Goal: Information Seeking & Learning: Check status

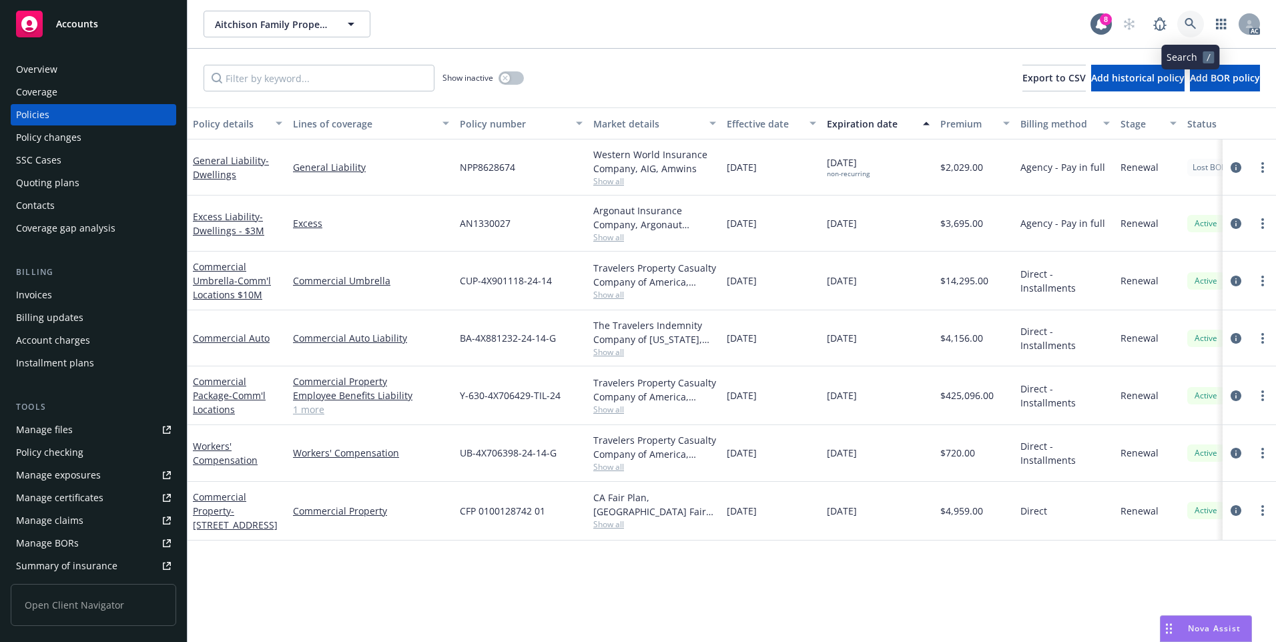
click at [1199, 24] on link at bounding box center [1190, 24] width 27 height 27
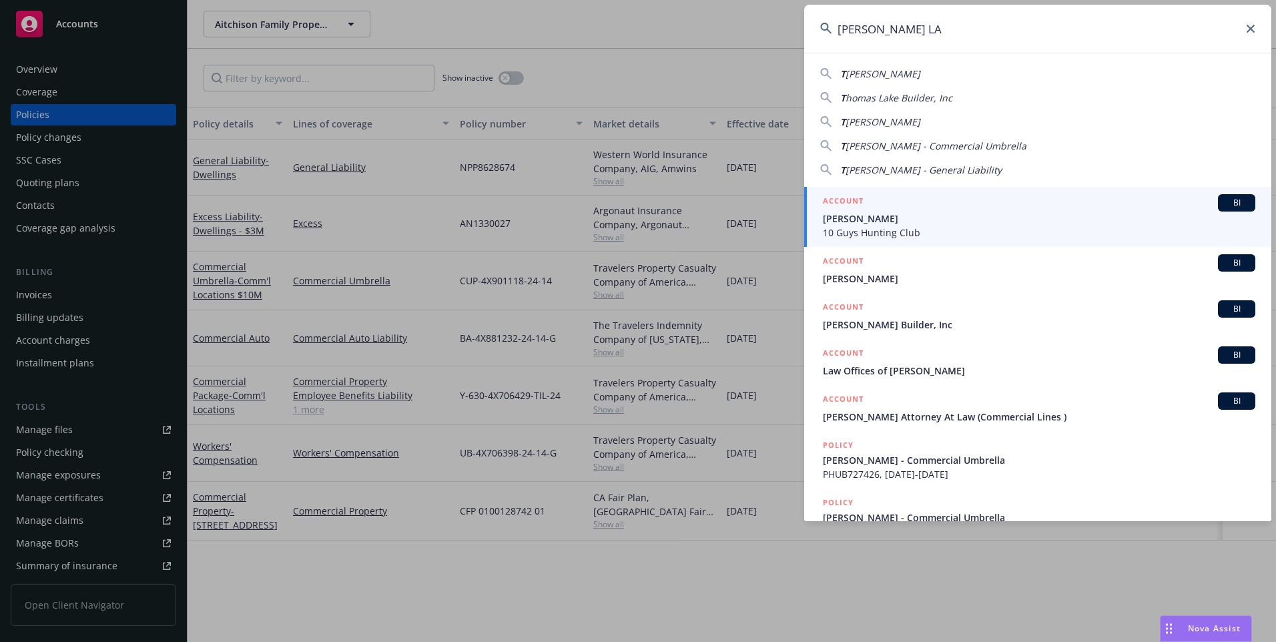
type input "[PERSON_NAME] LA"
click at [860, 218] on span "[PERSON_NAME]" at bounding box center [1039, 218] width 432 height 14
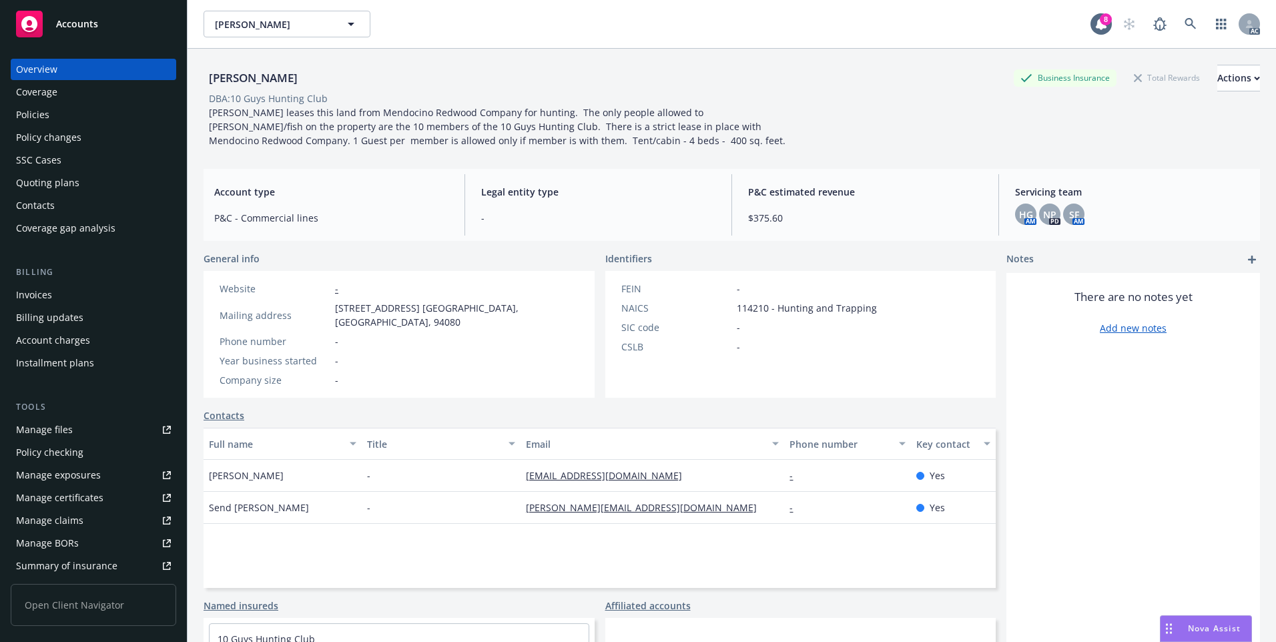
click at [73, 115] on div "Policies" at bounding box center [93, 114] width 155 height 21
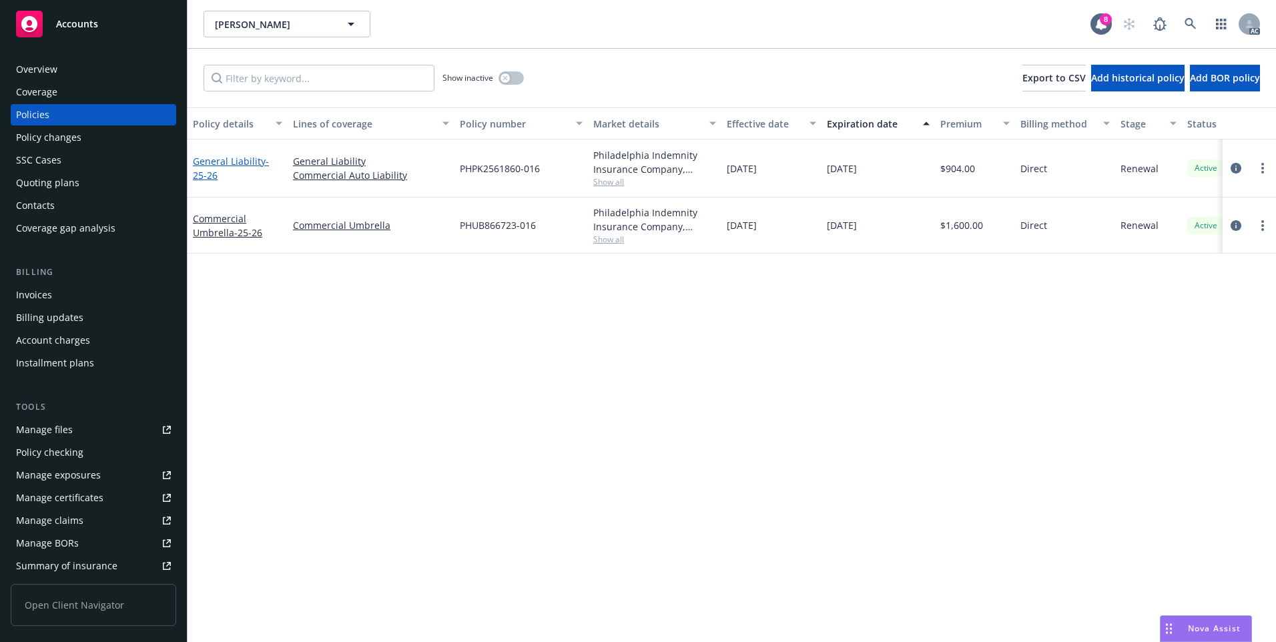
click at [248, 161] on link "General Liability - 25-26" at bounding box center [231, 168] width 76 height 27
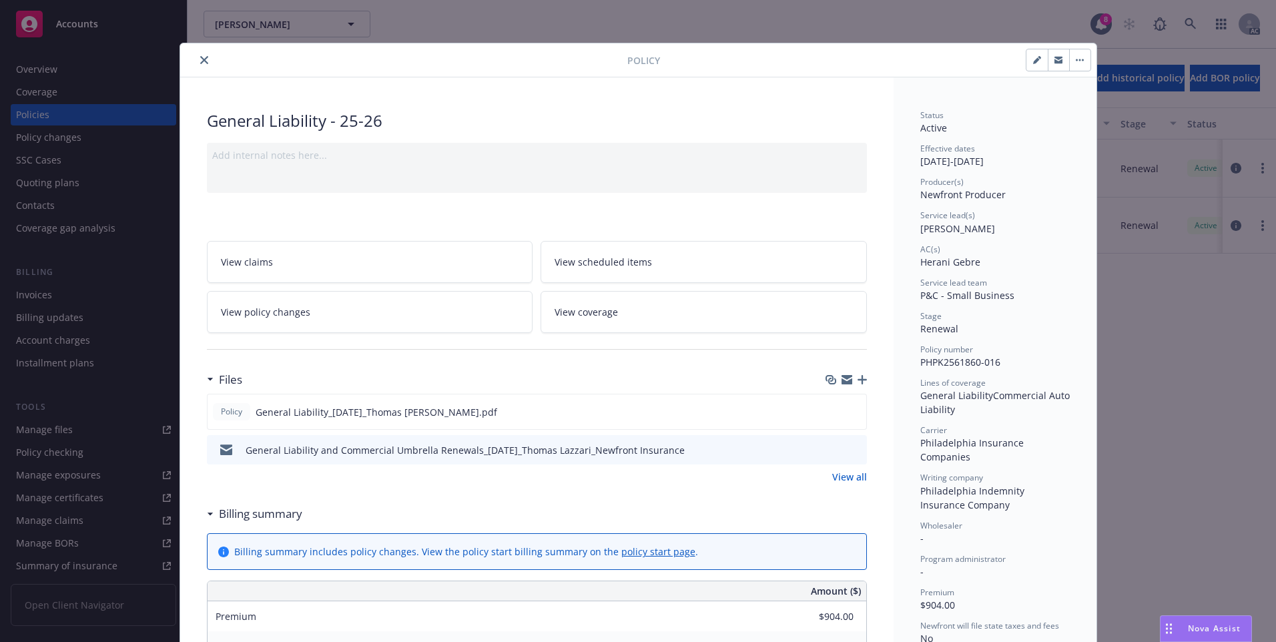
drag, startPoint x: 197, startPoint y: 61, endPoint x: 206, endPoint y: 65, distance: 9.3
click at [200, 61] on icon "close" at bounding box center [204, 60] width 8 height 8
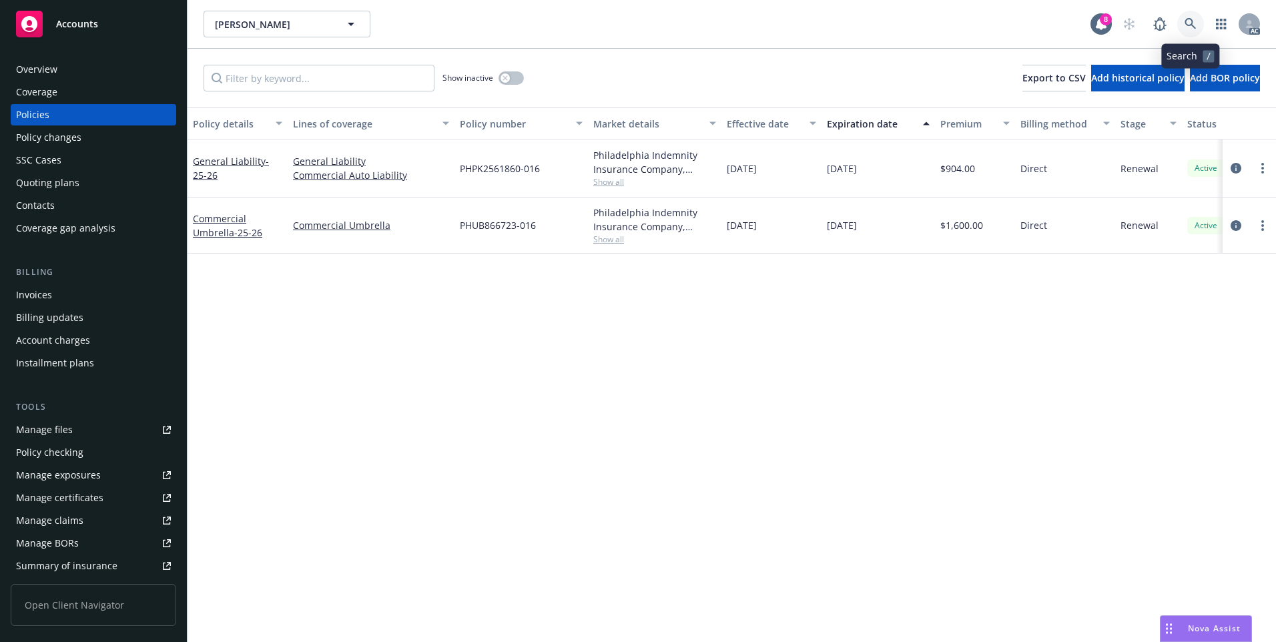
click at [1194, 19] on icon at bounding box center [1190, 24] width 12 height 12
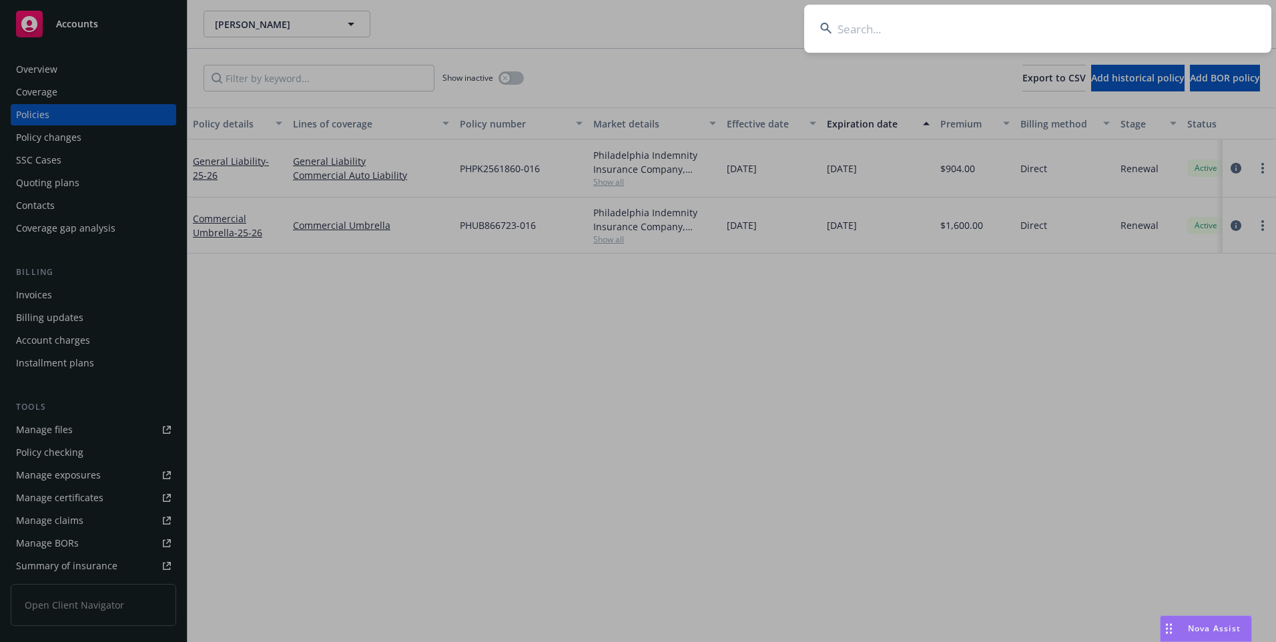
click at [979, 11] on input at bounding box center [1037, 29] width 467 height 48
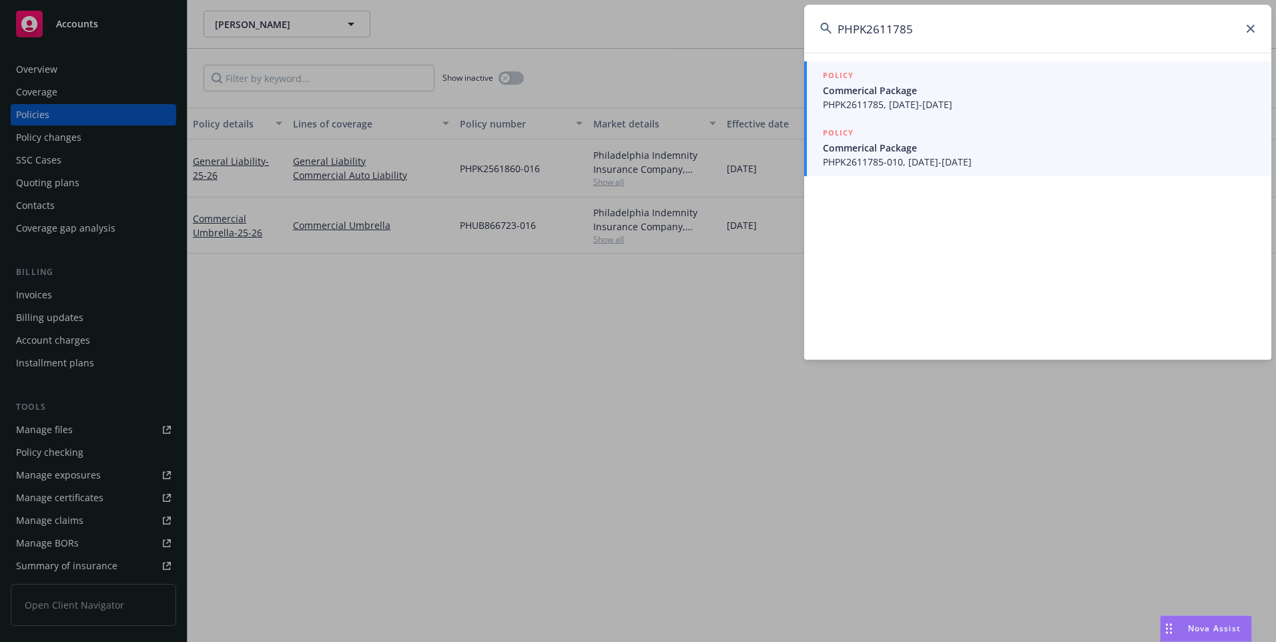
type input "PHPK2611785"
click at [910, 155] on span "PHPK2611785-010, [DATE]-[DATE]" at bounding box center [1039, 162] width 432 height 14
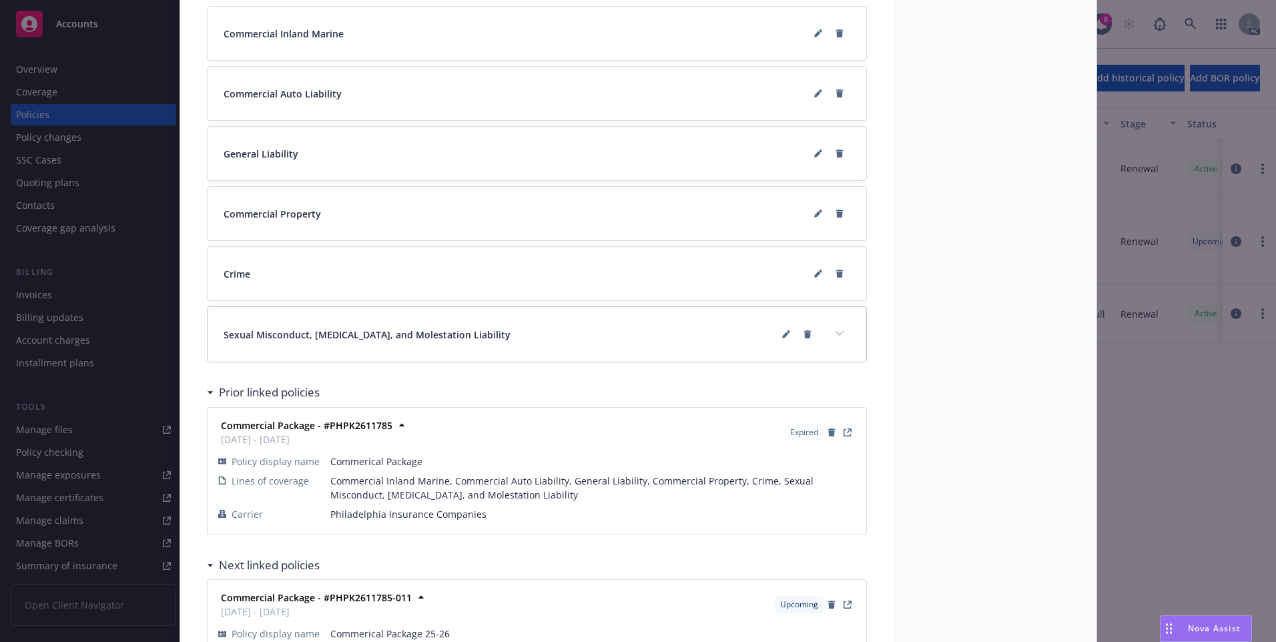
scroll to position [1237, 0]
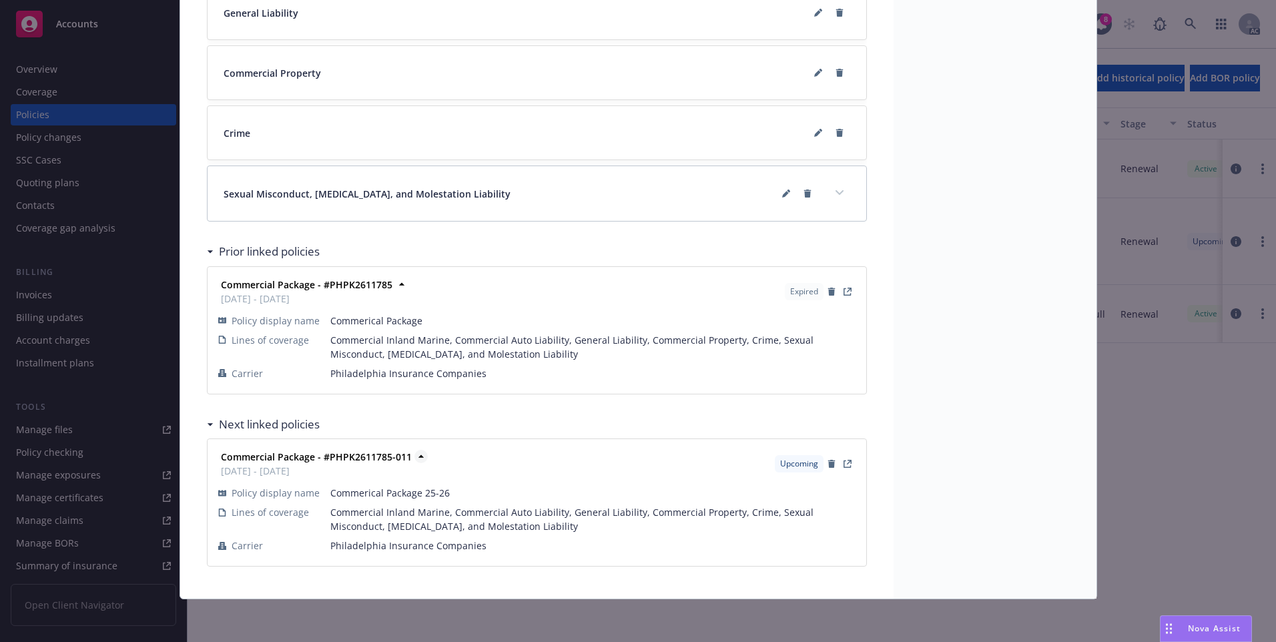
click at [356, 458] on strong "Commercial Package - #PHPK2611785-011" at bounding box center [316, 456] width 191 height 13
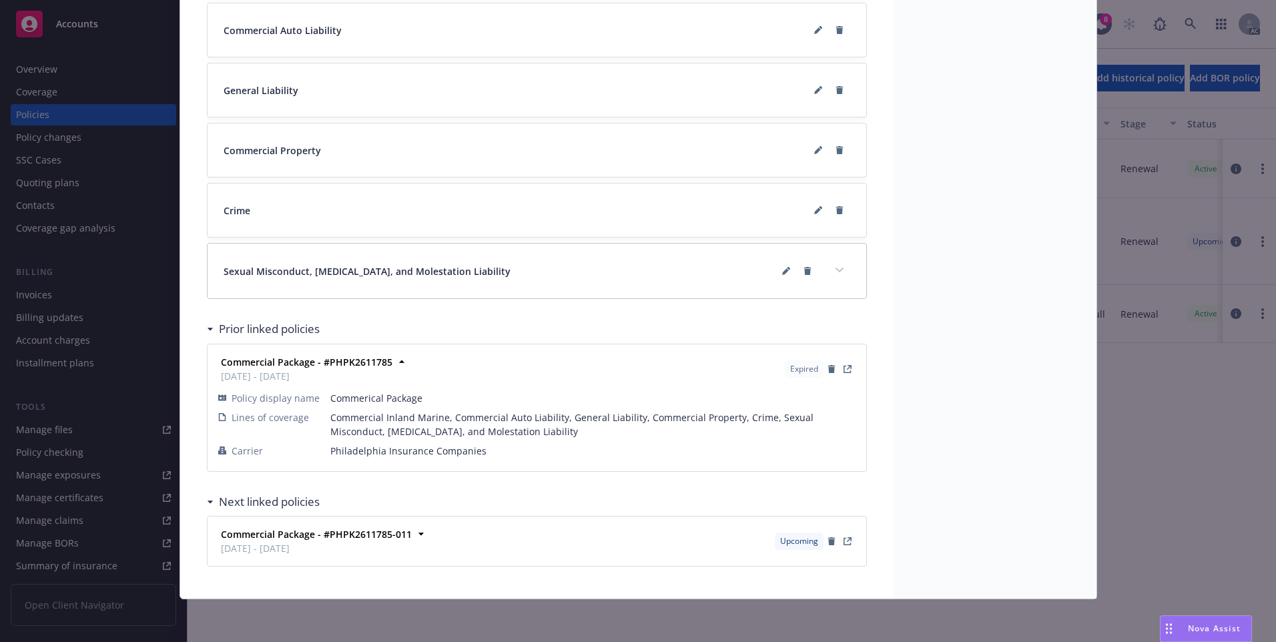
scroll to position [1160, 0]
click at [376, 532] on strong "Commercial Package - #PHPK2611785-011" at bounding box center [316, 534] width 191 height 13
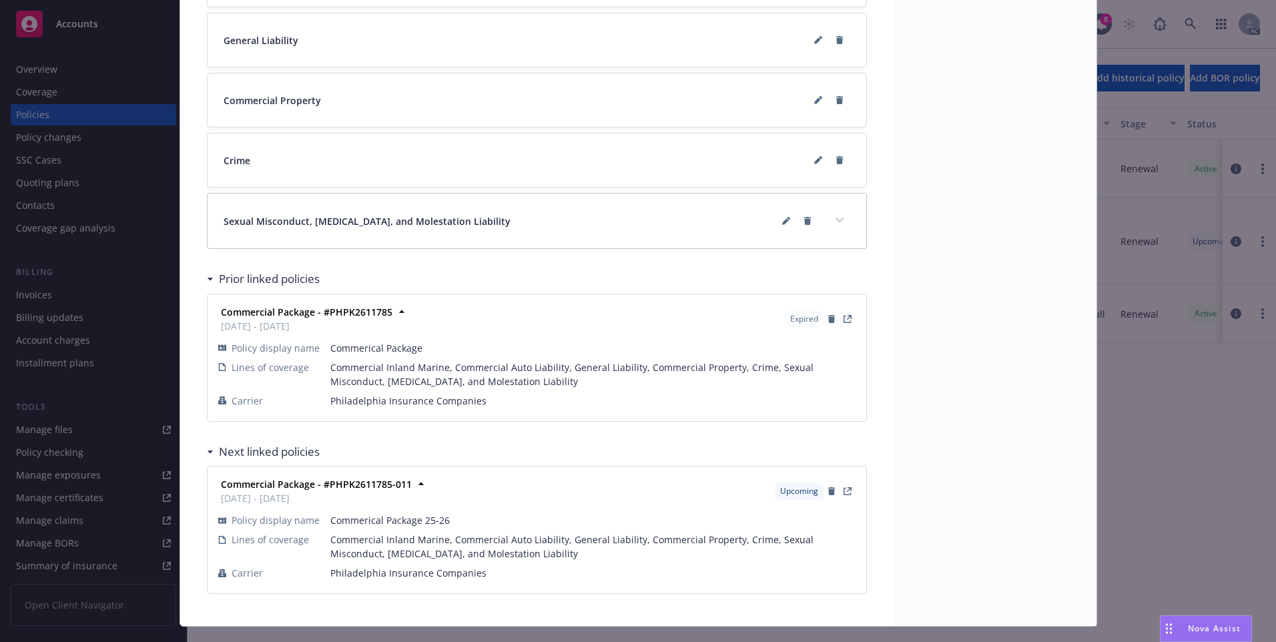
scroll to position [1237, 0]
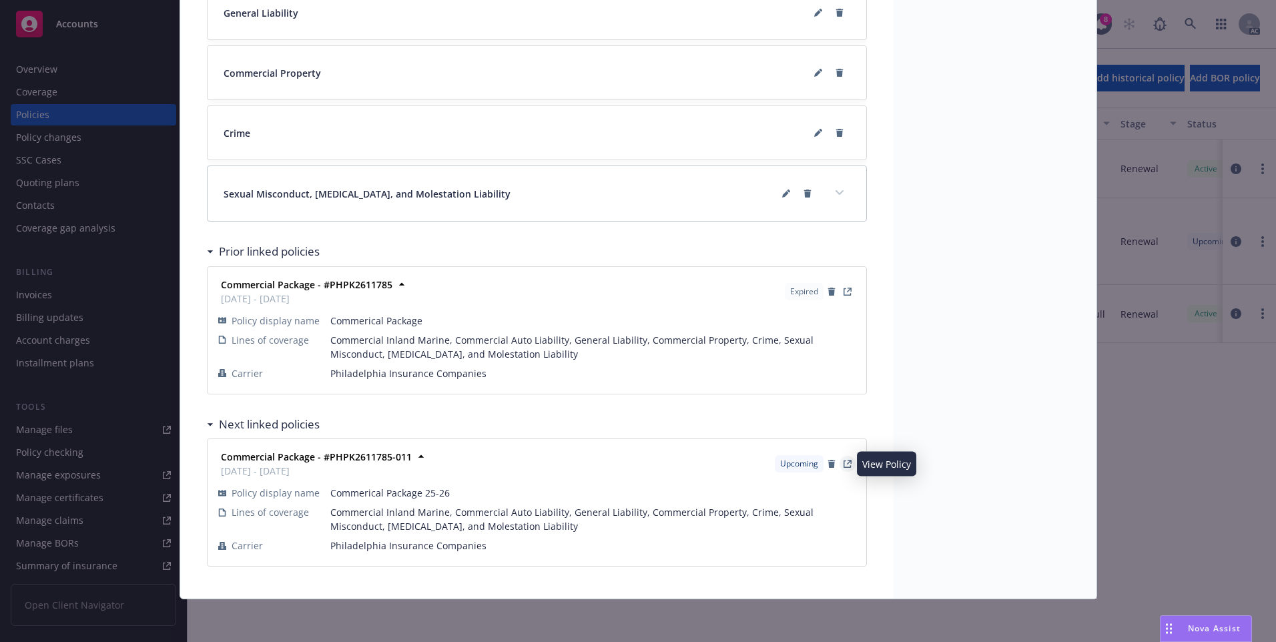
click at [843, 467] on icon "View Policy" at bounding box center [846, 463] width 7 height 7
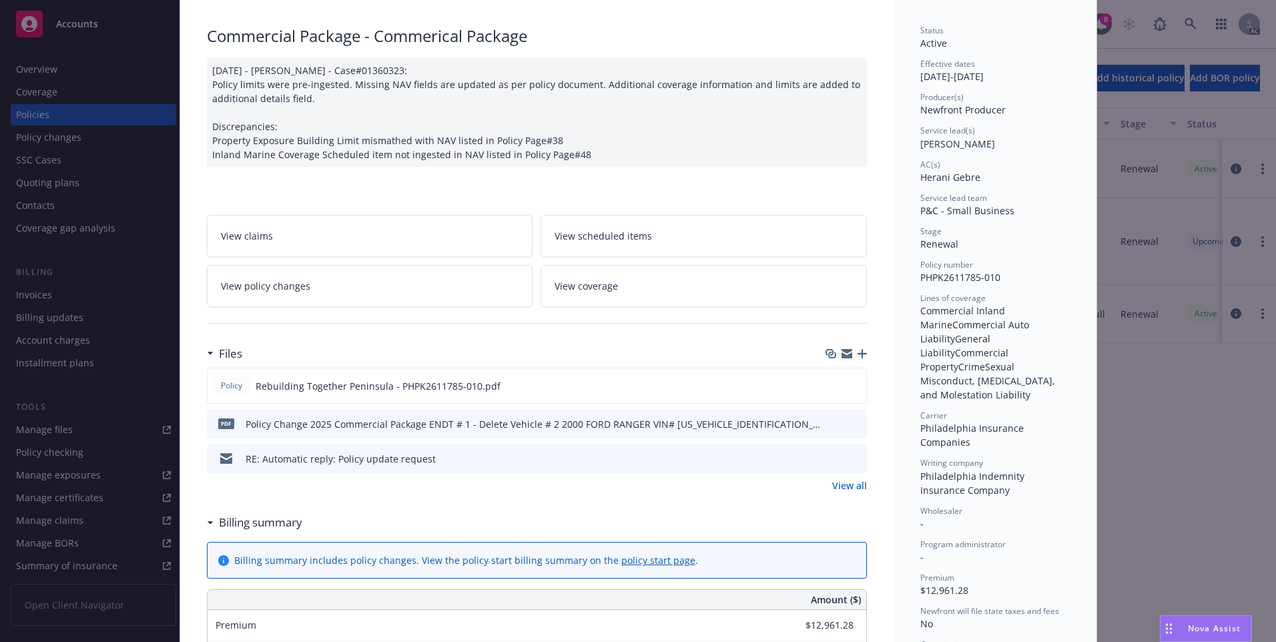
scroll to position [0, 0]
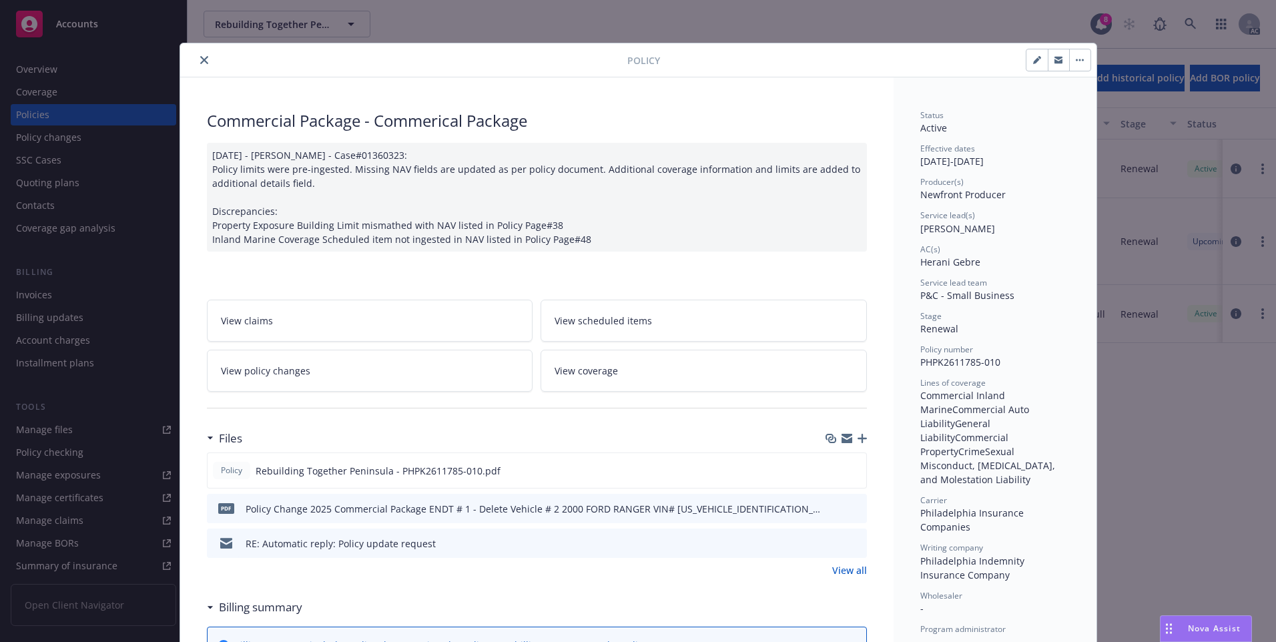
click at [200, 58] on icon "close" at bounding box center [204, 60] width 8 height 8
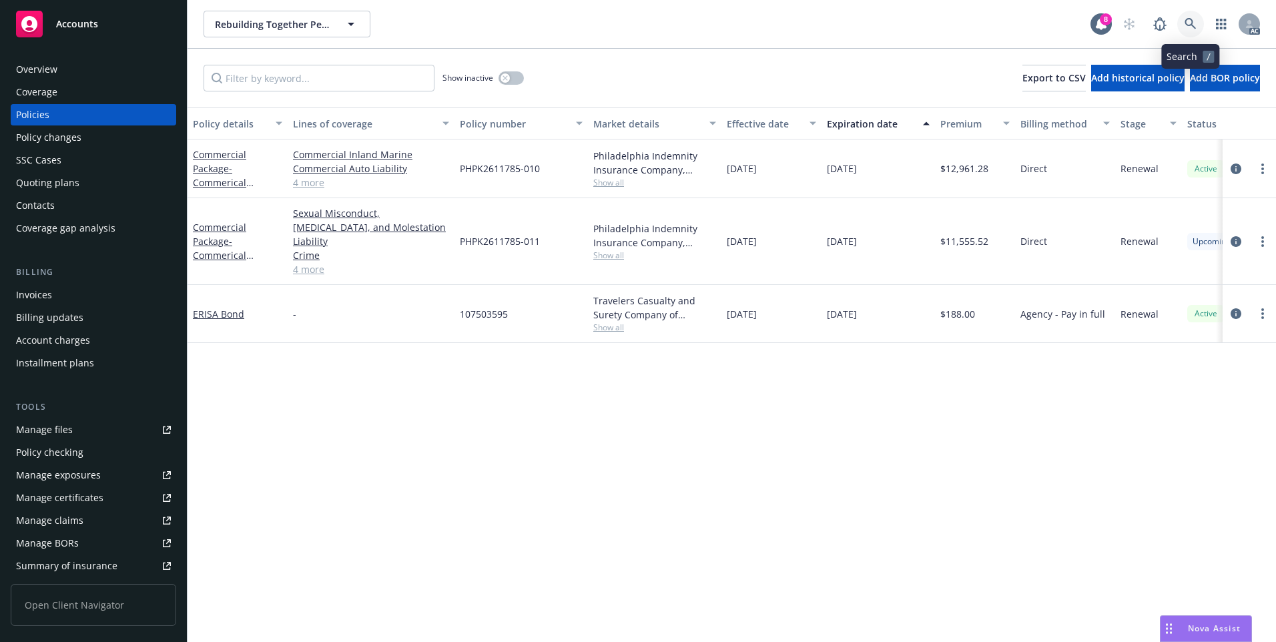
click at [1196, 21] on link at bounding box center [1190, 24] width 27 height 27
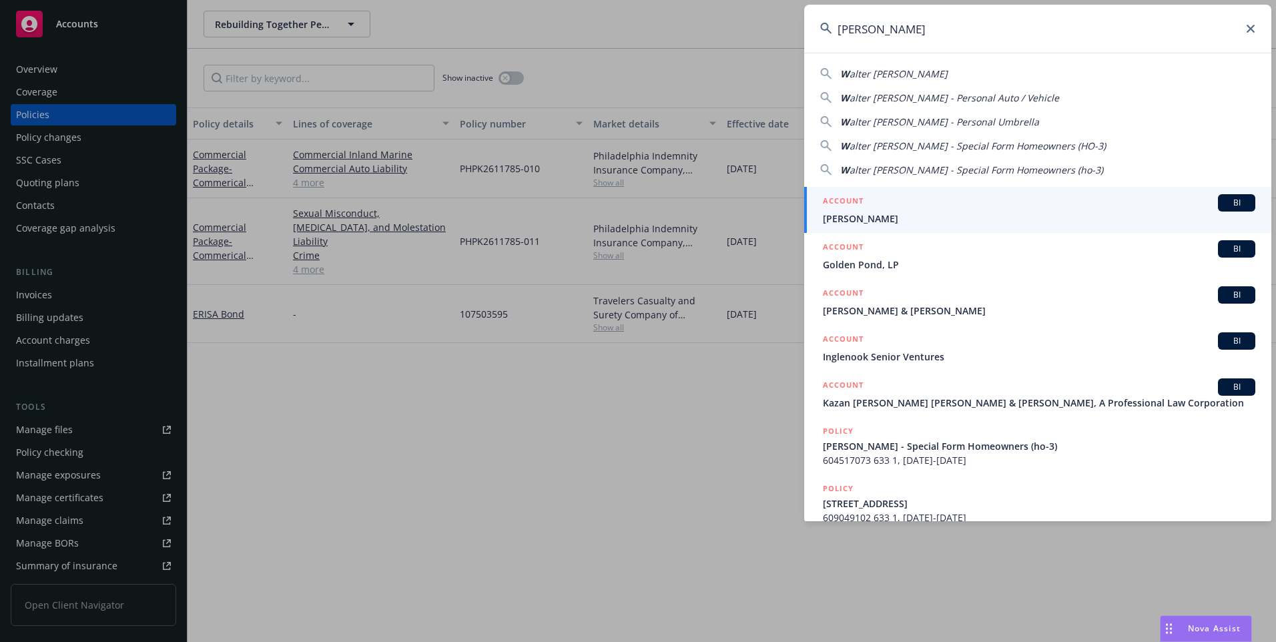
type input "[PERSON_NAME]"
click at [863, 216] on span "[PERSON_NAME]" at bounding box center [1039, 218] width 432 height 14
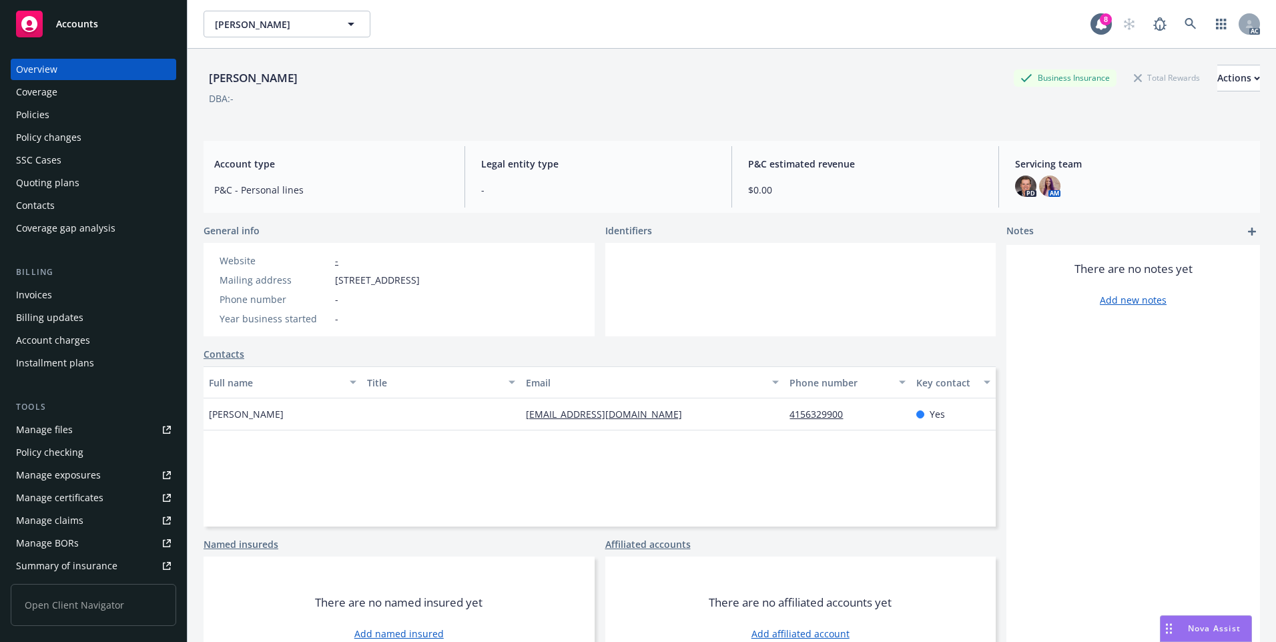
click at [47, 113] on div "Policies" at bounding box center [32, 114] width 33 height 21
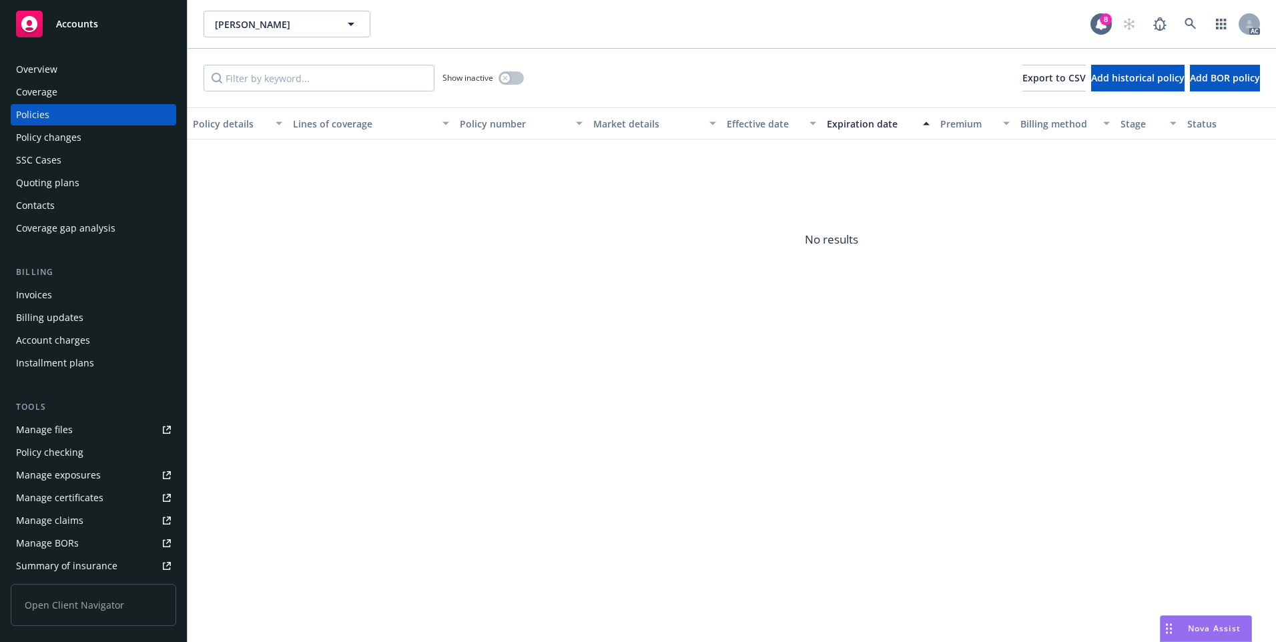
click at [737, 121] on div "Effective date" at bounding box center [764, 124] width 75 height 14
click at [517, 80] on button "button" at bounding box center [510, 77] width 25 height 13
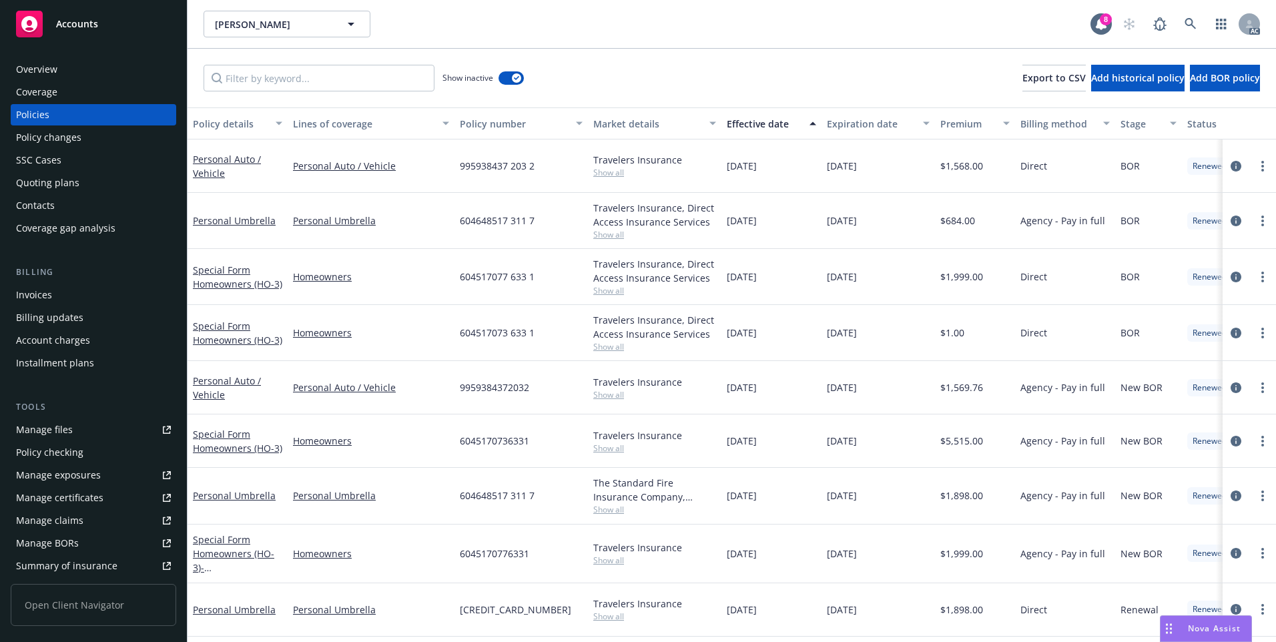
click at [748, 125] on div "Effective date" at bounding box center [764, 124] width 75 height 14
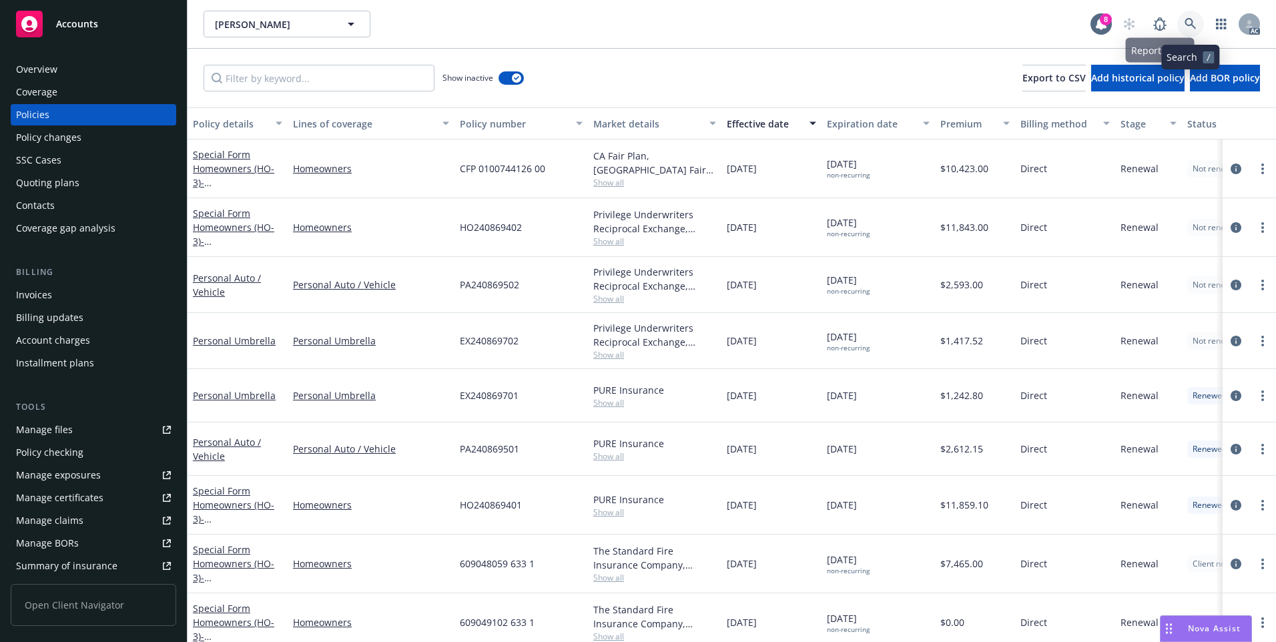
click at [1184, 19] on link at bounding box center [1190, 24] width 27 height 27
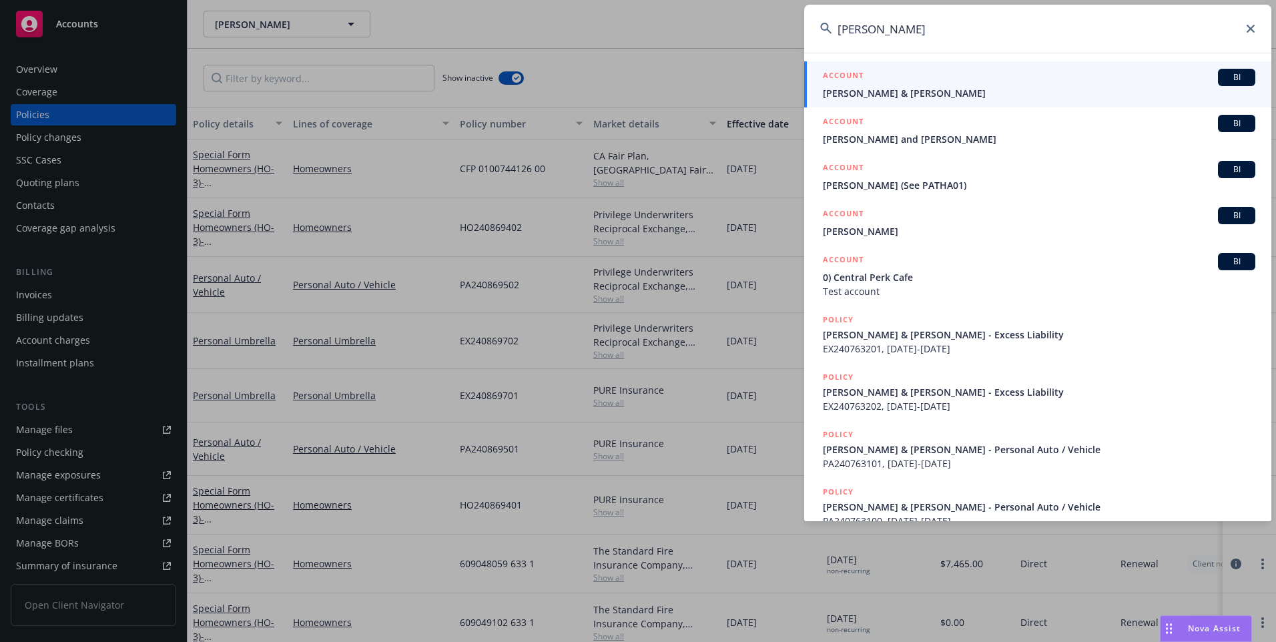
type input "[PERSON_NAME]"
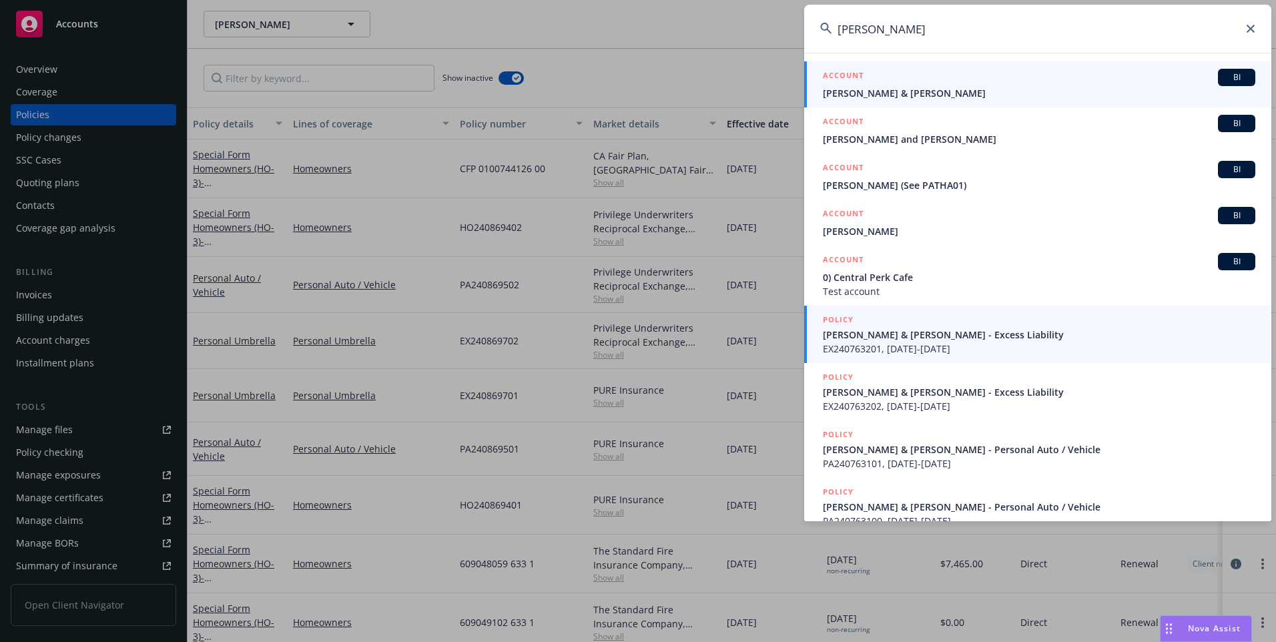
click at [901, 93] on span "[PERSON_NAME] & [PERSON_NAME]" at bounding box center [1039, 93] width 432 height 14
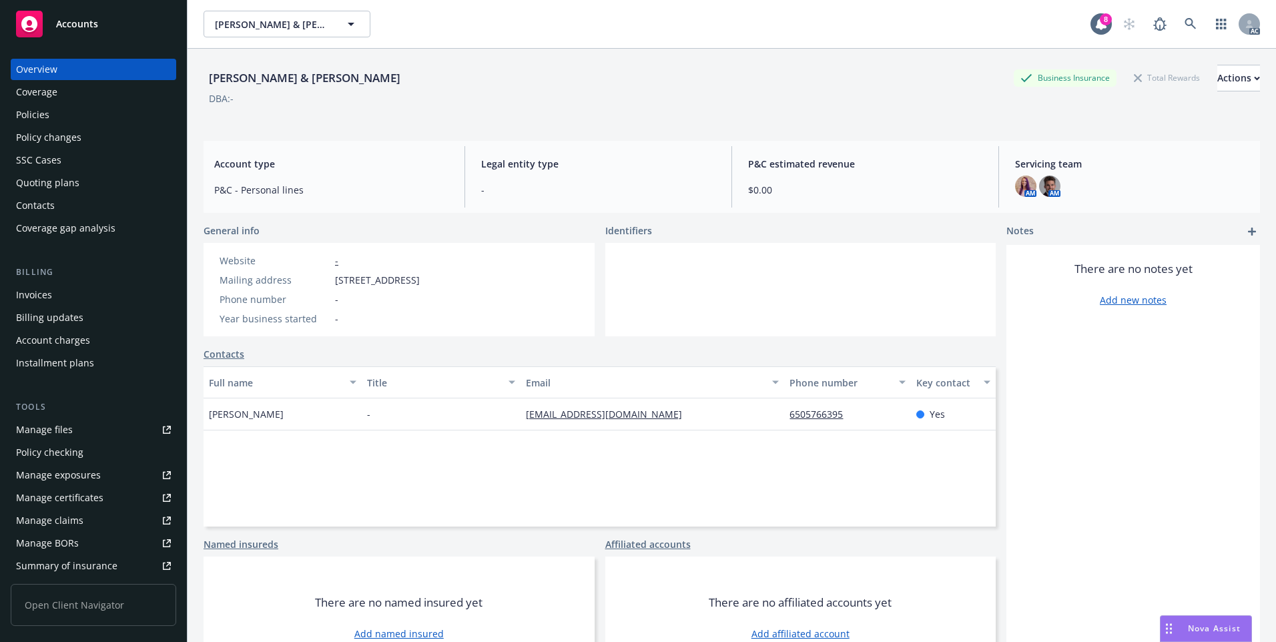
click at [29, 115] on div "Policies" at bounding box center [32, 114] width 33 height 21
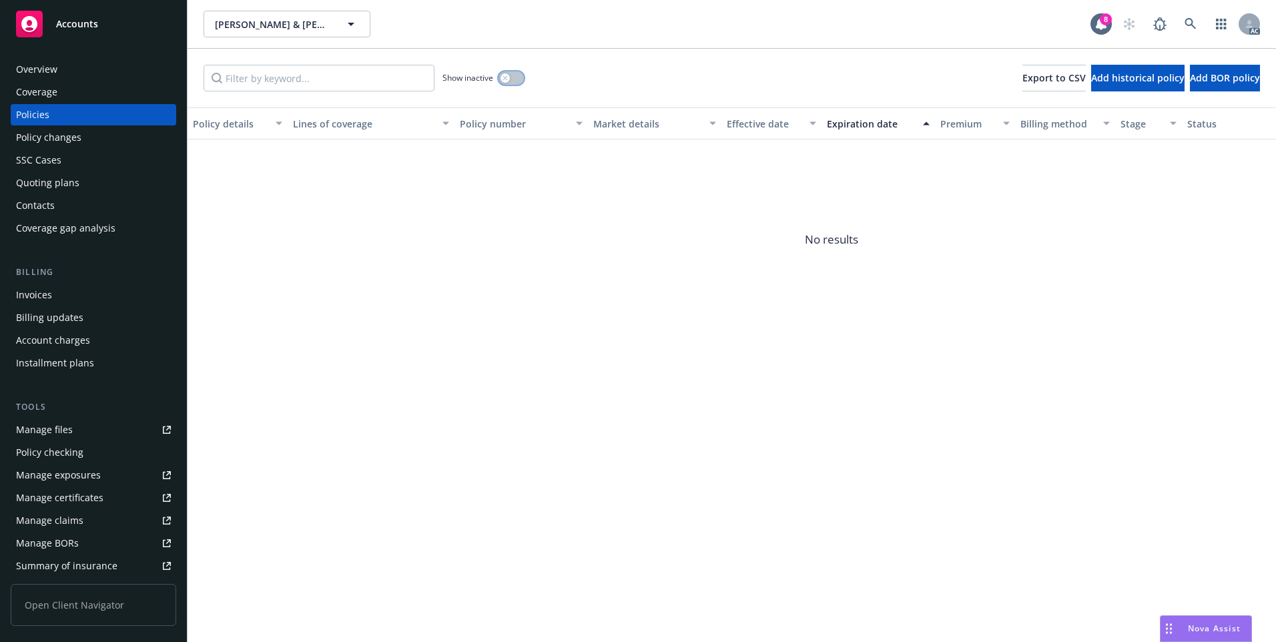
click at [518, 80] on button "button" at bounding box center [510, 77] width 25 height 13
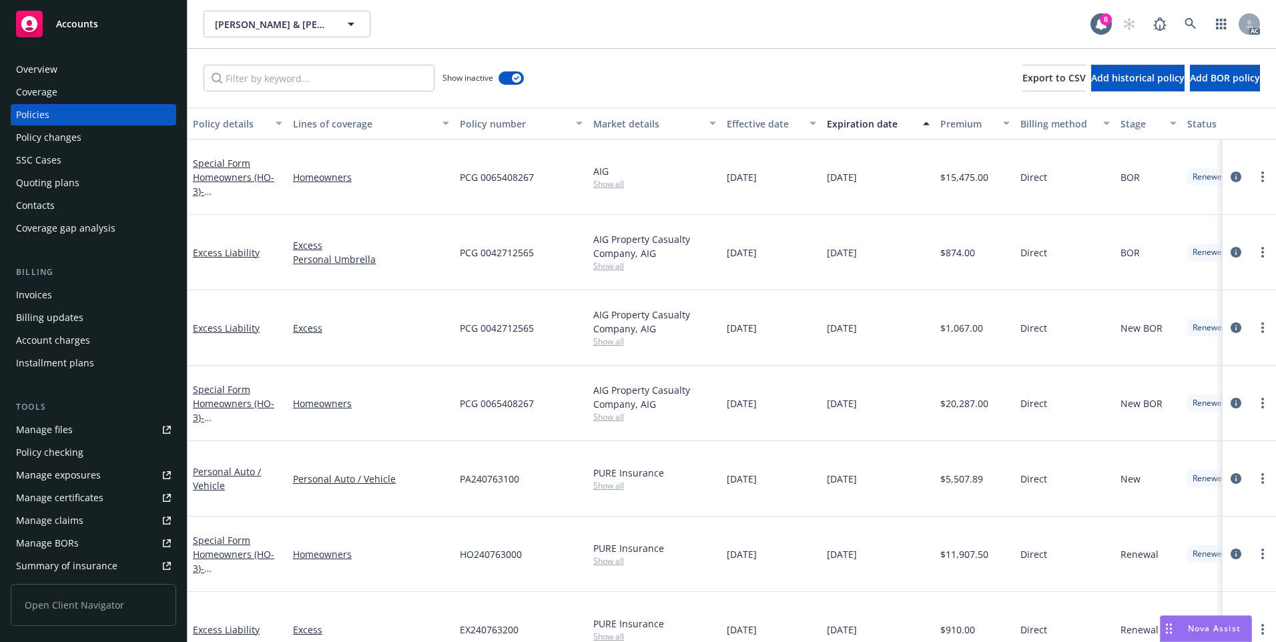
click at [760, 119] on div "Effective date" at bounding box center [764, 124] width 75 height 14
click at [759, 119] on div "Effective date" at bounding box center [764, 124] width 75 height 14
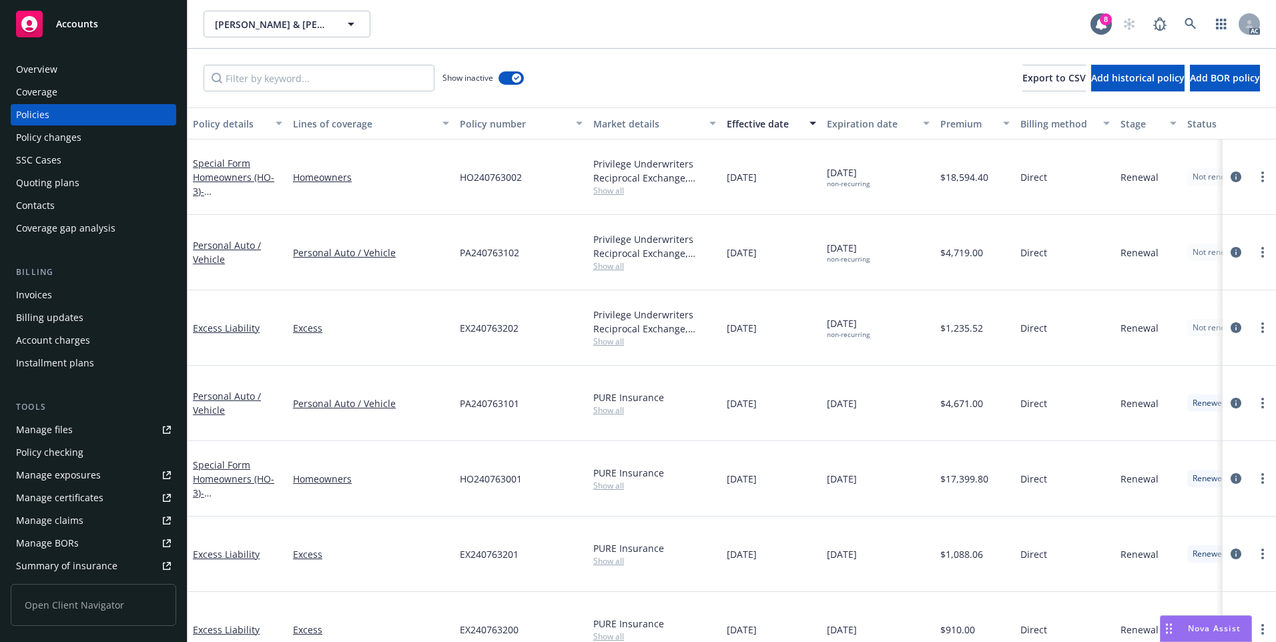
click at [1176, 24] on div "AC" at bounding box center [1188, 24] width 144 height 27
click at [1185, 26] on icon at bounding box center [1190, 24] width 12 height 12
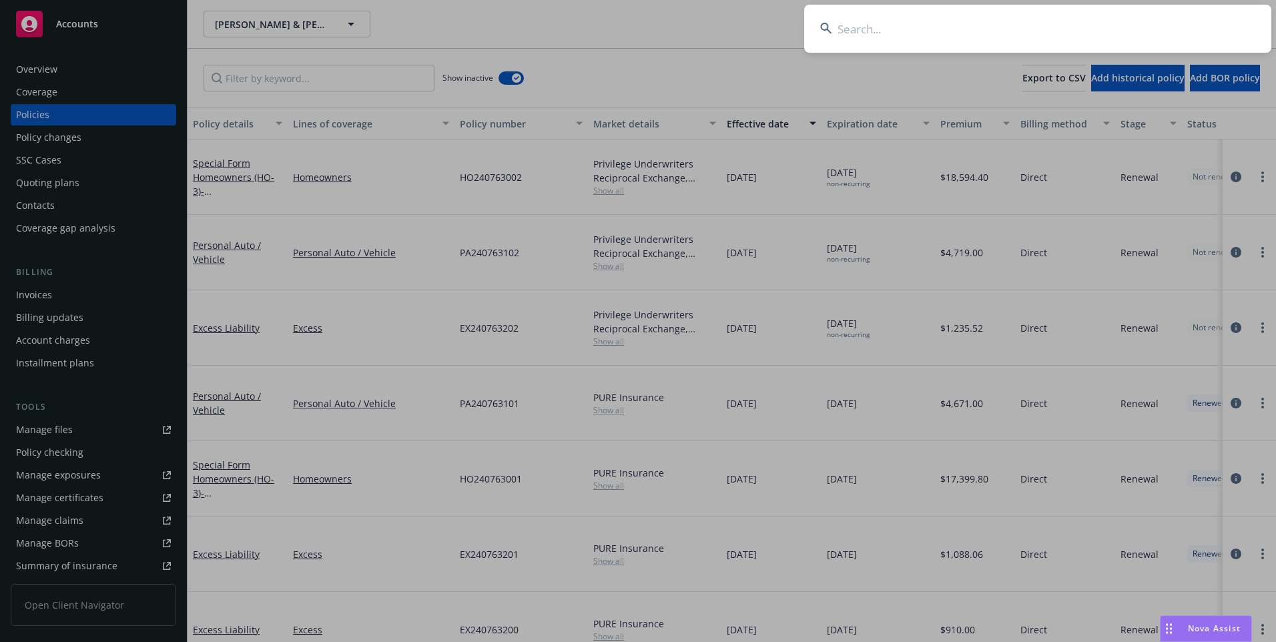
click at [993, 31] on input at bounding box center [1037, 29] width 467 height 48
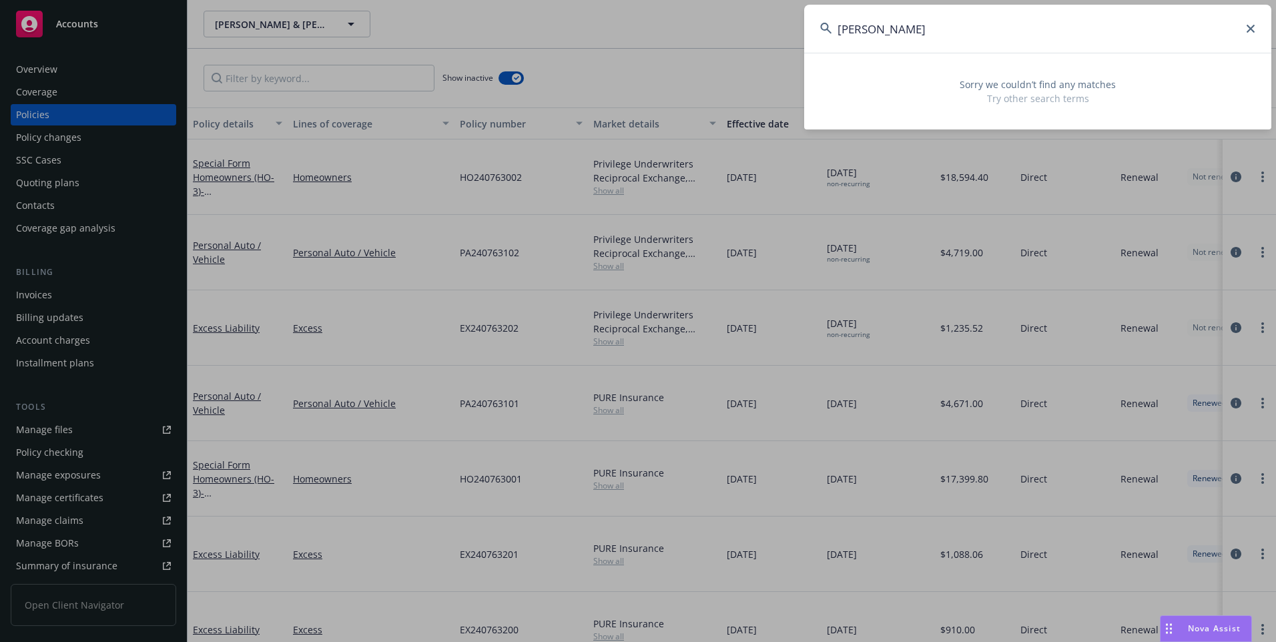
click at [892, 32] on input "[PERSON_NAME]" at bounding box center [1037, 29] width 467 height 48
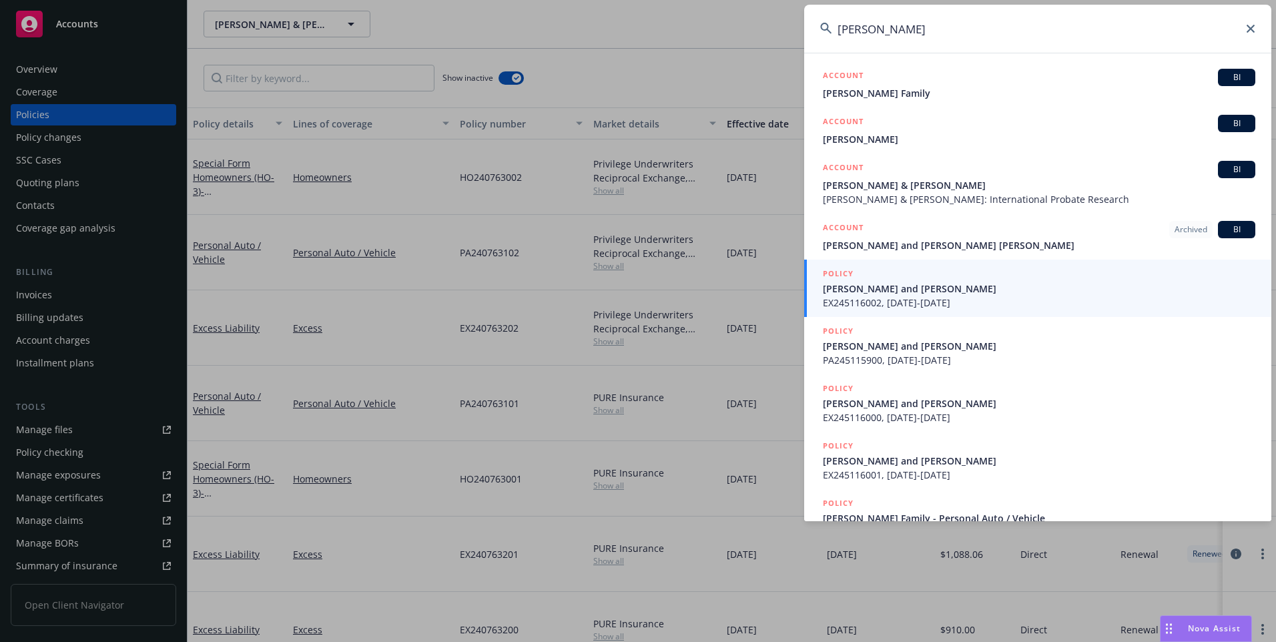
type input "[PERSON_NAME]"
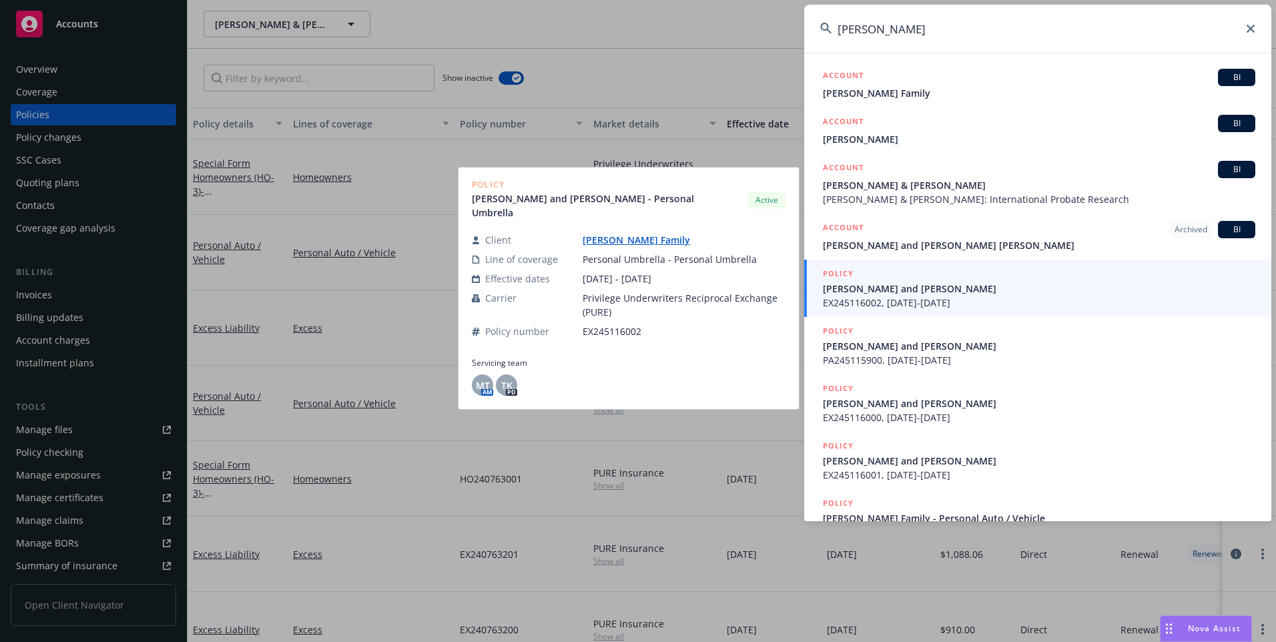
click at [923, 290] on span "[PERSON_NAME] and [PERSON_NAME]" at bounding box center [1039, 289] width 432 height 14
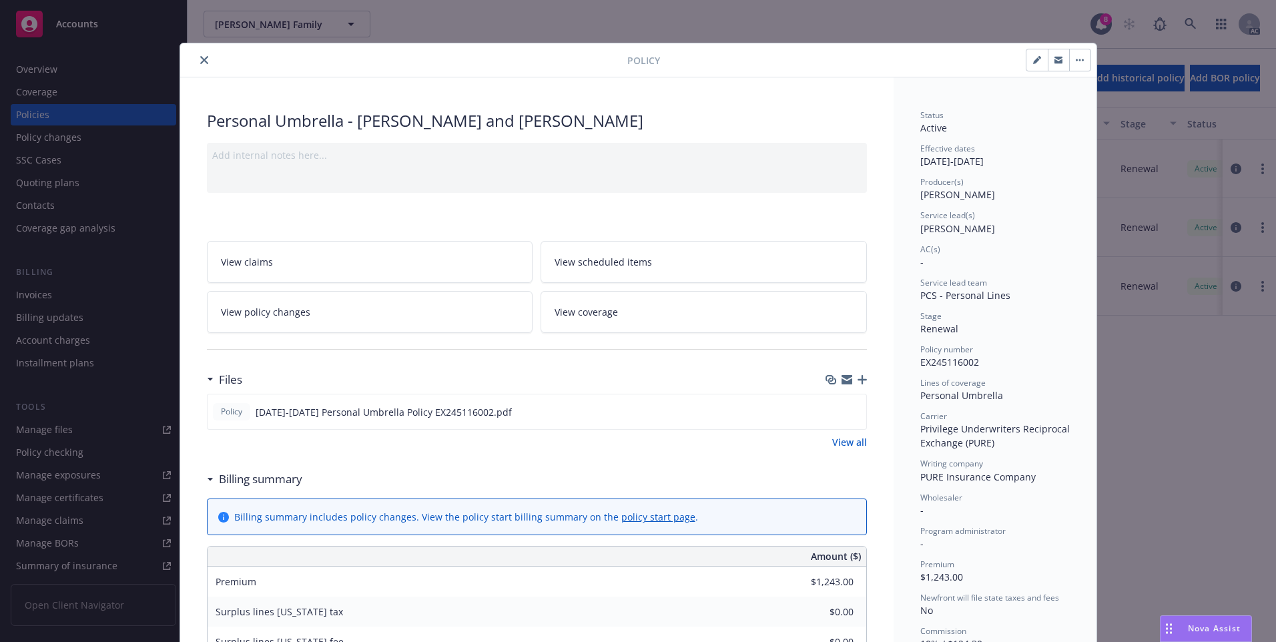
click at [196, 61] on button "close" at bounding box center [204, 60] width 16 height 16
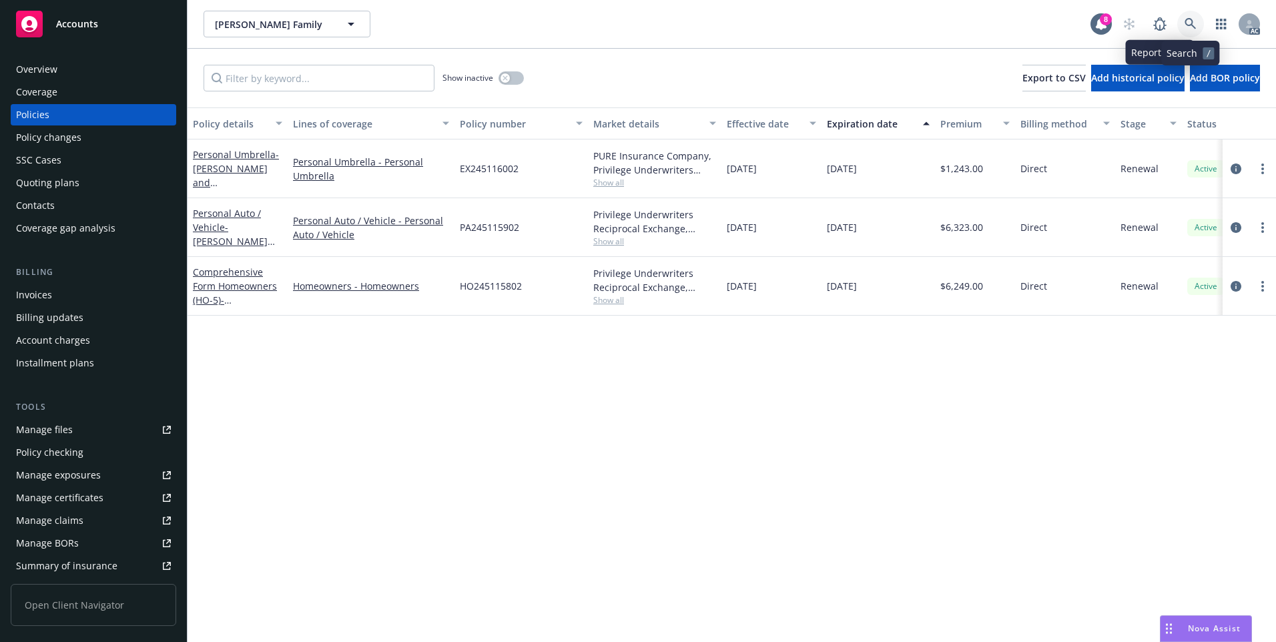
click at [1184, 21] on icon at bounding box center [1190, 24] width 12 height 12
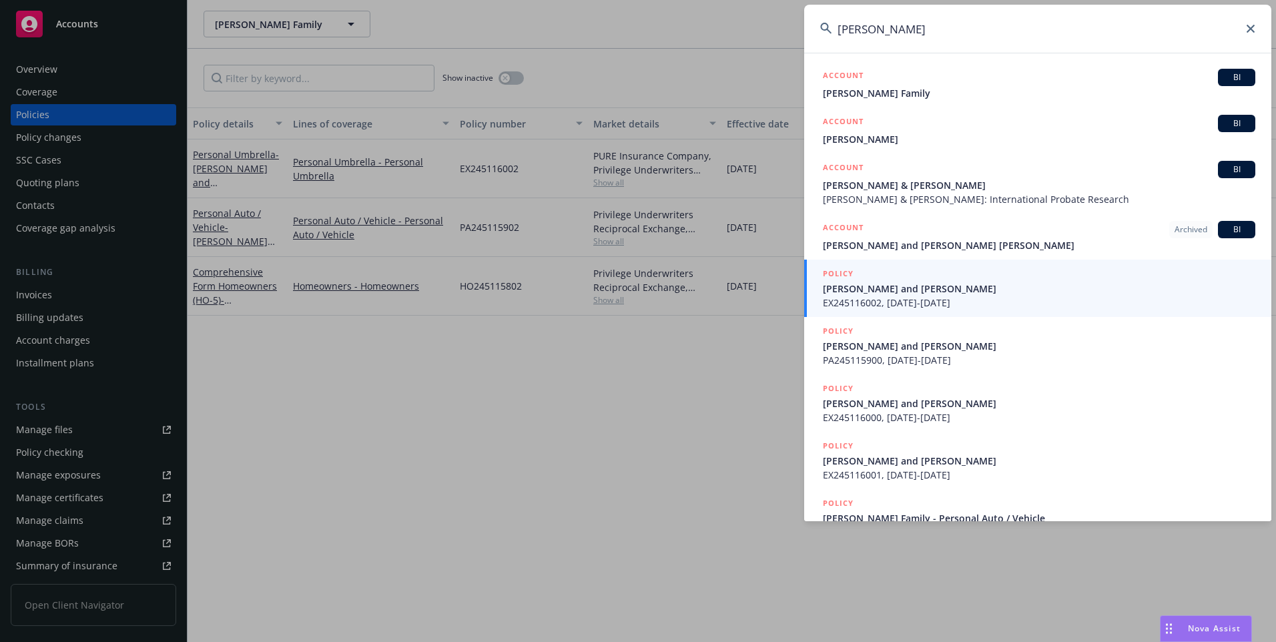
click at [887, 27] on input "[PERSON_NAME]" at bounding box center [1037, 29] width 467 height 48
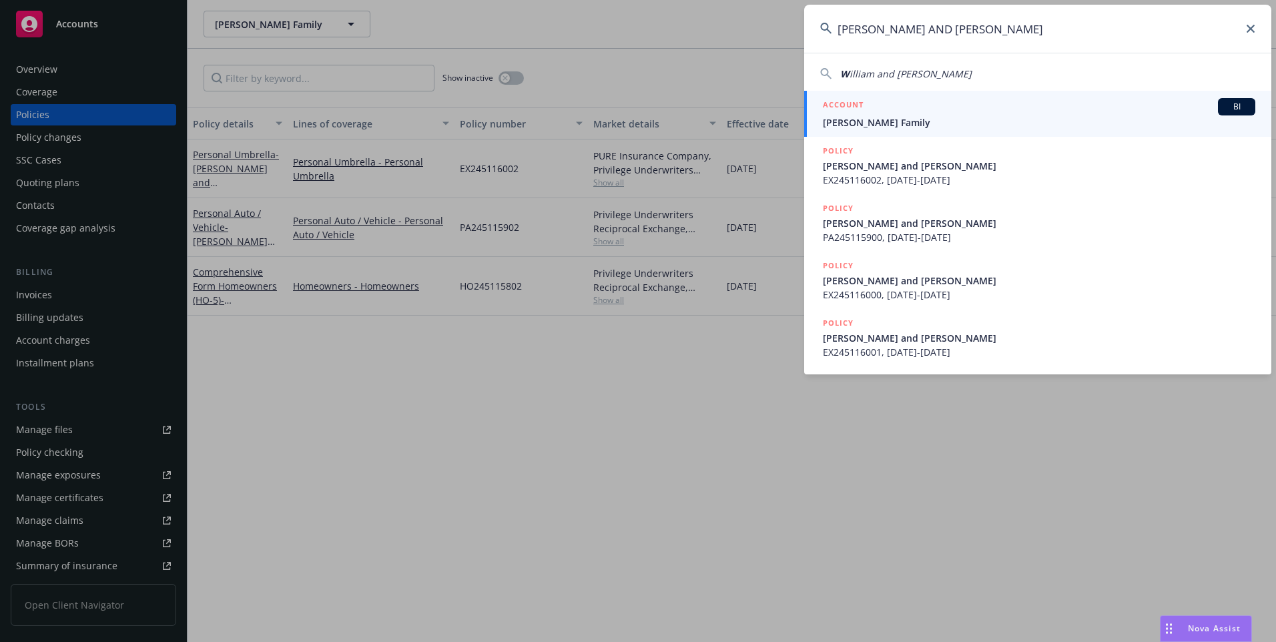
drag, startPoint x: 997, startPoint y: 25, endPoint x: 738, endPoint y: 24, distance: 258.9
click at [738, 24] on div "[PERSON_NAME] AND [PERSON_NAME] and [PERSON_NAME] ACCOUNT [PERSON_NAME] Family …" at bounding box center [638, 321] width 1276 height 642
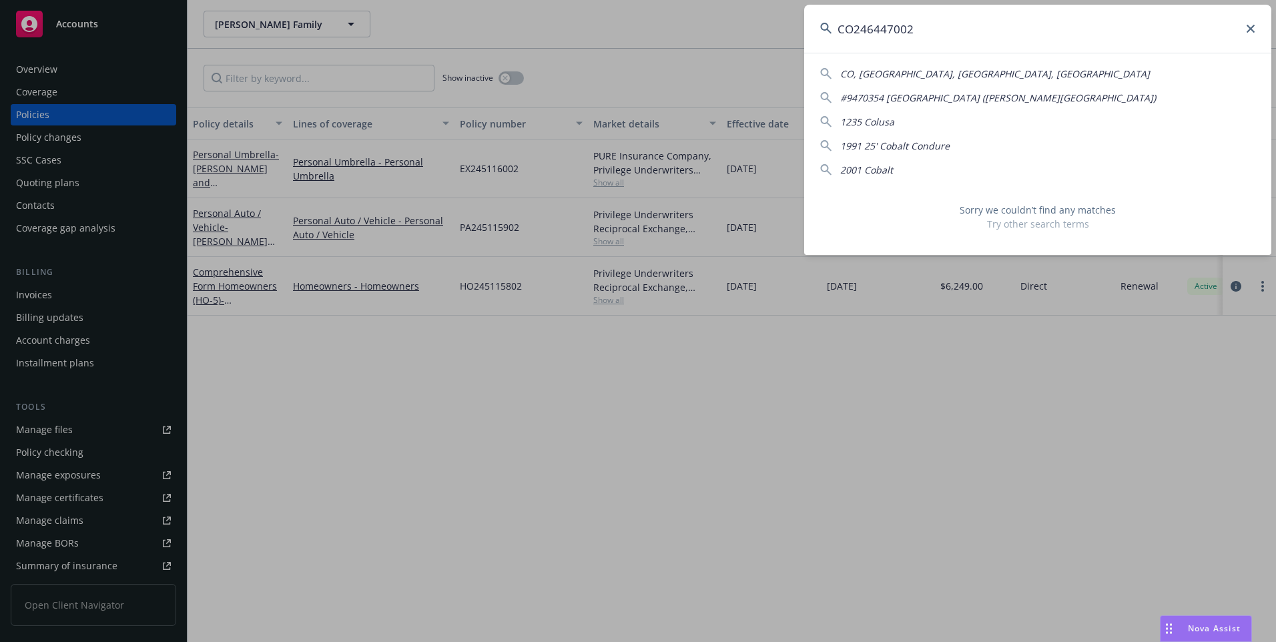
click at [982, 32] on input "CO246447002" at bounding box center [1037, 29] width 467 height 48
type input "CO246447002"
click at [1246, 30] on input "CO246447002" at bounding box center [1037, 29] width 467 height 48
click at [1253, 31] on icon at bounding box center [1250, 29] width 8 height 8
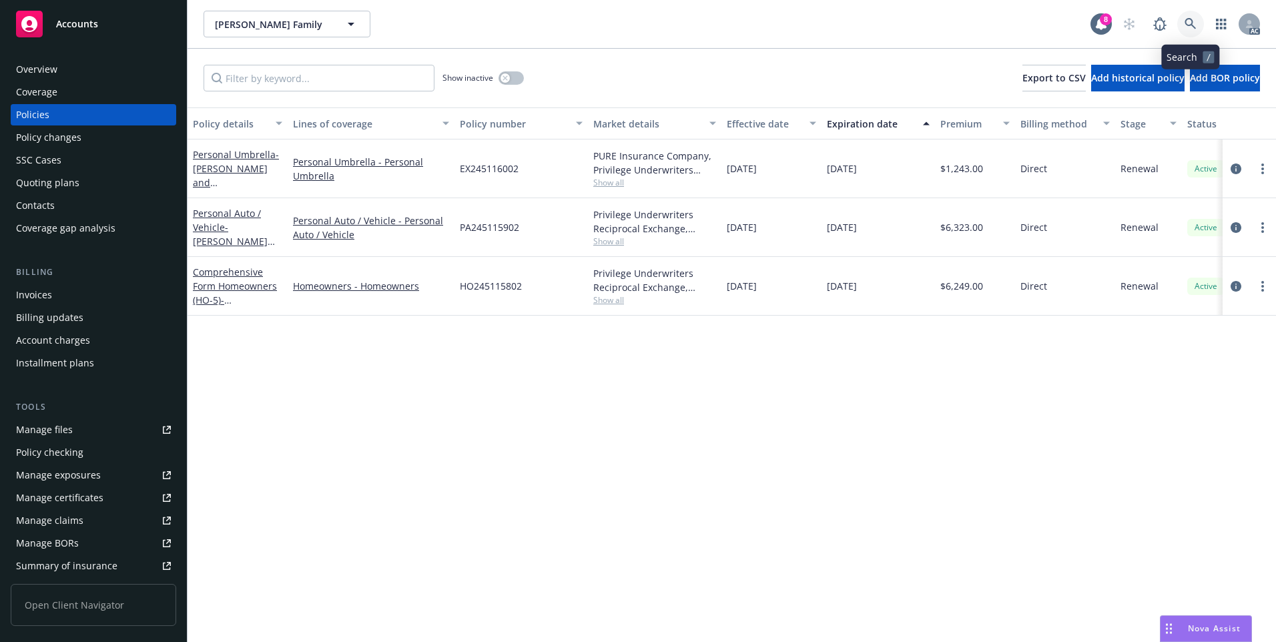
click at [1195, 16] on link at bounding box center [1190, 24] width 27 height 27
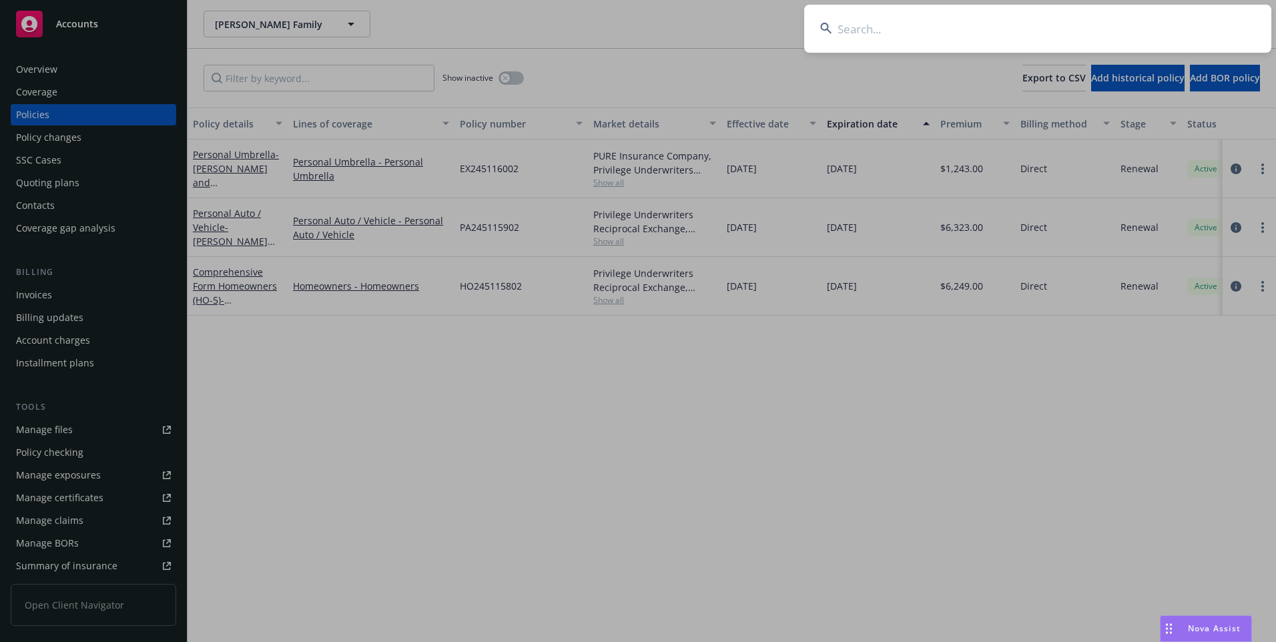
click at [1128, 27] on input at bounding box center [1037, 29] width 467 height 48
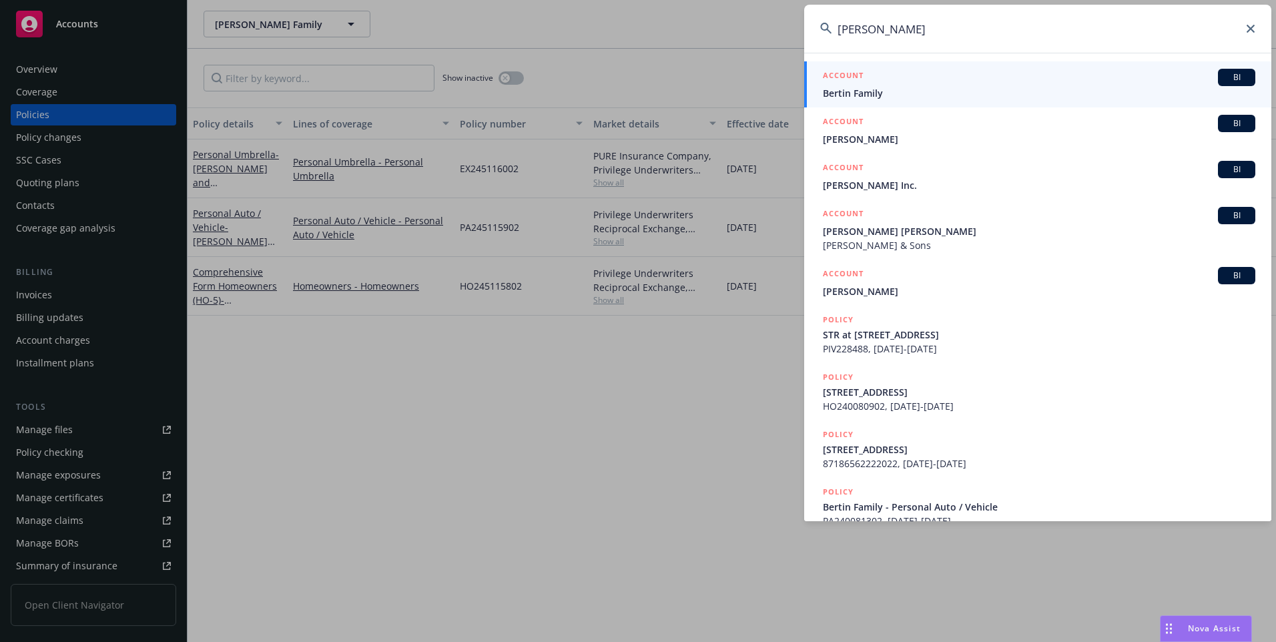
click at [879, 32] on input "[PERSON_NAME]" at bounding box center [1037, 29] width 467 height 48
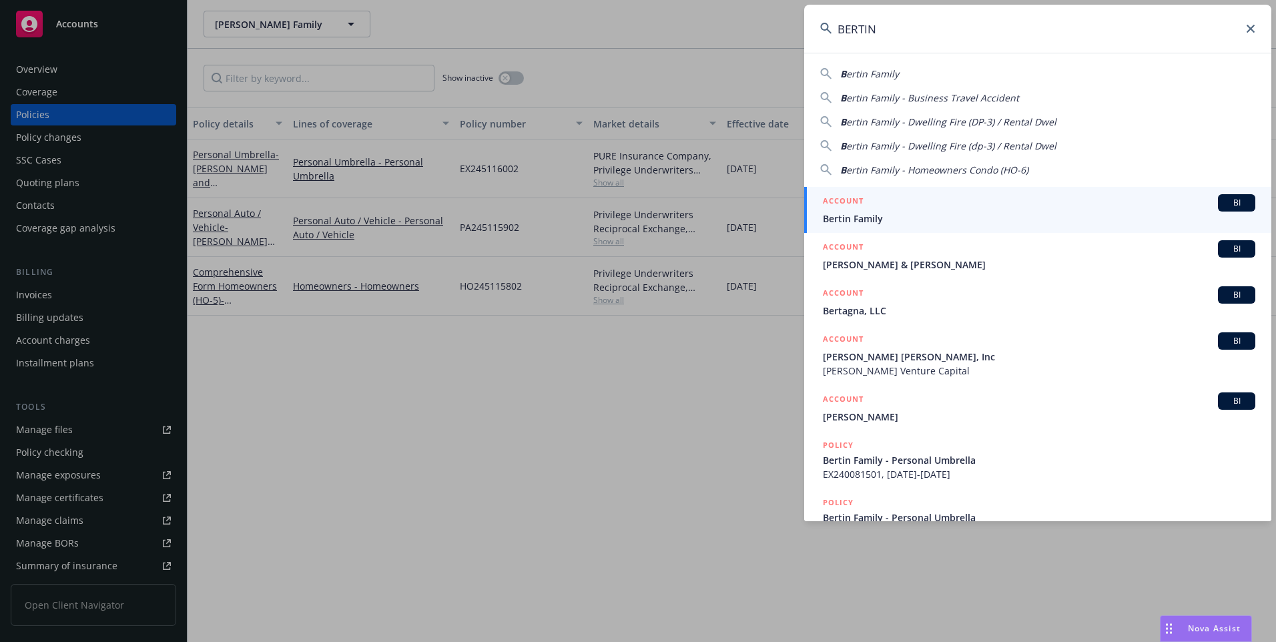
type input "BERTIN"
click at [880, 217] on span "Bertin Family" at bounding box center [1039, 218] width 432 height 14
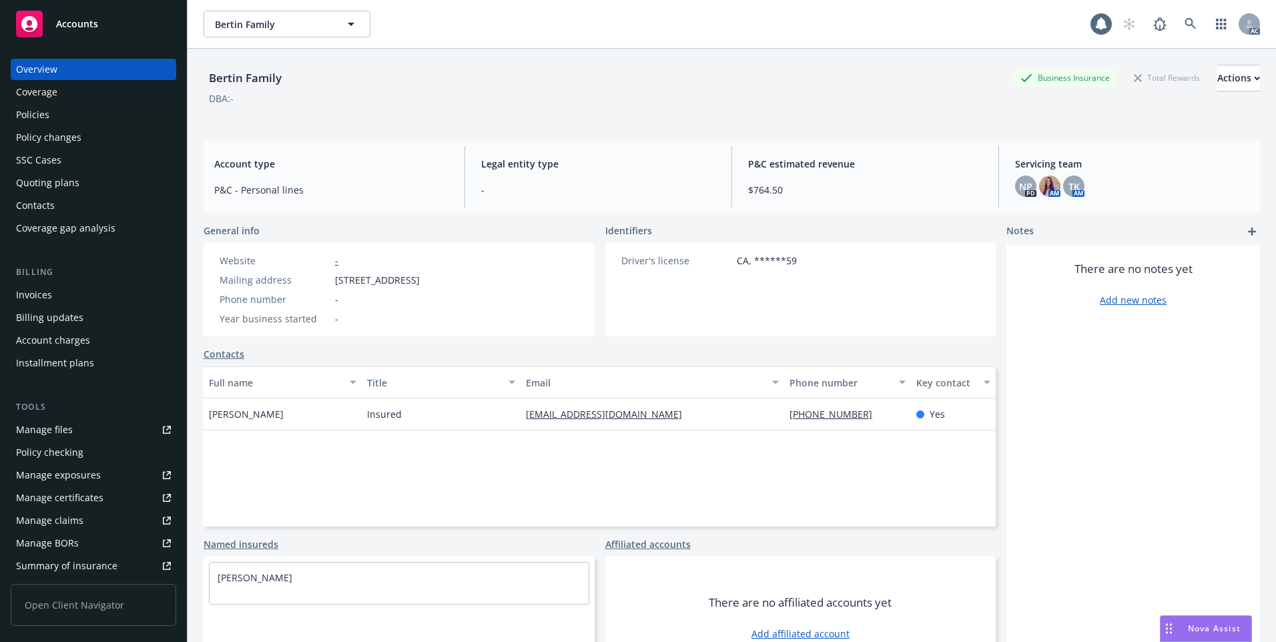
click at [65, 110] on div "Policies" at bounding box center [93, 114] width 155 height 21
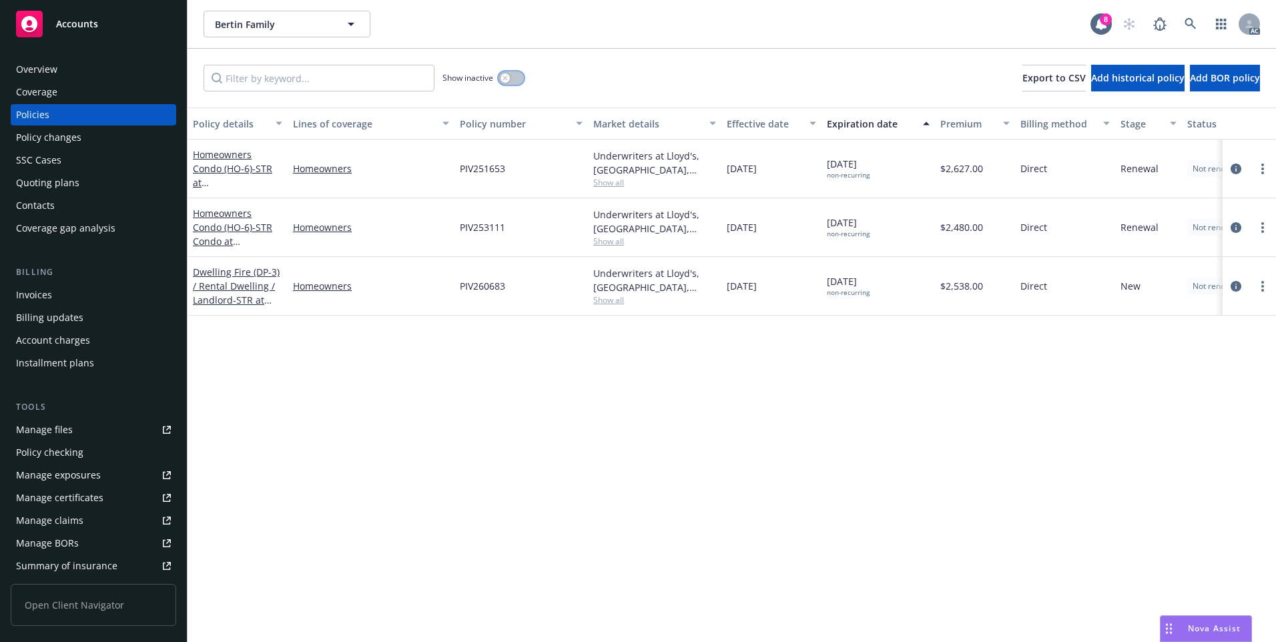
click at [506, 76] on icon "button" at bounding box center [504, 77] width 5 height 5
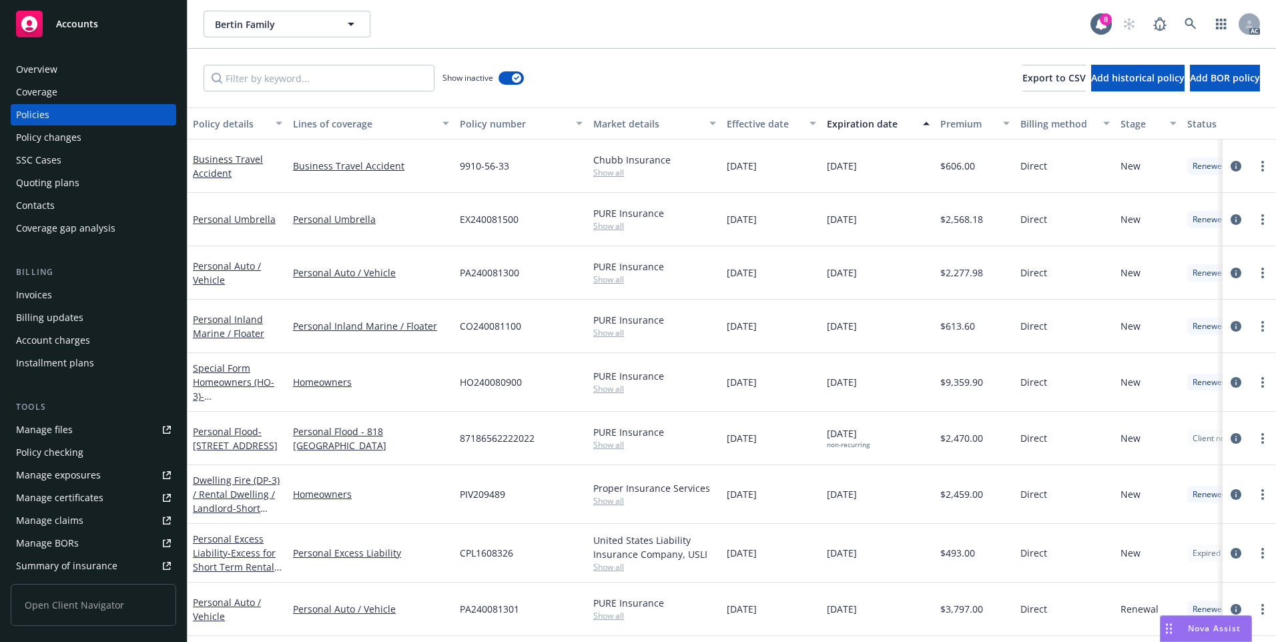
click at [769, 126] on div "Effective date" at bounding box center [764, 124] width 75 height 14
click at [769, 123] on div "Effective date" at bounding box center [764, 124] width 75 height 14
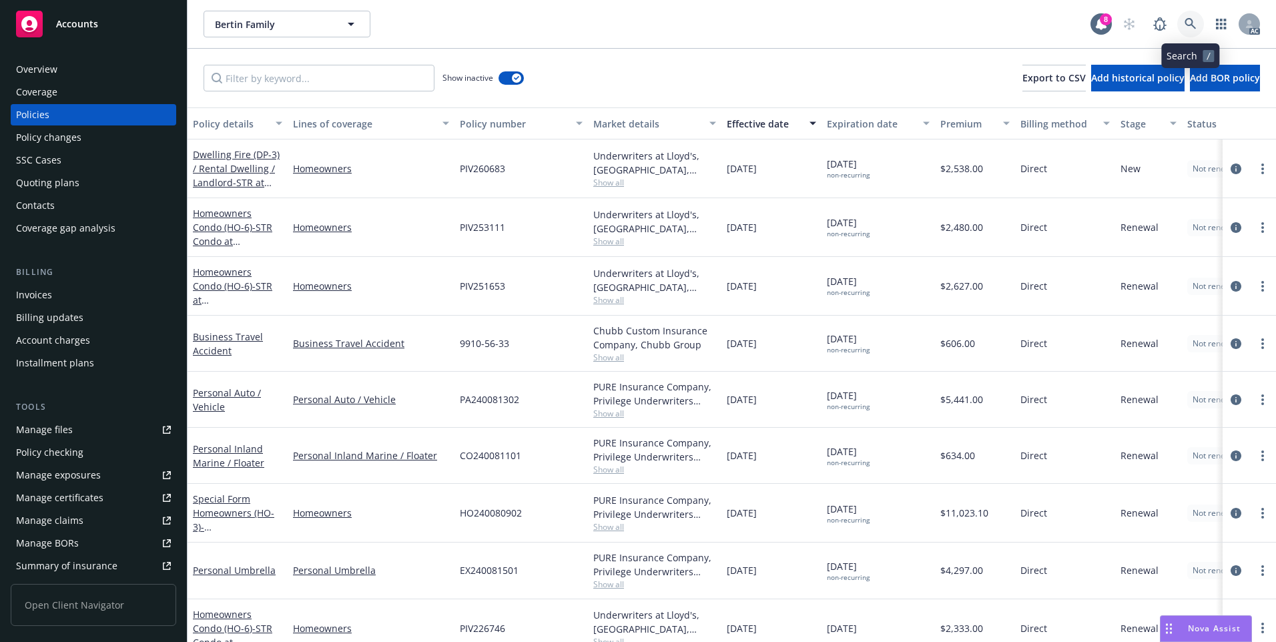
click at [1184, 19] on link at bounding box center [1190, 24] width 27 height 27
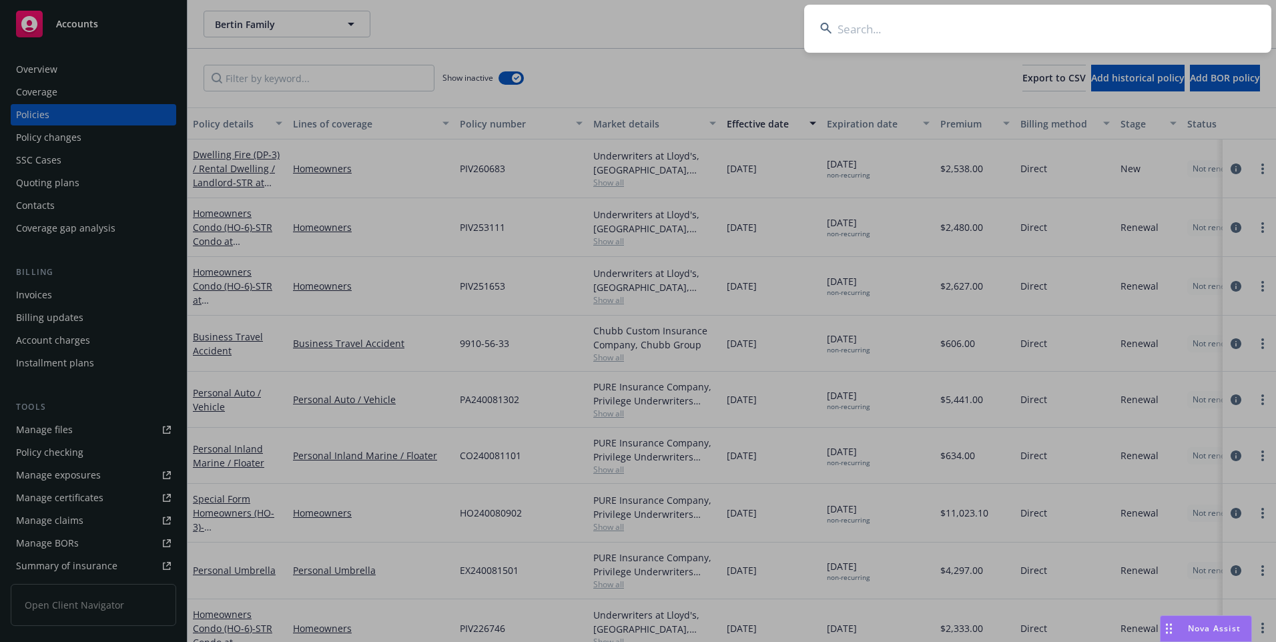
click at [1096, 22] on input at bounding box center [1037, 29] width 467 height 48
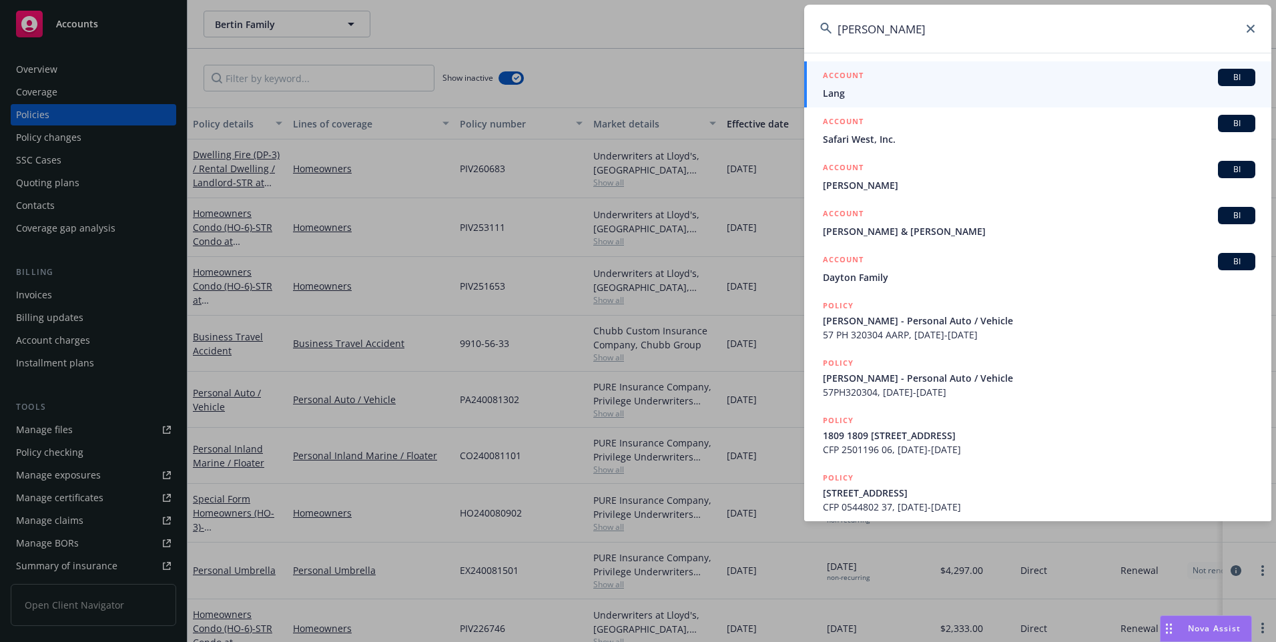
type input "[PERSON_NAME]"
click at [846, 91] on span "Lang" at bounding box center [1039, 93] width 432 height 14
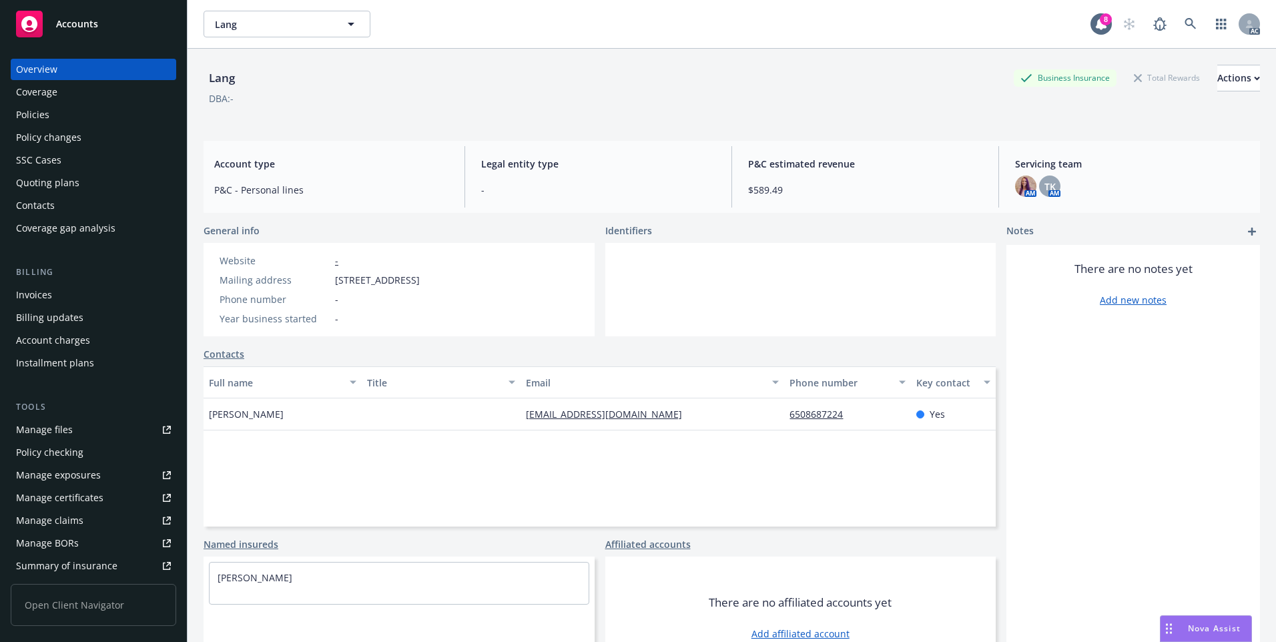
click at [72, 117] on div "Policies" at bounding box center [93, 114] width 155 height 21
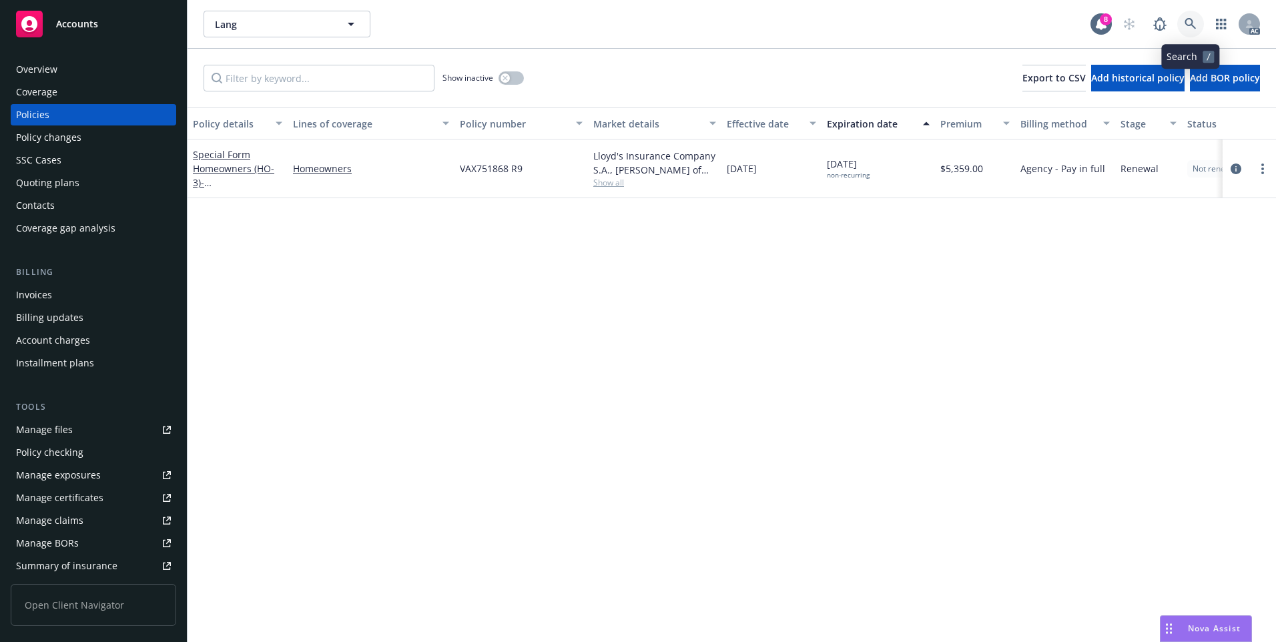
click at [1194, 18] on icon at bounding box center [1190, 24] width 12 height 12
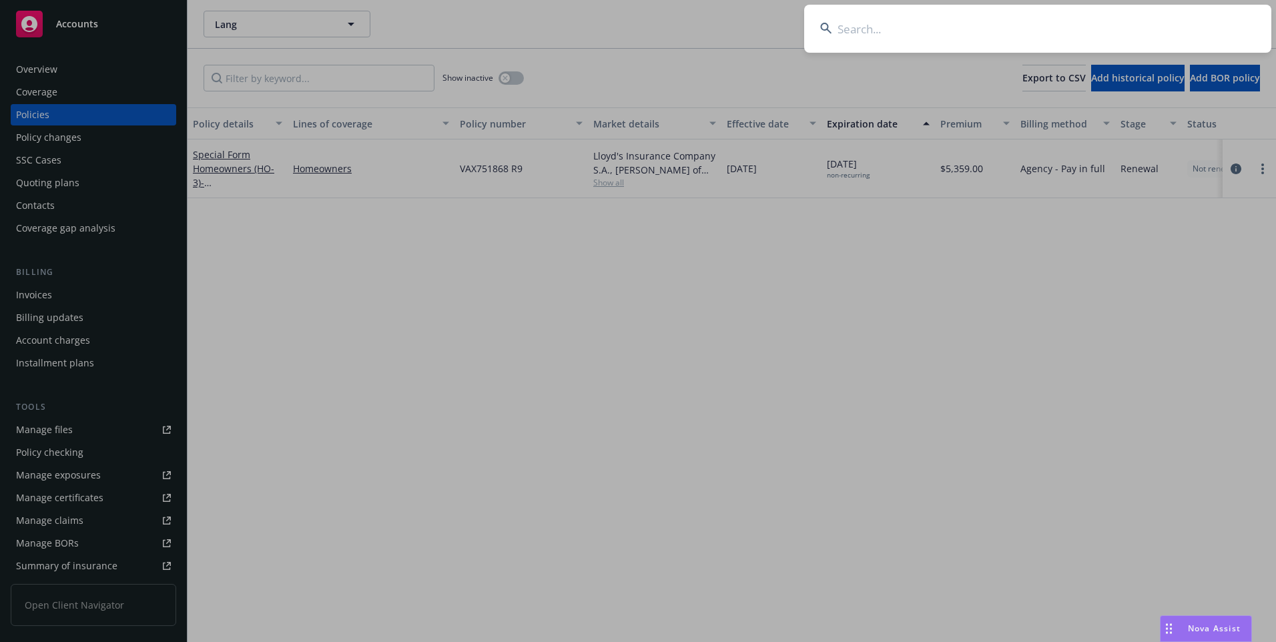
click at [1063, 13] on input at bounding box center [1037, 29] width 467 height 48
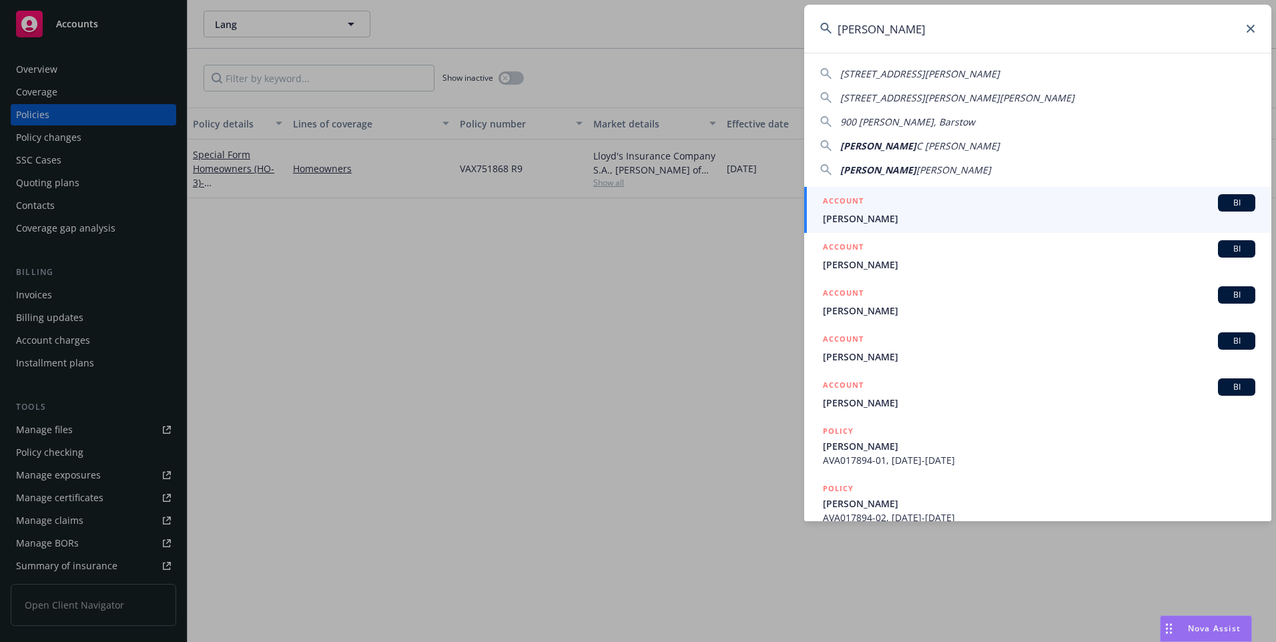
type input "[PERSON_NAME]"
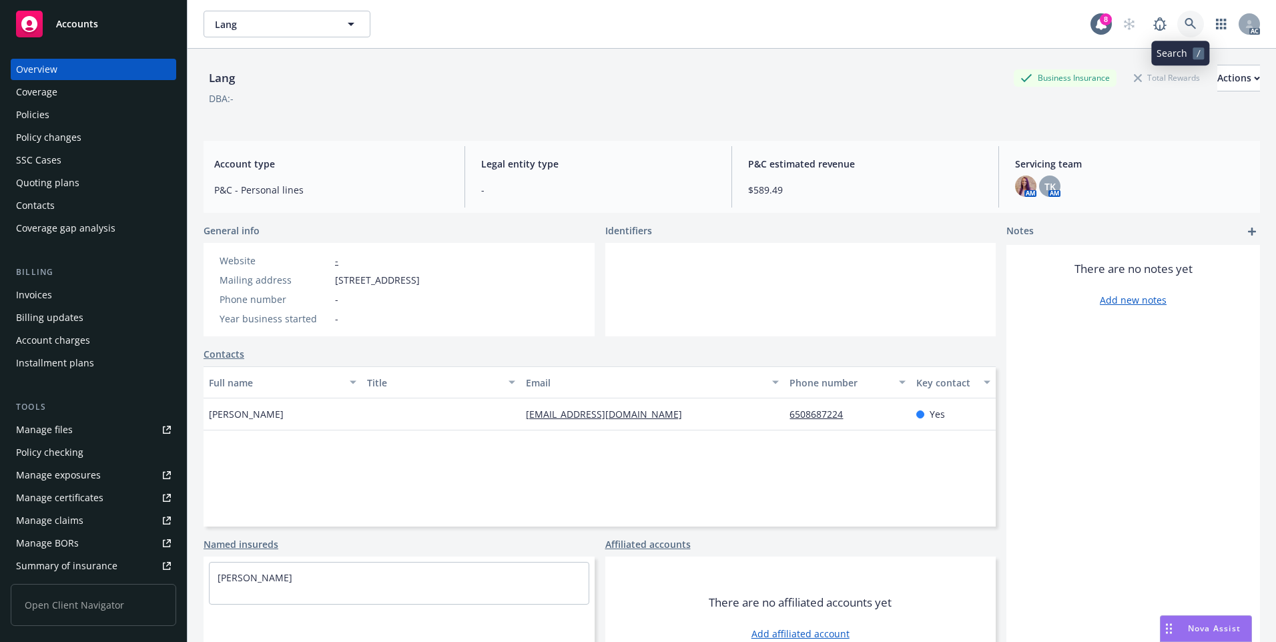
click at [1184, 18] on icon at bounding box center [1190, 24] width 12 height 12
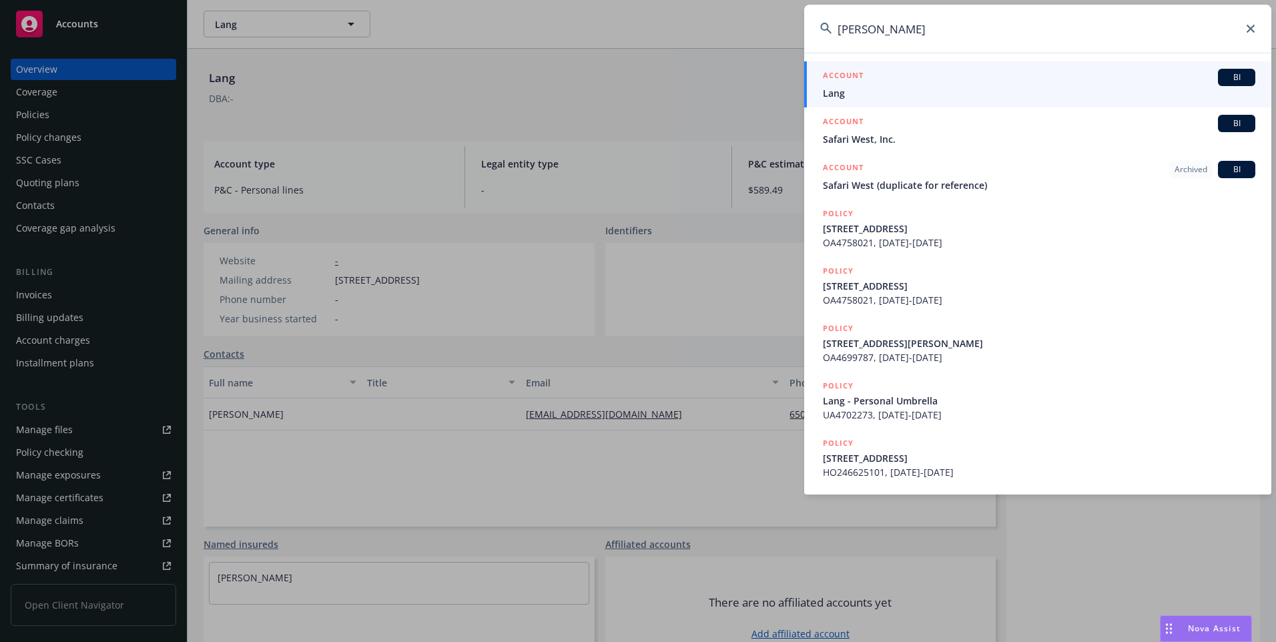
type input "[PERSON_NAME]"
click at [876, 91] on span "Lang" at bounding box center [1039, 93] width 432 height 14
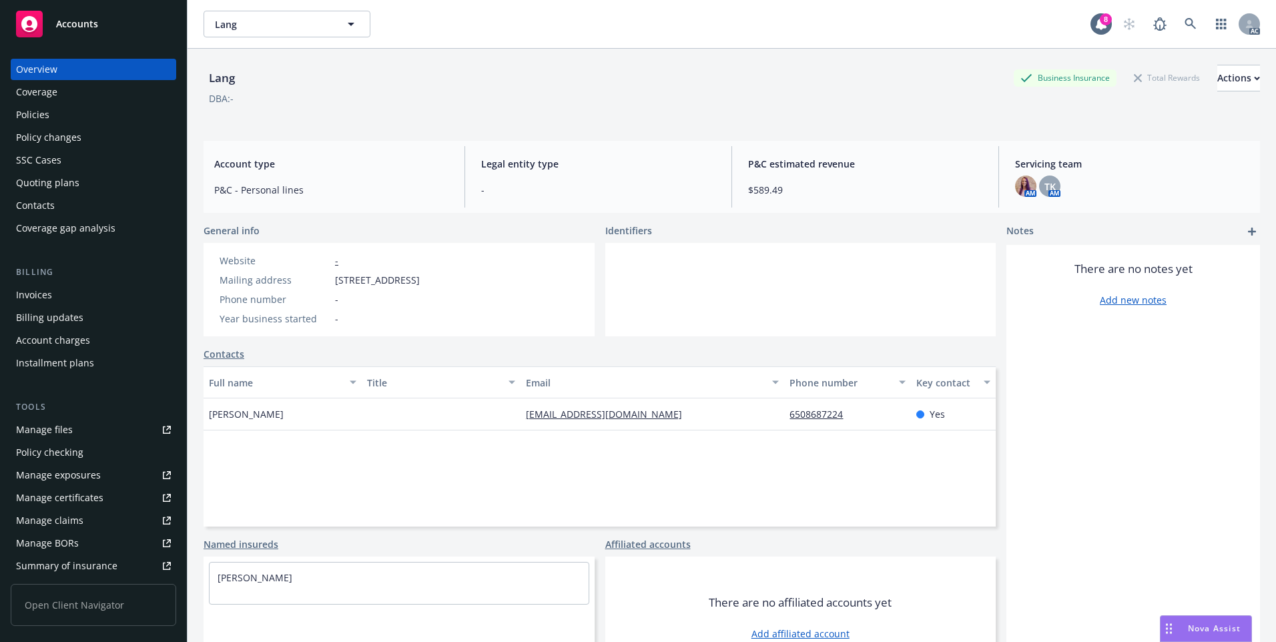
click at [39, 115] on div "Policies" at bounding box center [32, 114] width 33 height 21
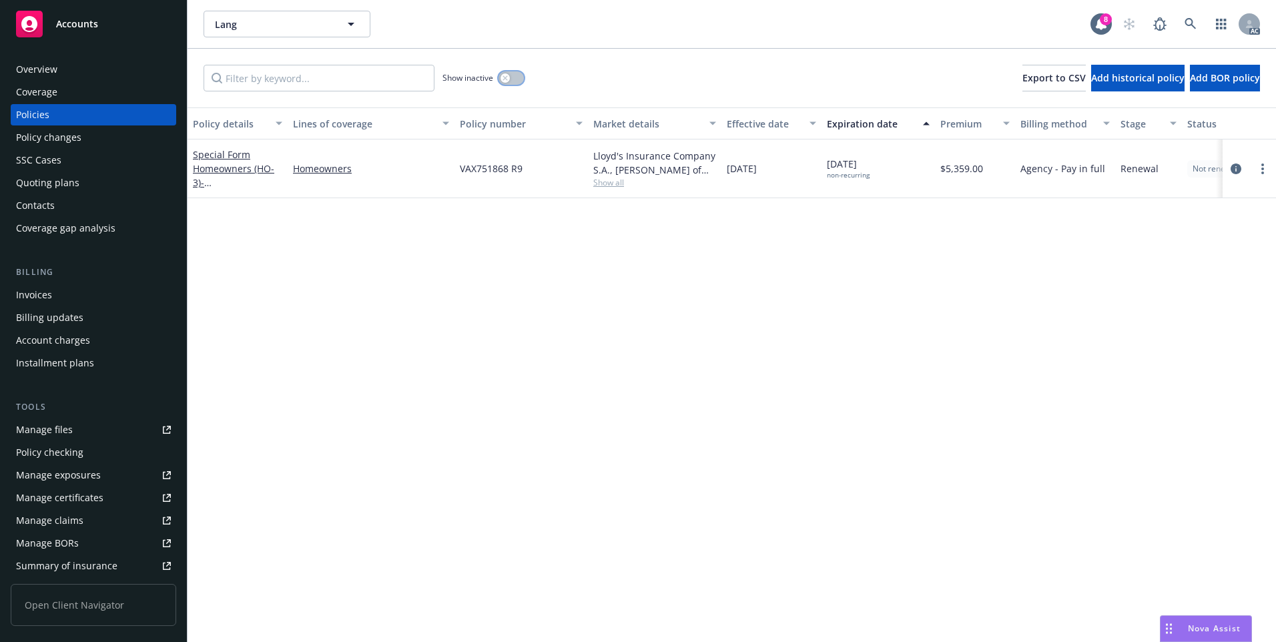
click at [514, 83] on button "button" at bounding box center [510, 77] width 25 height 13
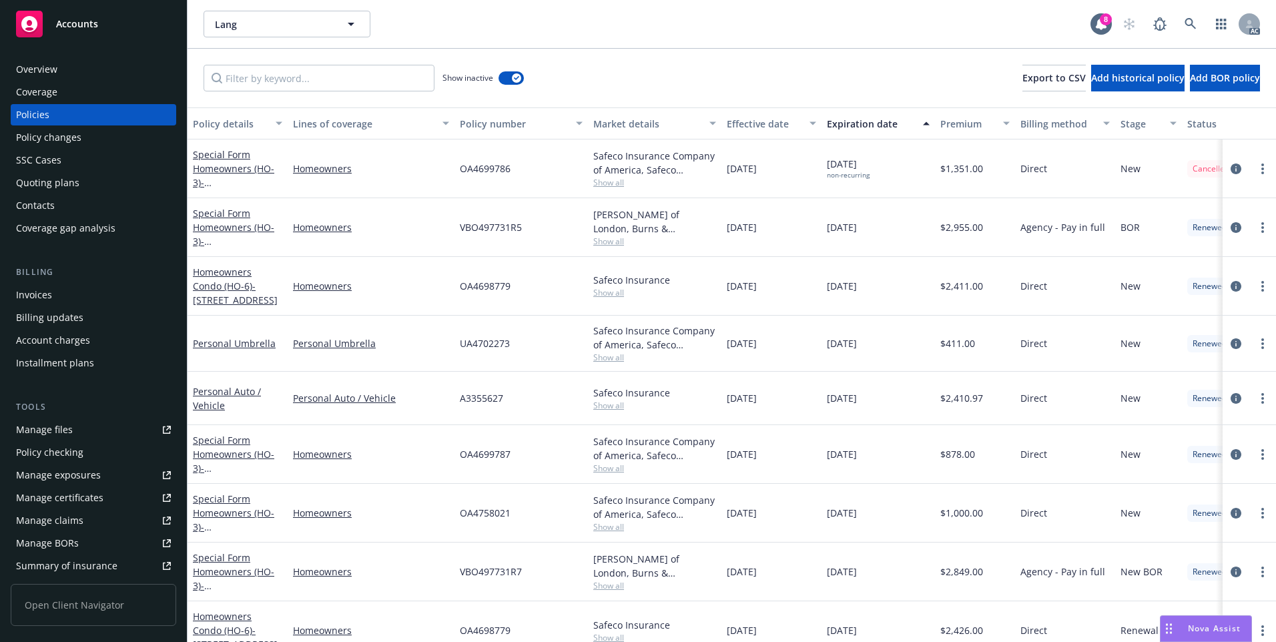
click at [758, 121] on div "Effective date" at bounding box center [764, 124] width 75 height 14
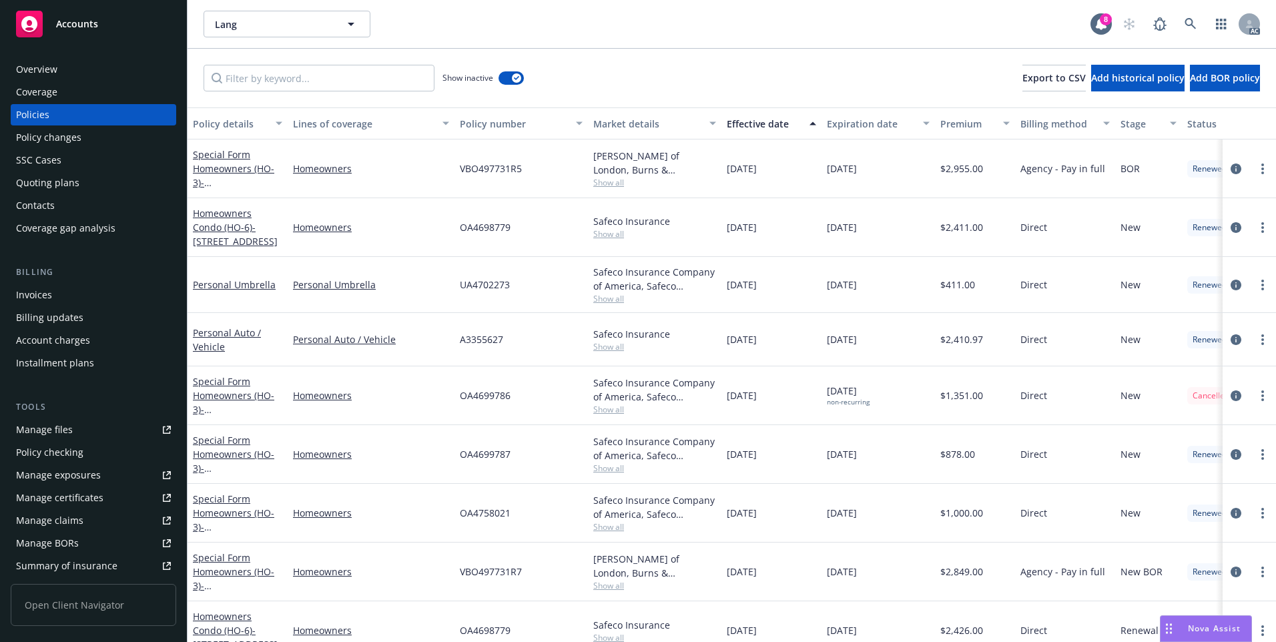
click at [758, 121] on div "Effective date" at bounding box center [764, 124] width 75 height 14
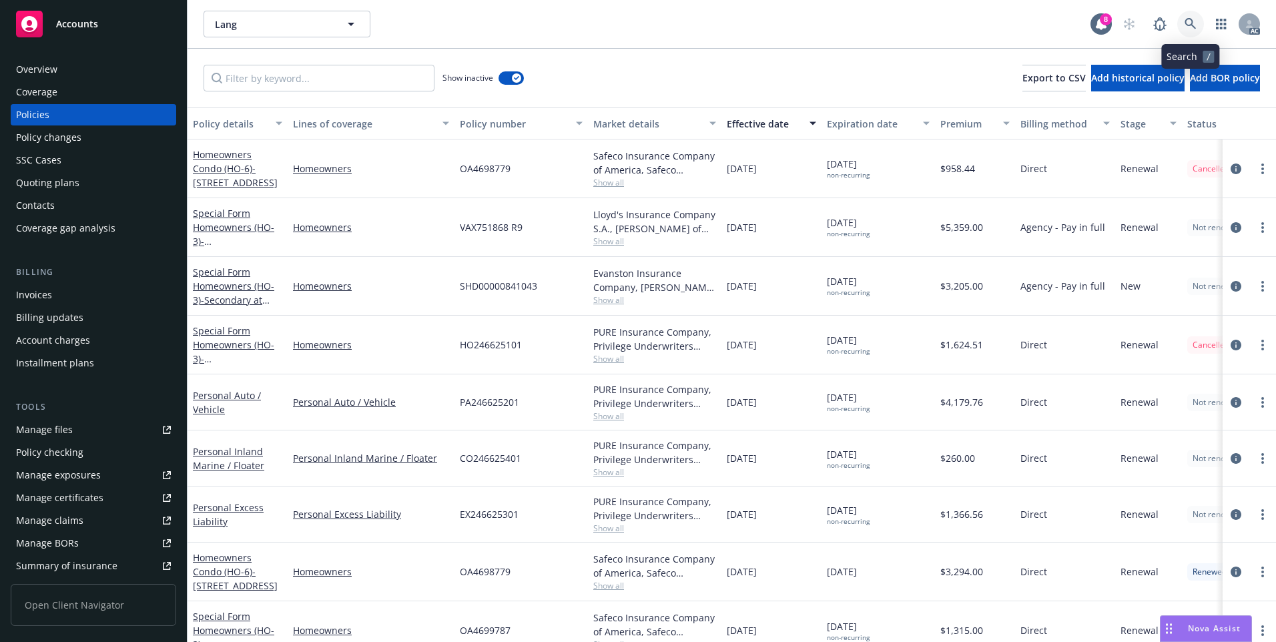
click at [1193, 20] on icon at bounding box center [1190, 24] width 12 height 12
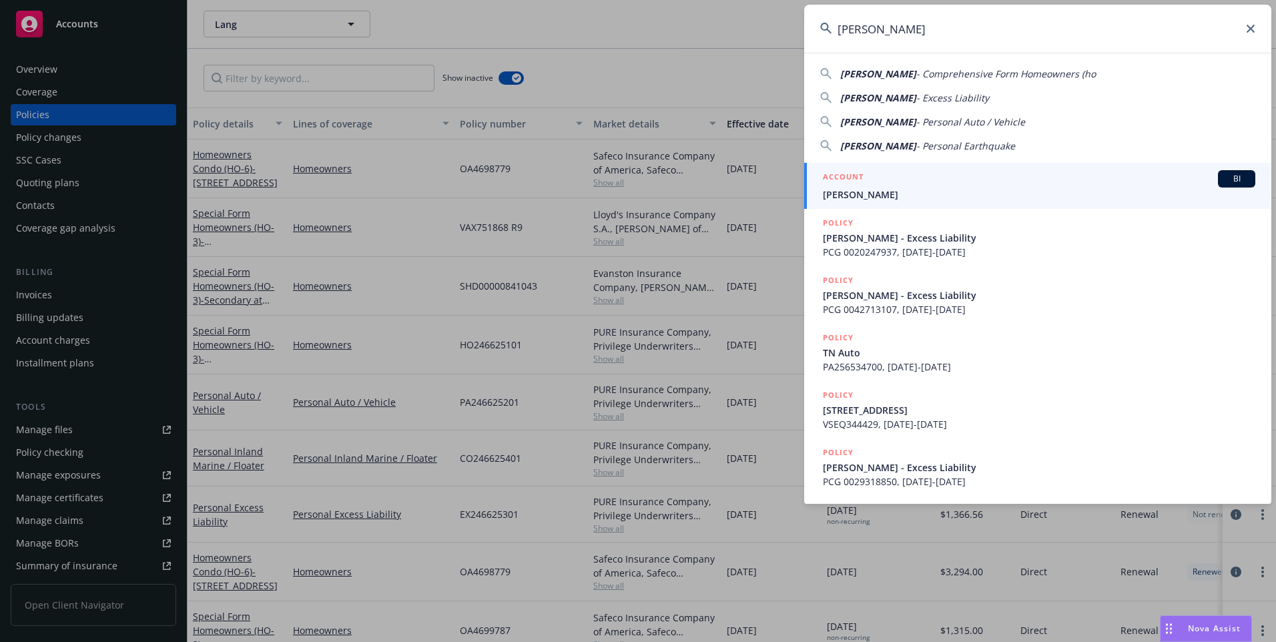
type input "[PERSON_NAME]"
click at [849, 190] on span "[PERSON_NAME]" at bounding box center [1039, 194] width 432 height 14
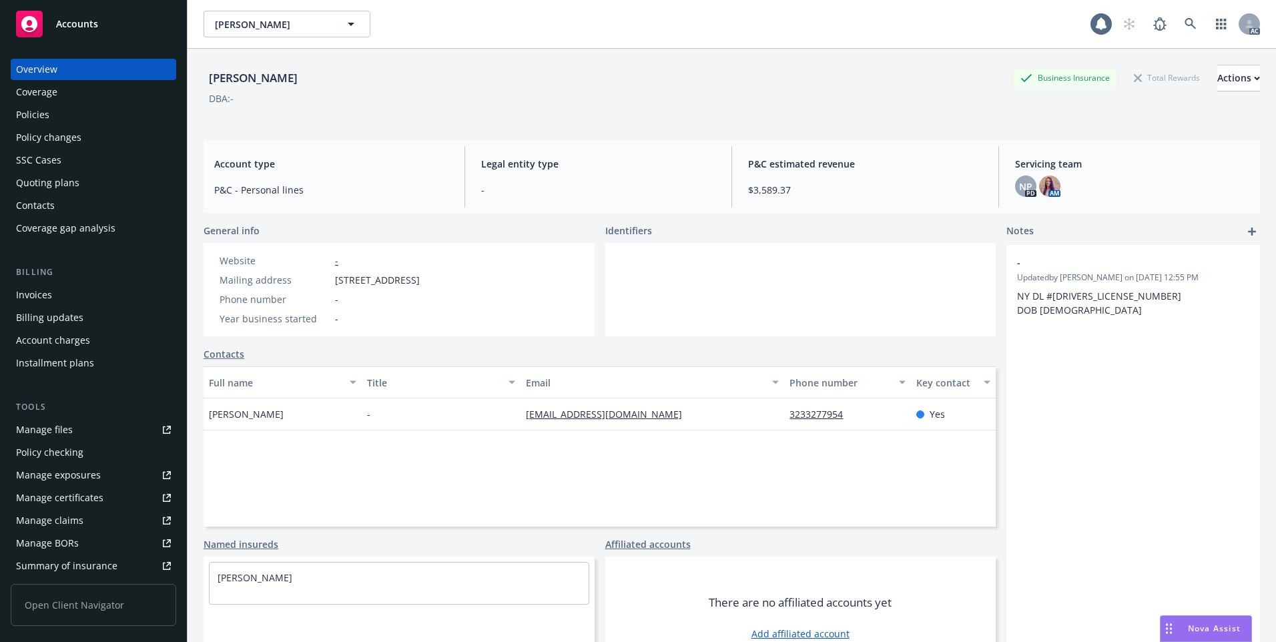
click at [109, 117] on div "Policies" at bounding box center [93, 114] width 155 height 21
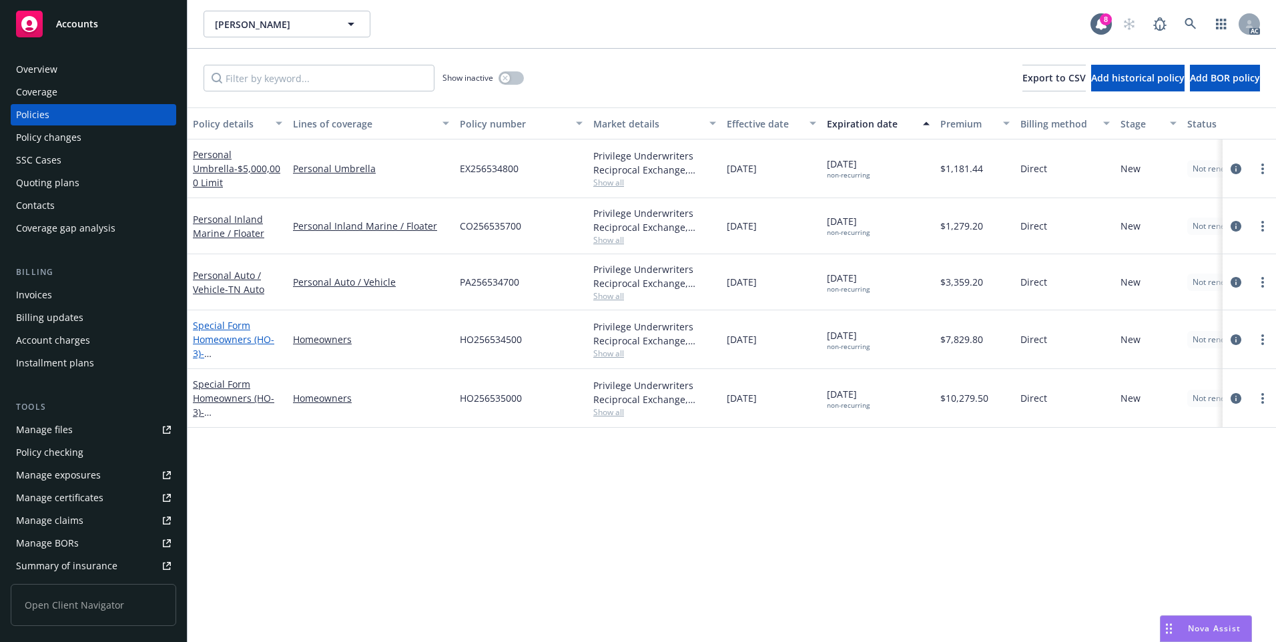
click at [240, 334] on link "Special Form Homeowners (HO-3) - [STREET_ADDRESS][PERSON_NAME]" at bounding box center [235, 353] width 85 height 69
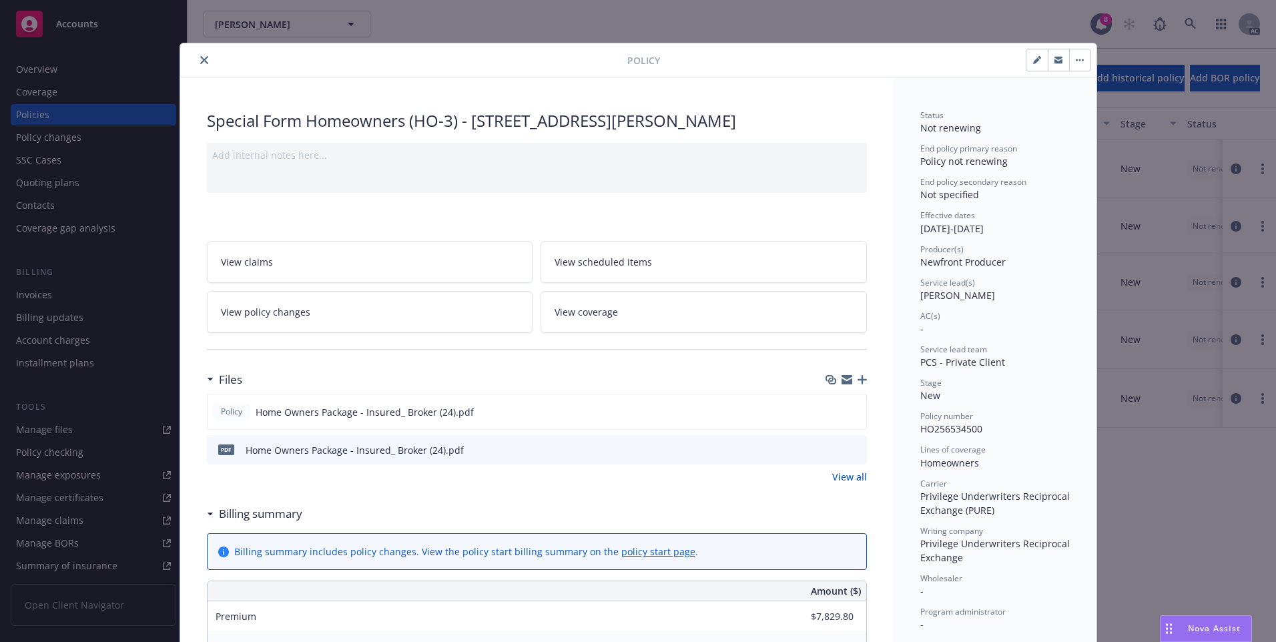
click at [200, 58] on icon "close" at bounding box center [204, 60] width 8 height 8
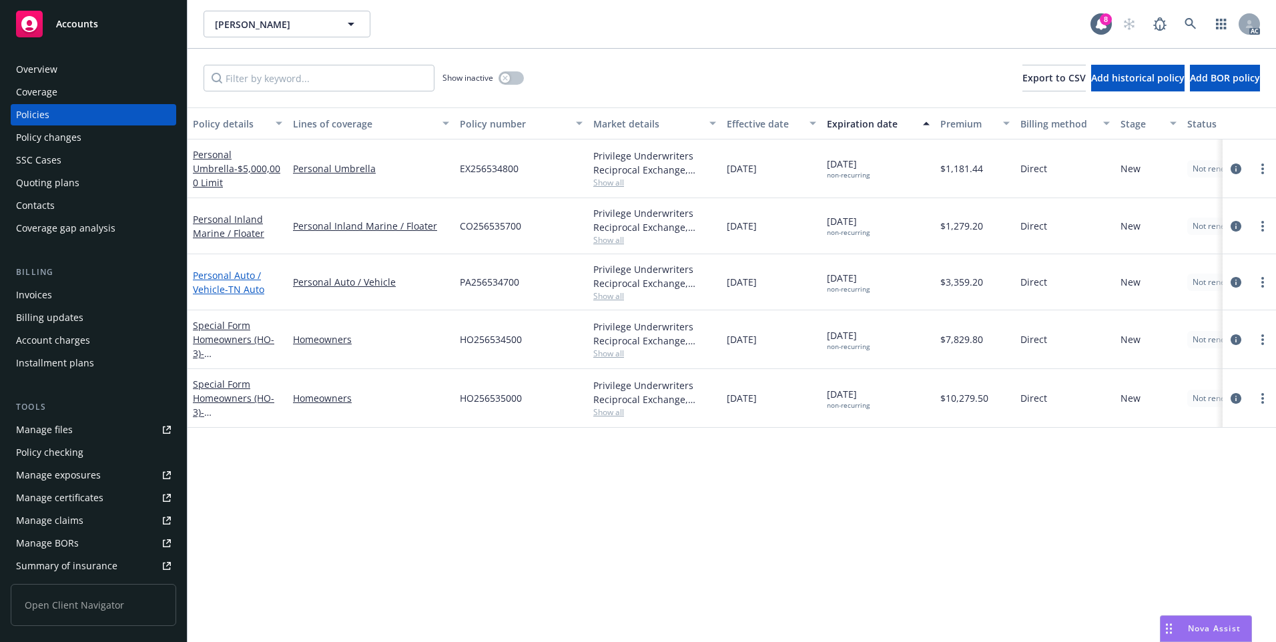
click at [248, 288] on span "- TN Auto" at bounding box center [244, 289] width 39 height 13
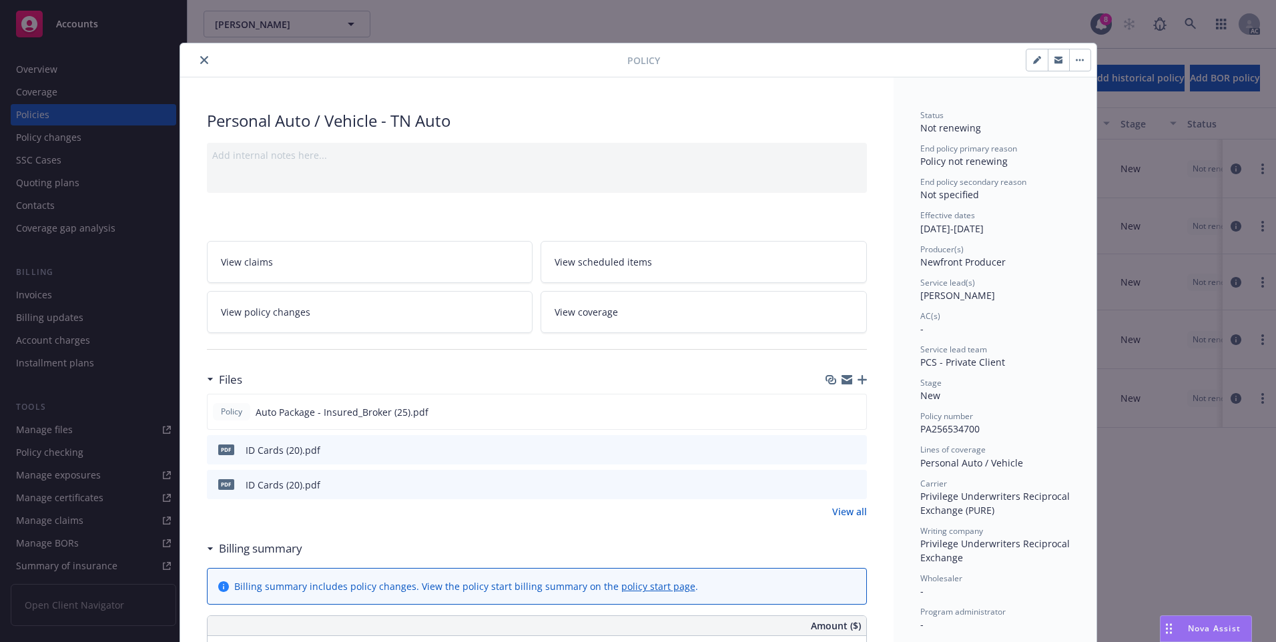
click at [200, 58] on icon "close" at bounding box center [204, 60] width 8 height 8
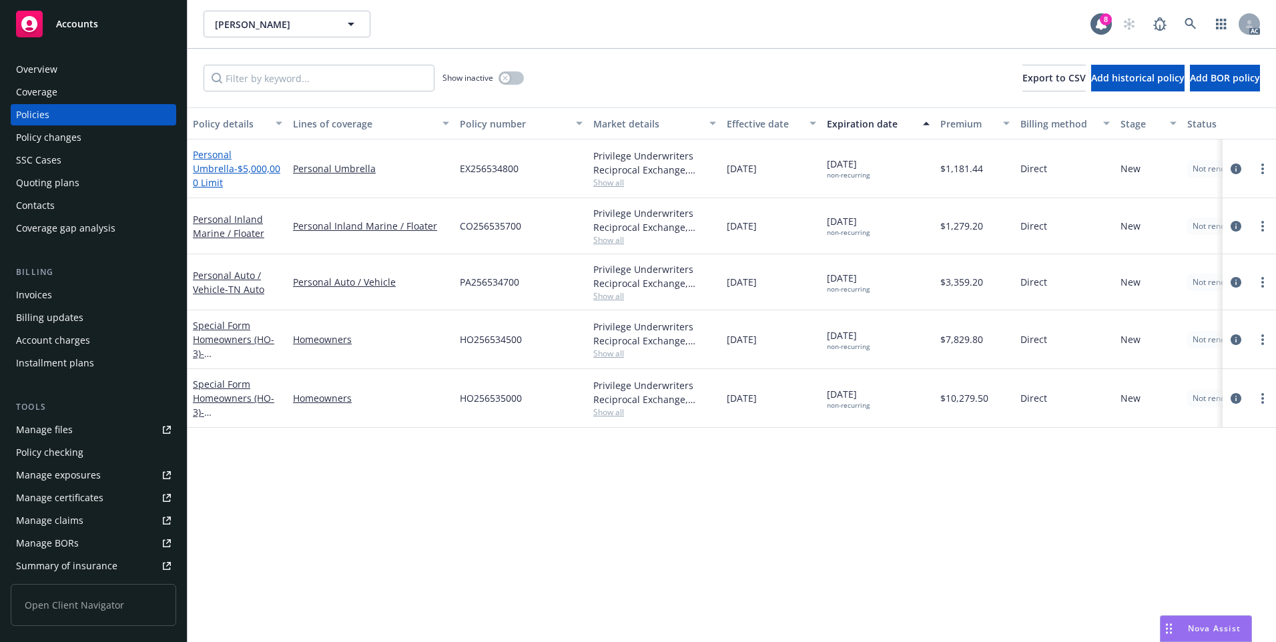
click at [234, 157] on link "Personal Umbrella - $5,000,000 Limit" at bounding box center [236, 168] width 87 height 41
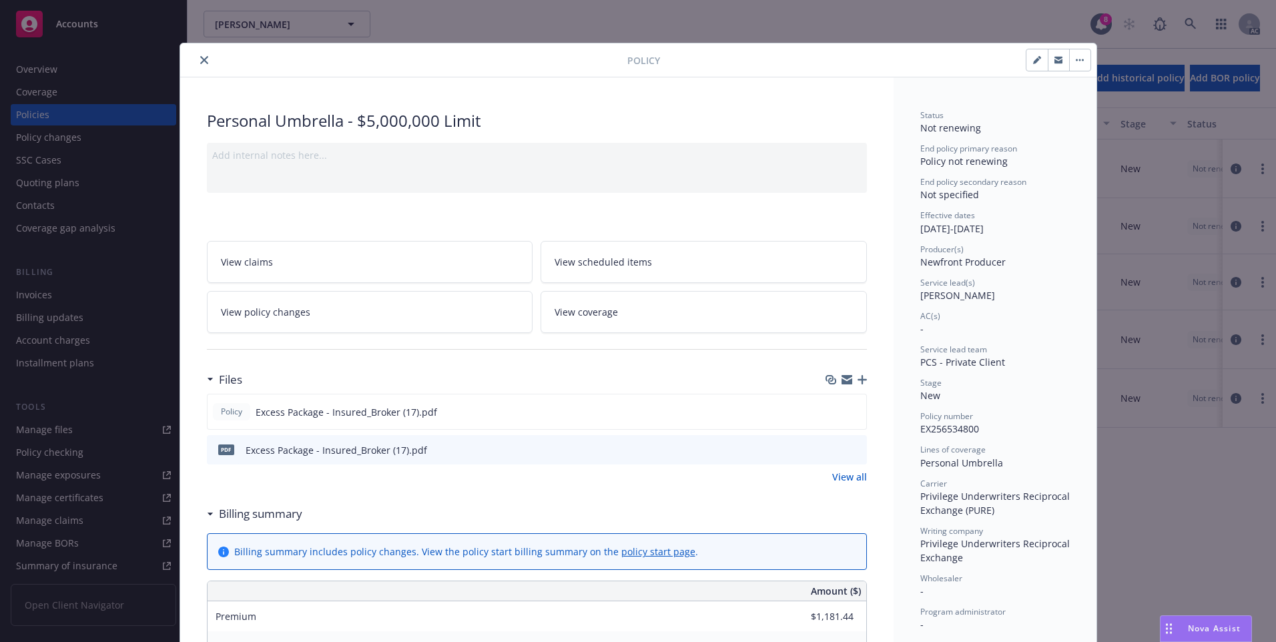
click at [200, 62] on icon "close" at bounding box center [204, 60] width 8 height 8
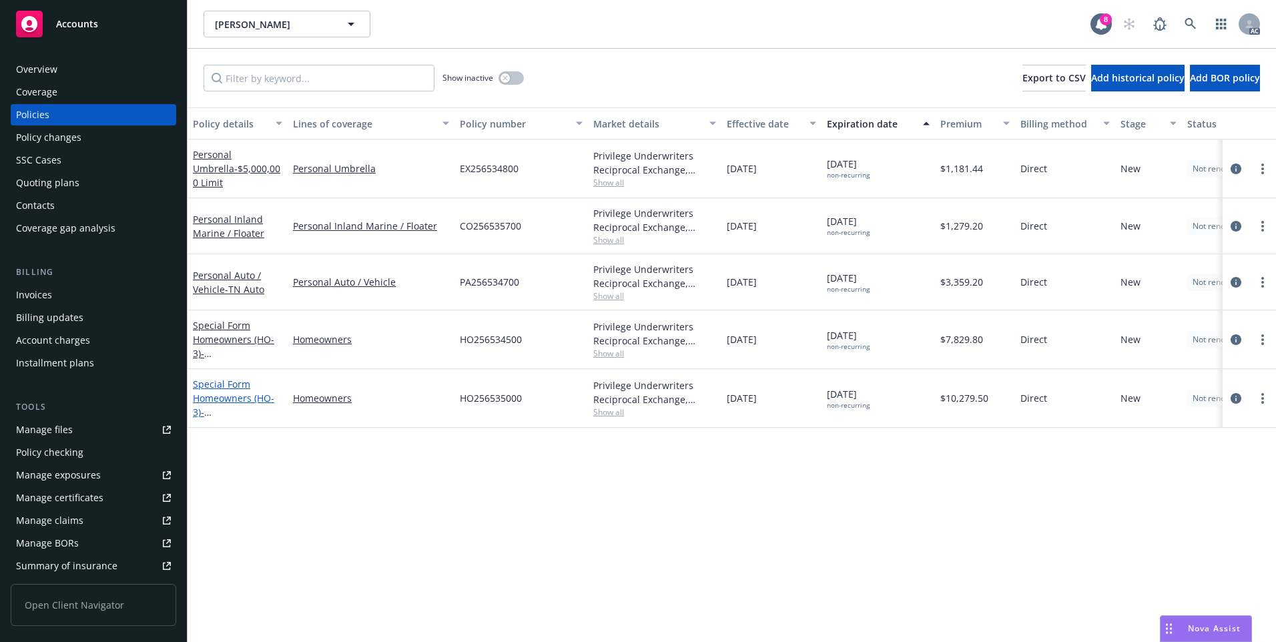
click at [226, 398] on link "Special Form Homeowners (HO-3) - [STREET_ADDRESS][PERSON_NAME][US_STATE]" at bounding box center [235, 419] width 85 height 83
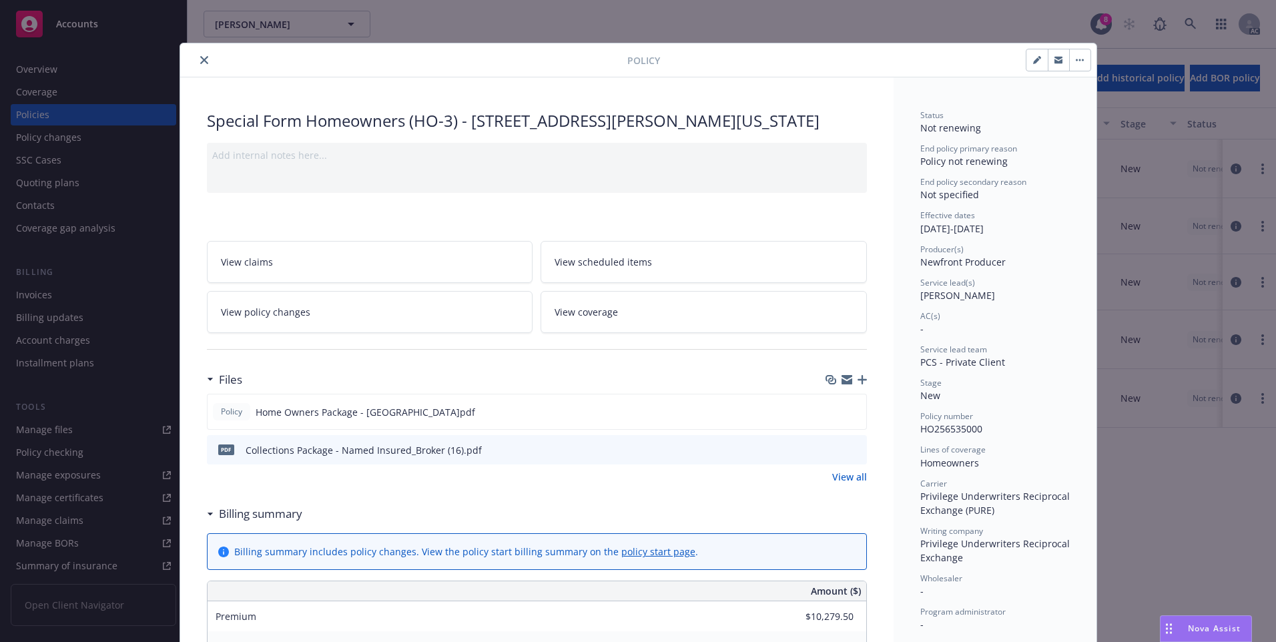
click at [200, 62] on icon "close" at bounding box center [204, 60] width 8 height 8
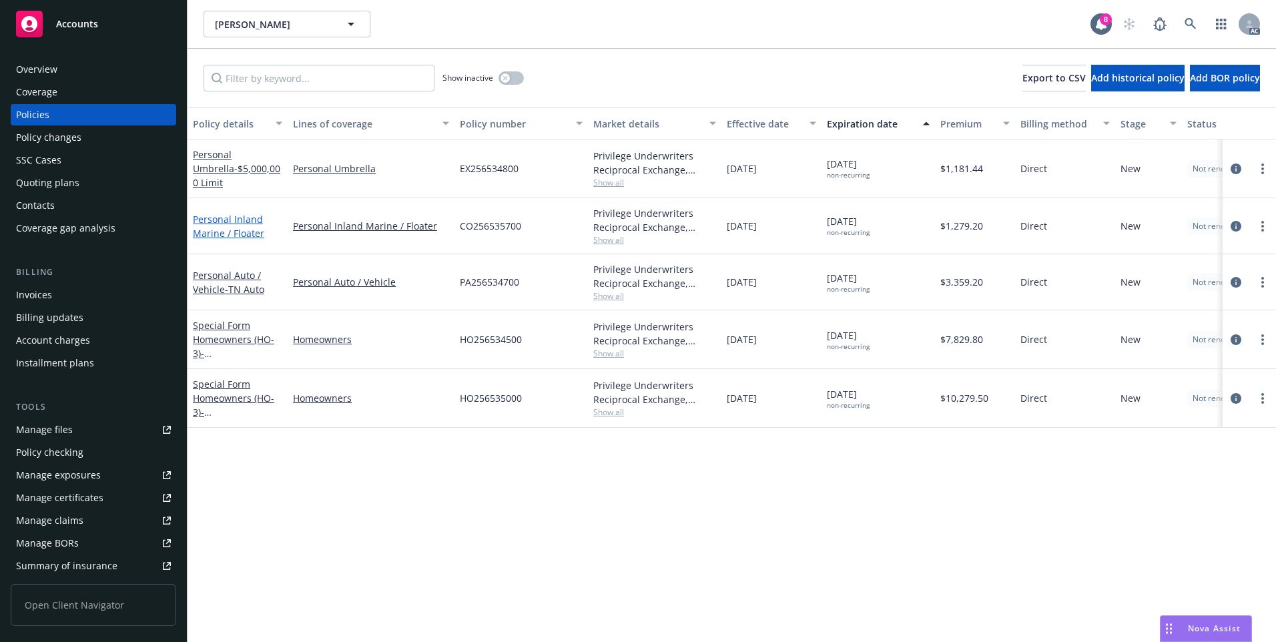
click at [215, 217] on link "Personal Inland Marine / Floater" at bounding box center [228, 226] width 71 height 27
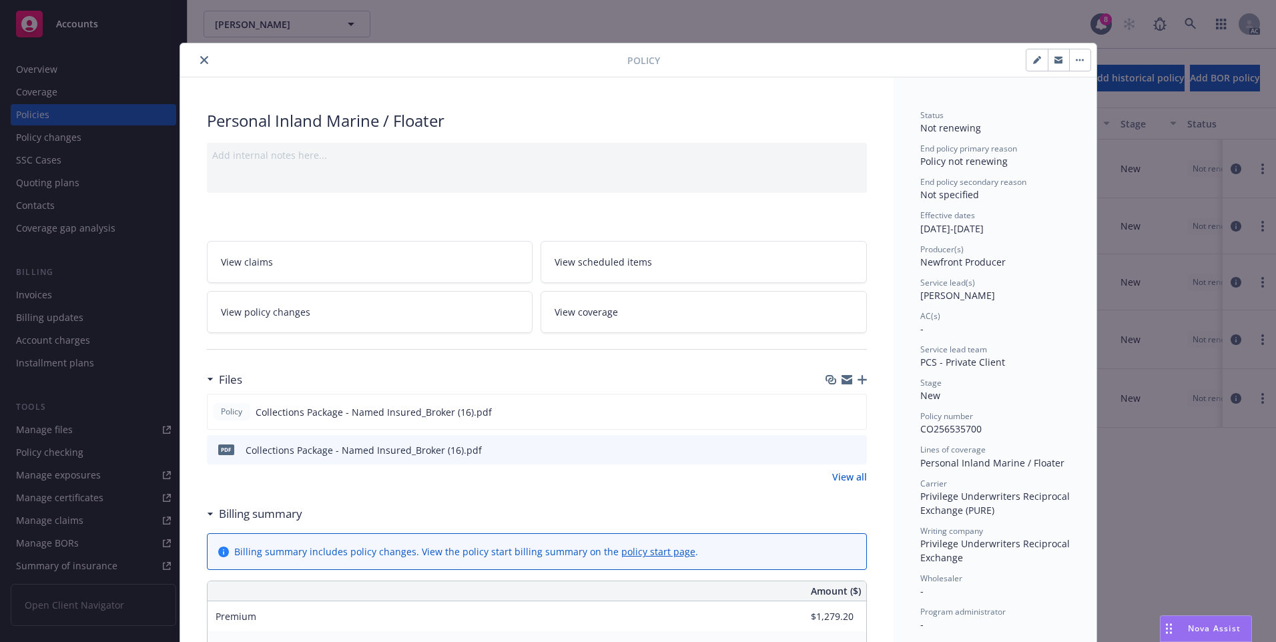
drag, startPoint x: 199, startPoint y: 59, endPoint x: 245, endPoint y: 63, distance: 45.5
click at [201, 57] on icon "close" at bounding box center [204, 60] width 8 height 8
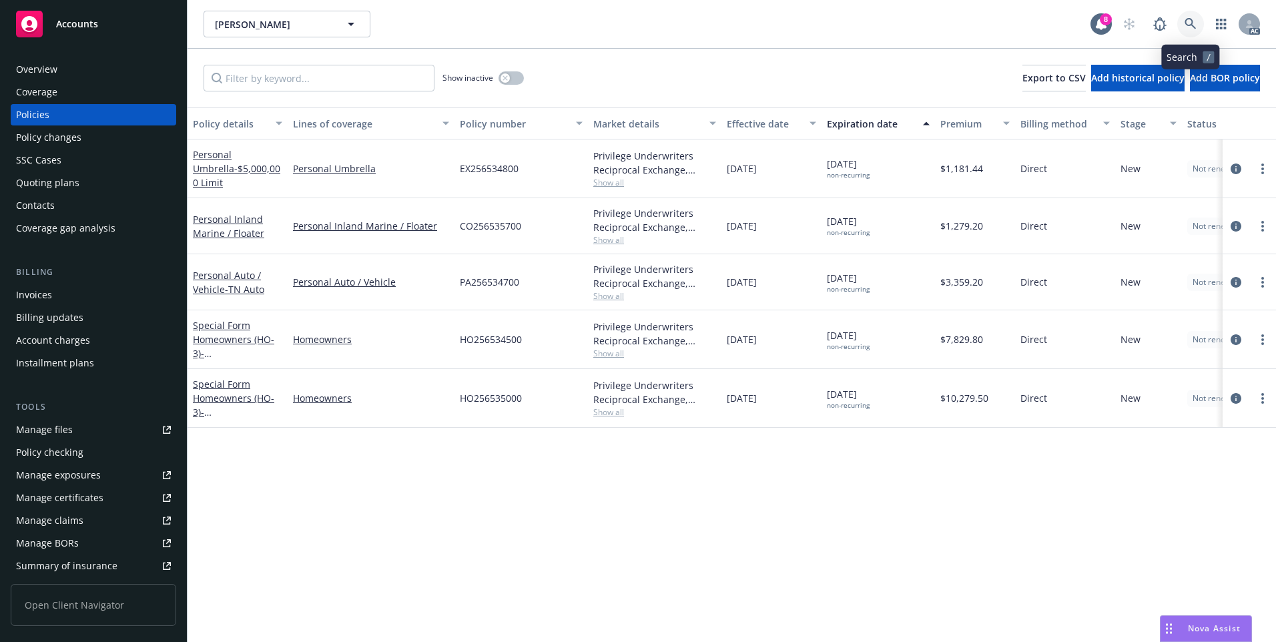
click at [1183, 22] on link at bounding box center [1190, 24] width 27 height 27
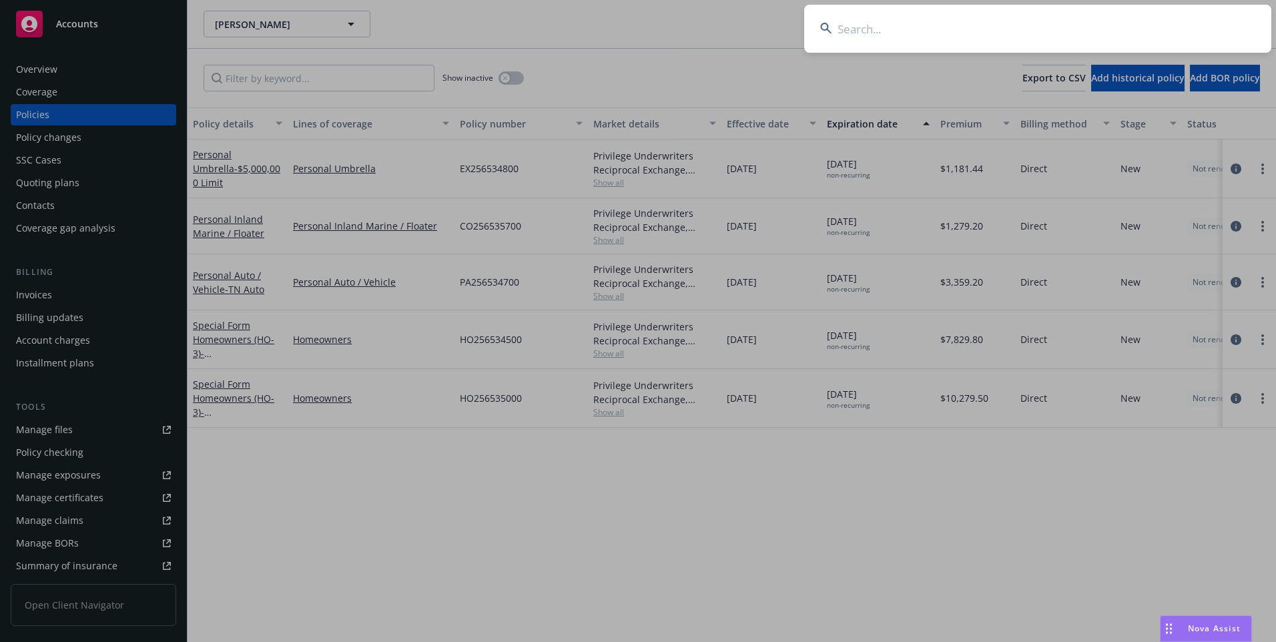
click at [1033, 27] on input at bounding box center [1037, 29] width 467 height 48
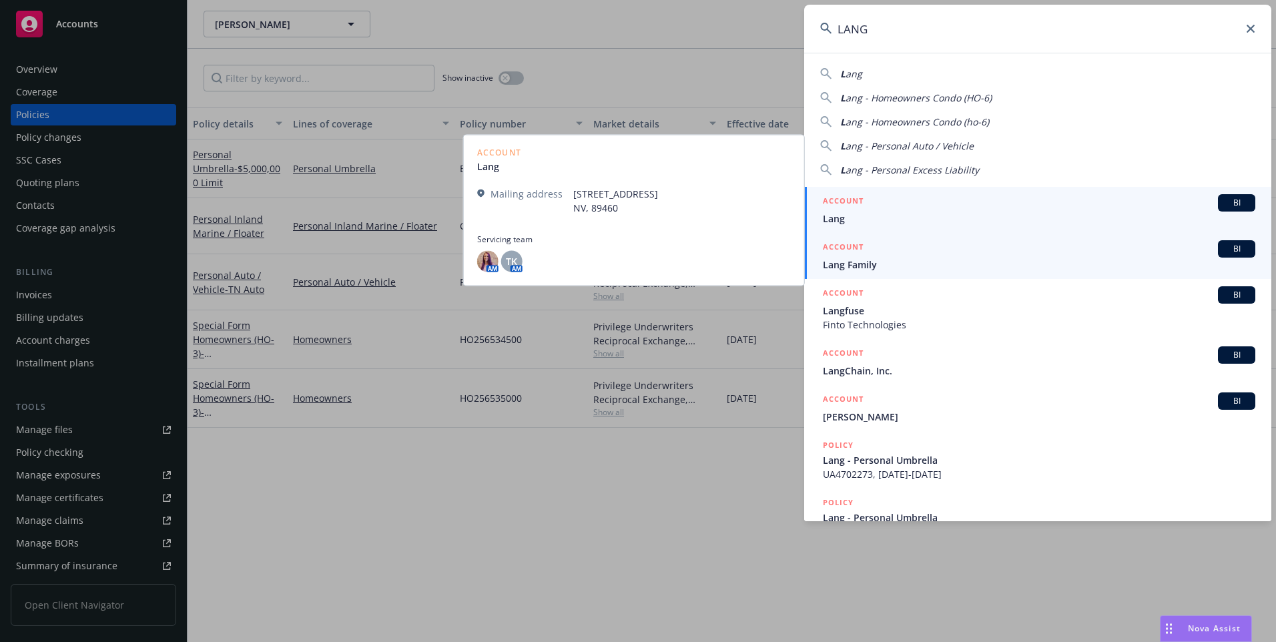
type input "LANG"
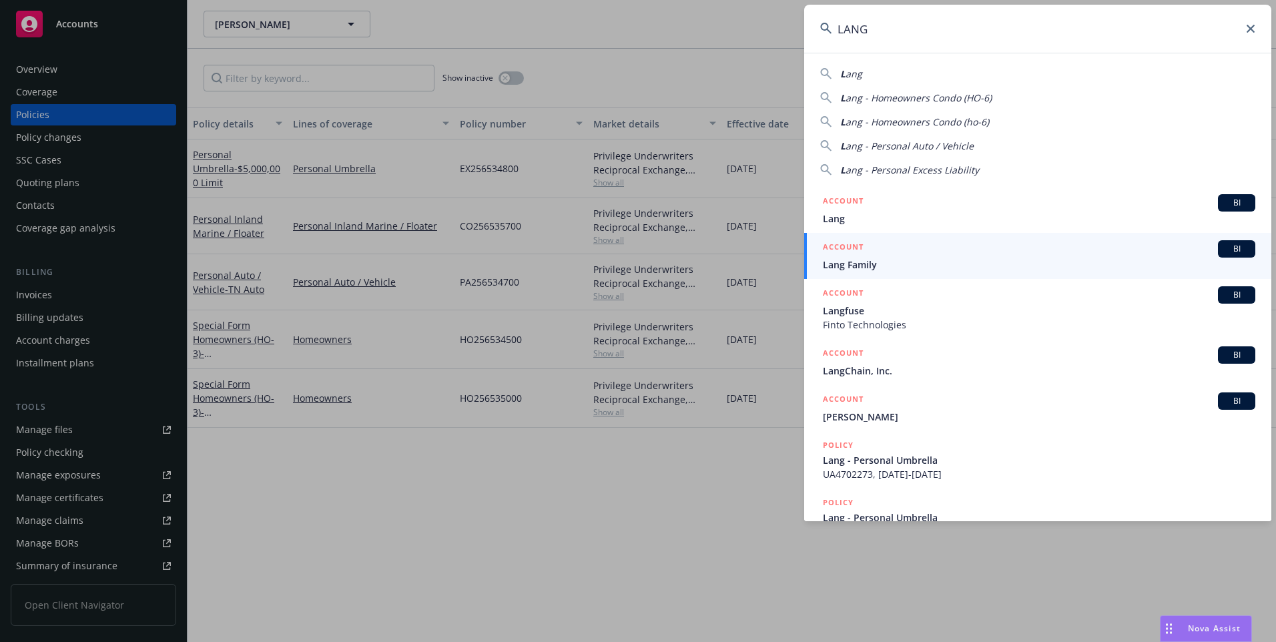
click at [841, 254] on h5 "ACCOUNT" at bounding box center [843, 248] width 41 height 16
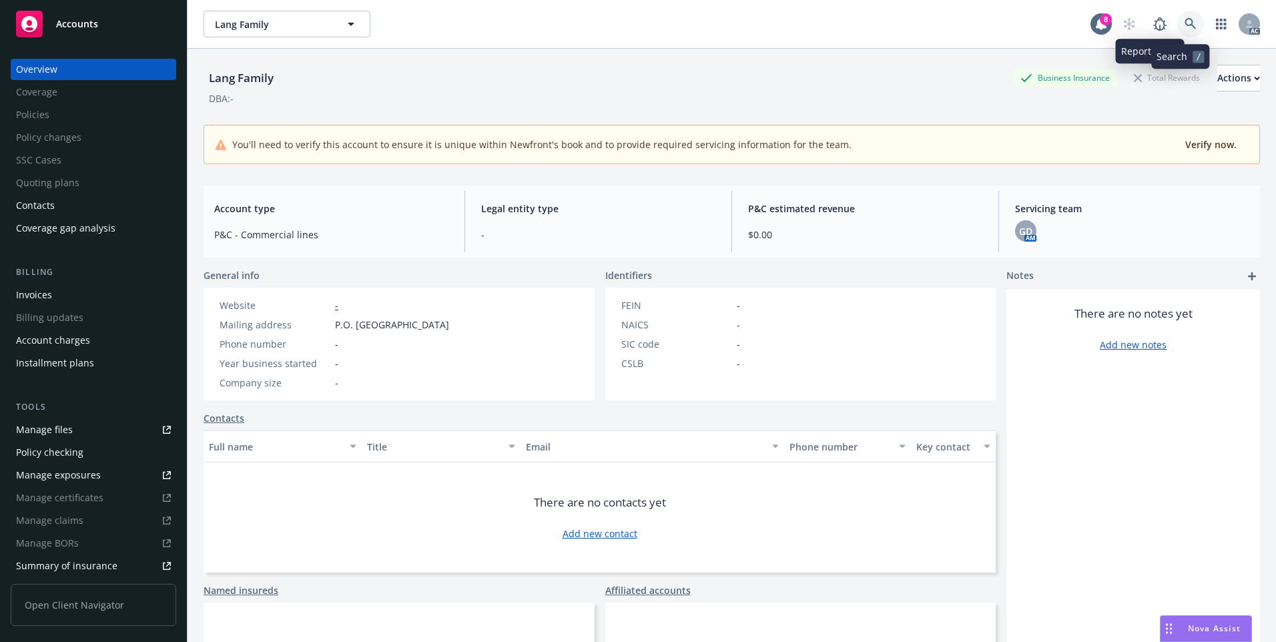
click at [1184, 15] on link at bounding box center [1190, 24] width 27 height 27
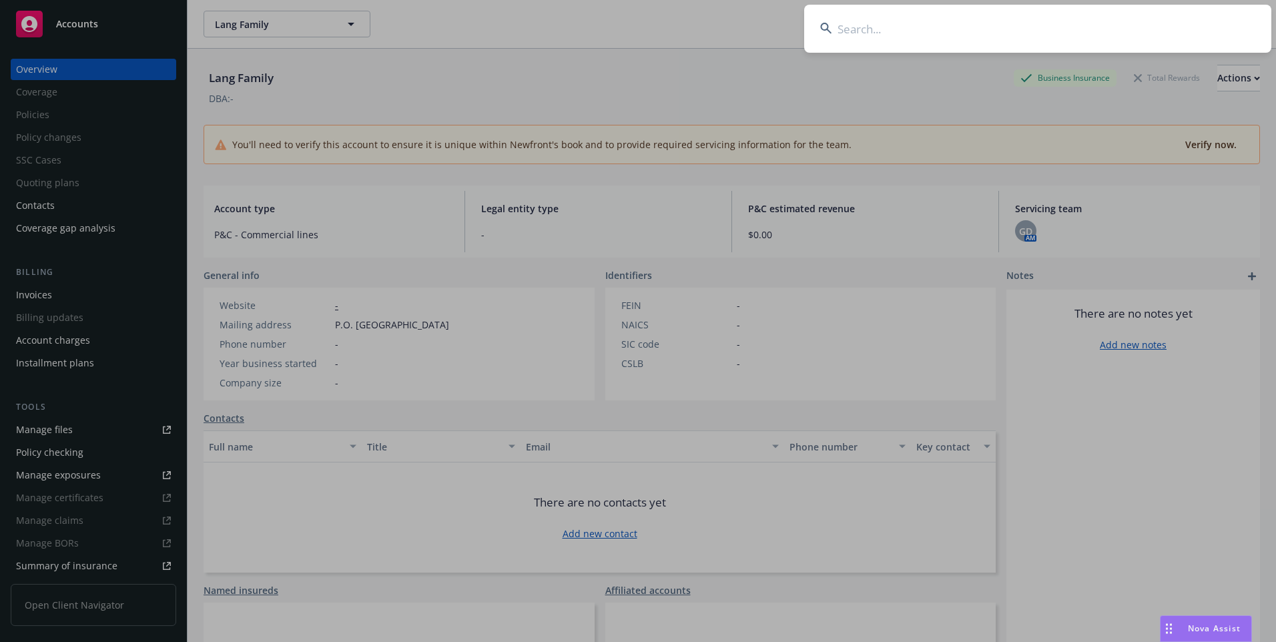
click at [1047, 23] on input at bounding box center [1037, 29] width 467 height 48
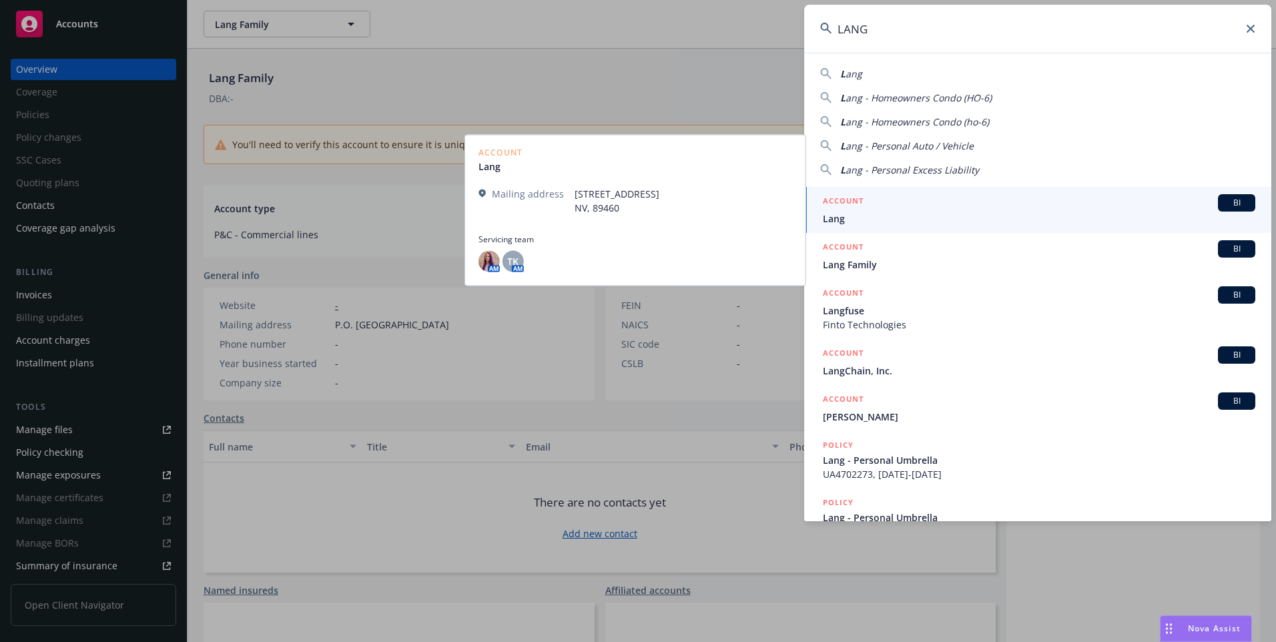
type input "LANG"
click at [945, 213] on span "Lang" at bounding box center [1039, 218] width 432 height 14
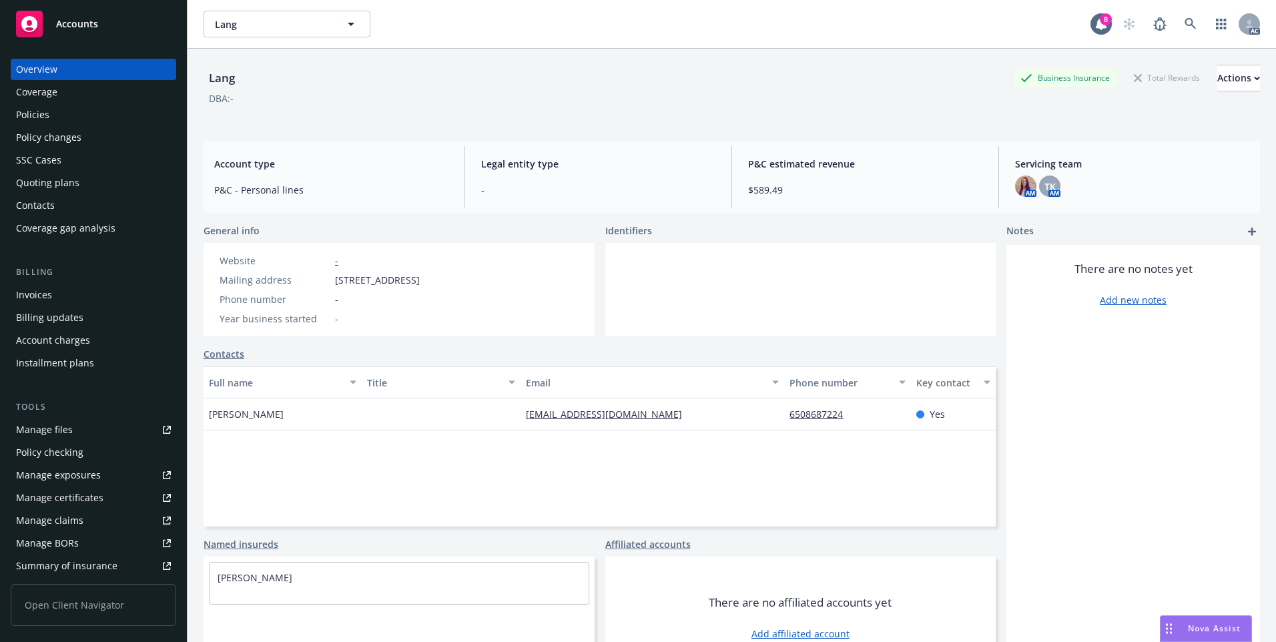
drag, startPoint x: 28, startPoint y: 111, endPoint x: 35, endPoint y: 110, distance: 6.7
click at [29, 111] on div "Policies" at bounding box center [32, 114] width 33 height 21
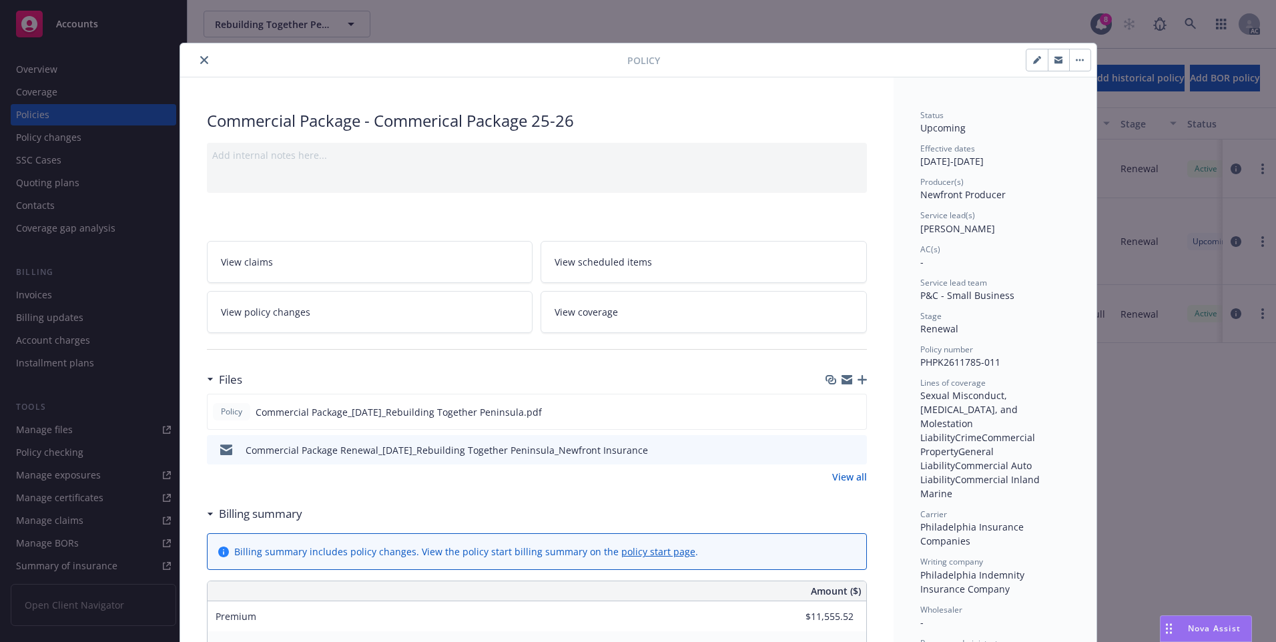
click at [196, 63] on button "close" at bounding box center [204, 60] width 16 height 16
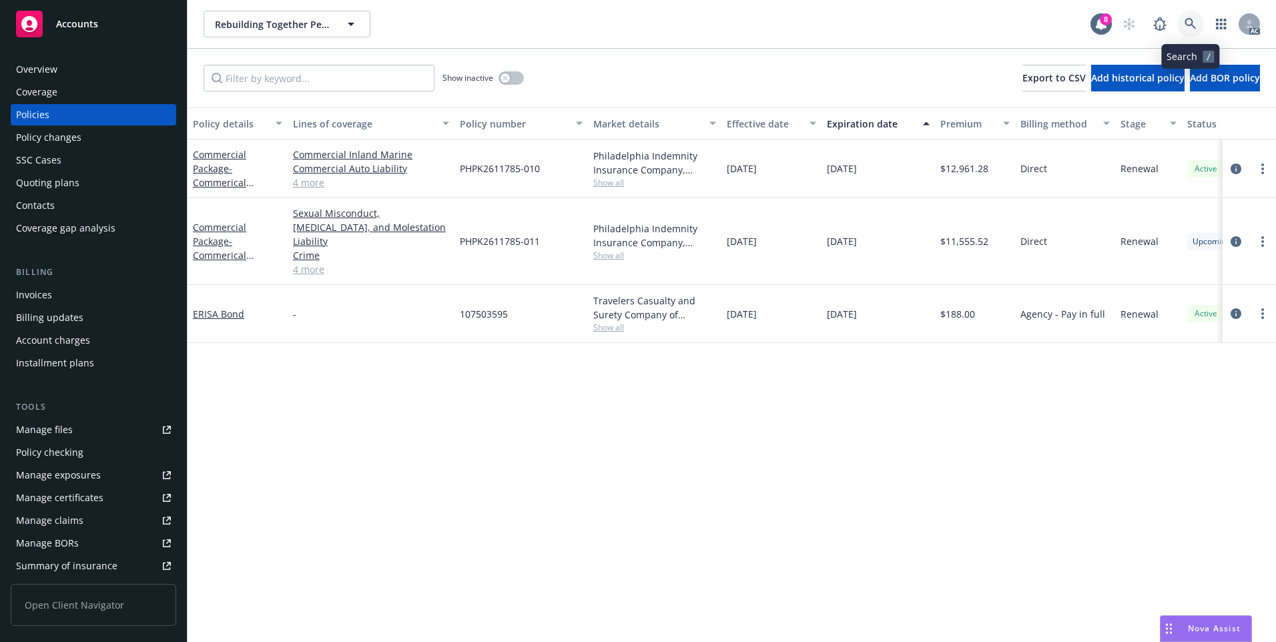
click at [1186, 22] on icon at bounding box center [1190, 24] width 12 height 12
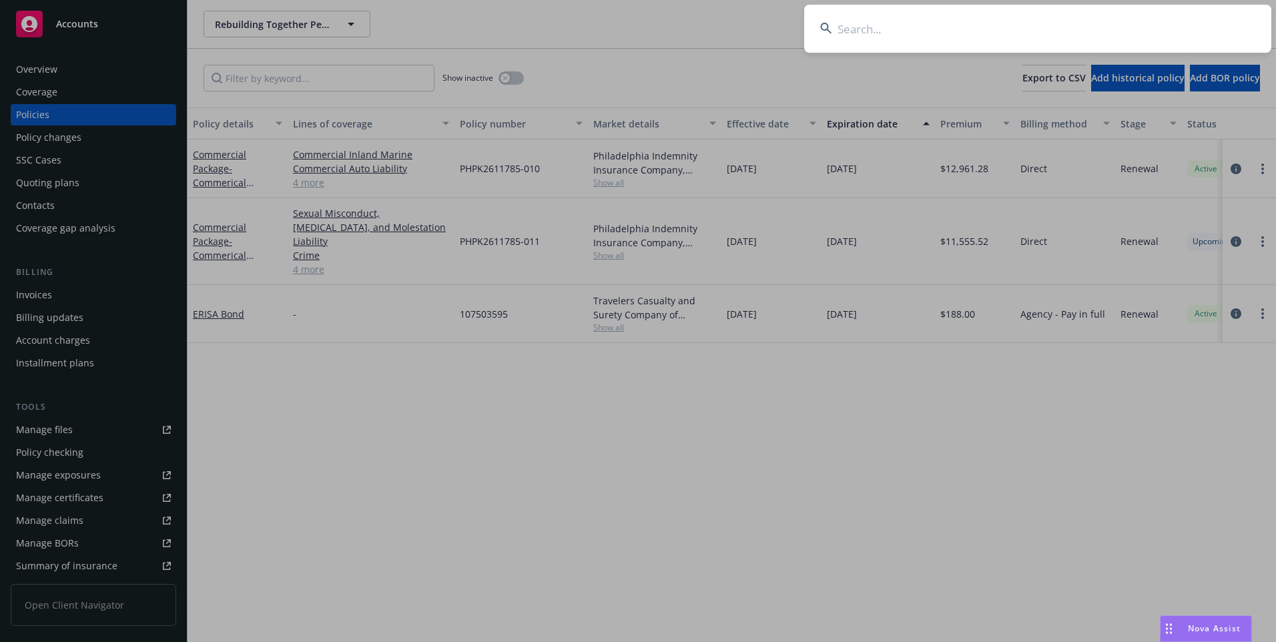
click at [891, 25] on input at bounding box center [1037, 29] width 467 height 48
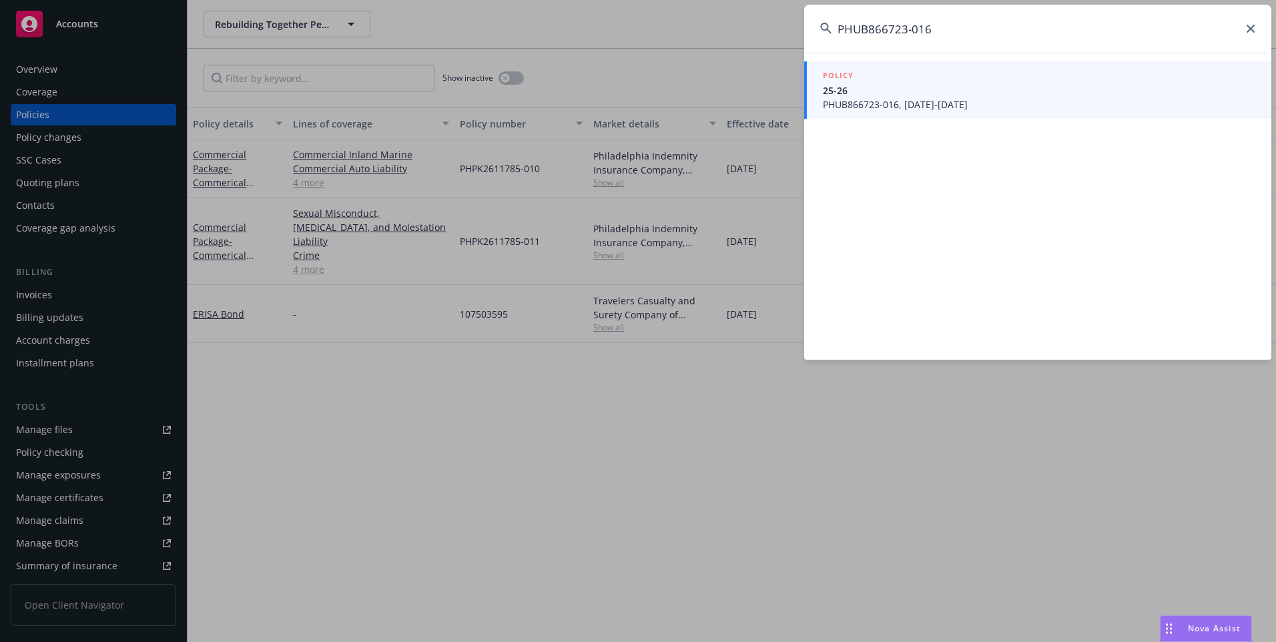
type input "PHUB866723-016"
click at [916, 85] on span "25-26" at bounding box center [1039, 90] width 432 height 14
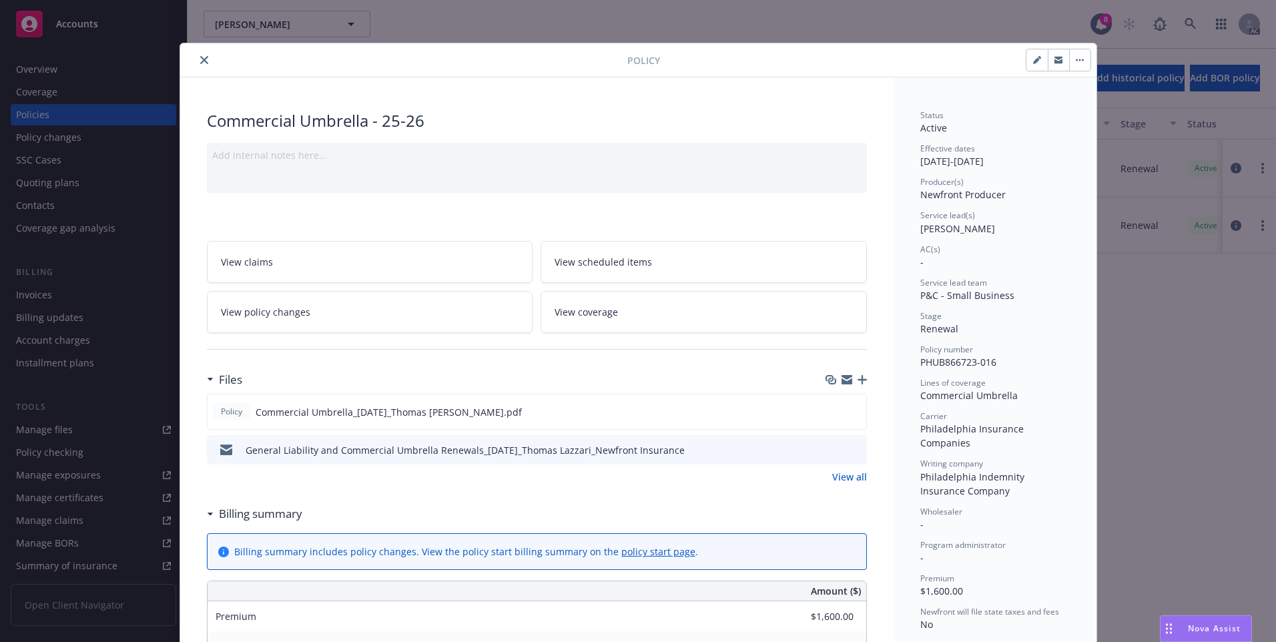
click at [201, 66] on button "close" at bounding box center [204, 60] width 16 height 16
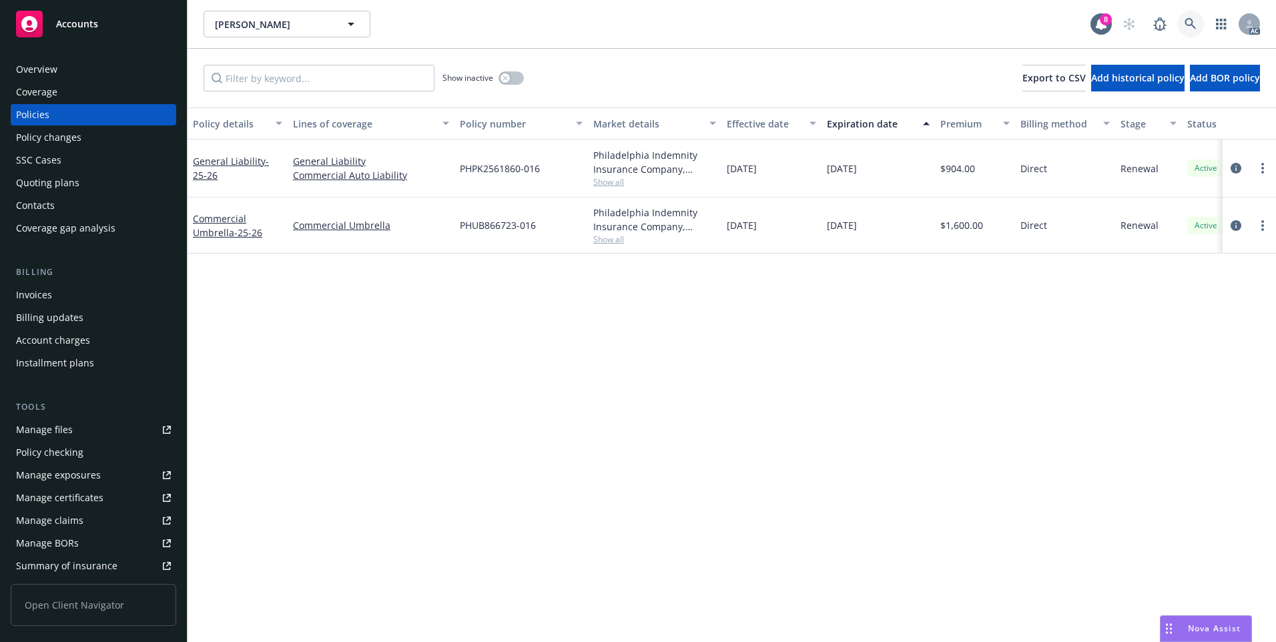
click at [1189, 19] on icon at bounding box center [1189, 23] width 11 height 11
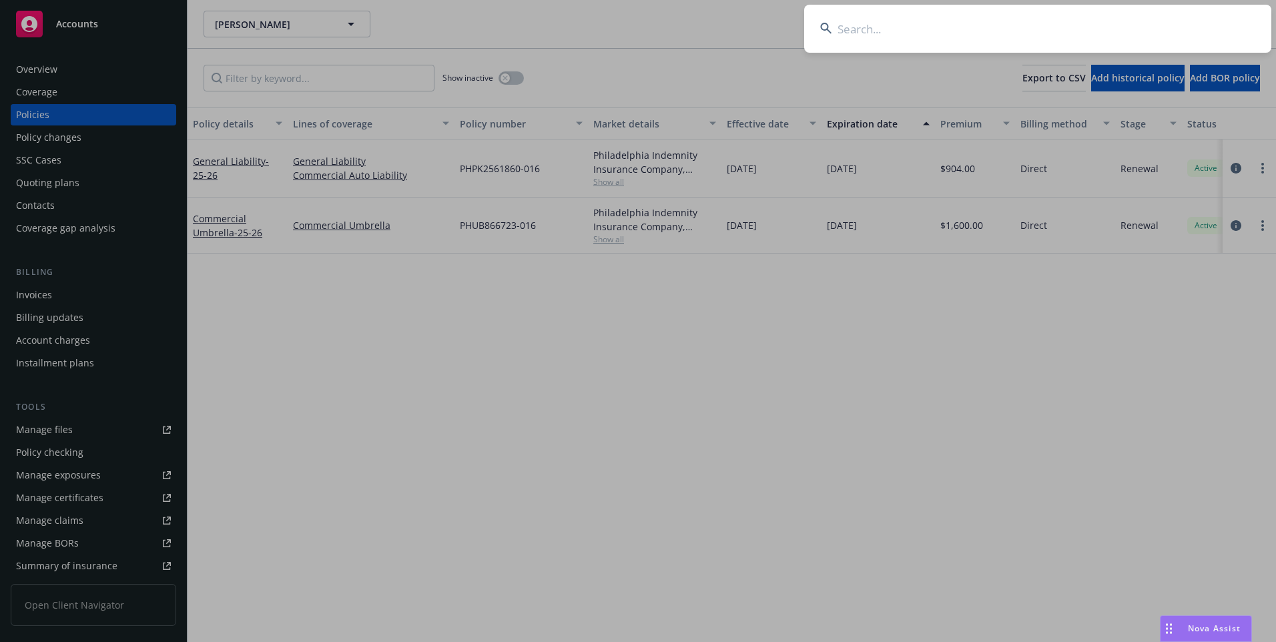
click at [1013, 35] on input at bounding box center [1037, 29] width 467 height 48
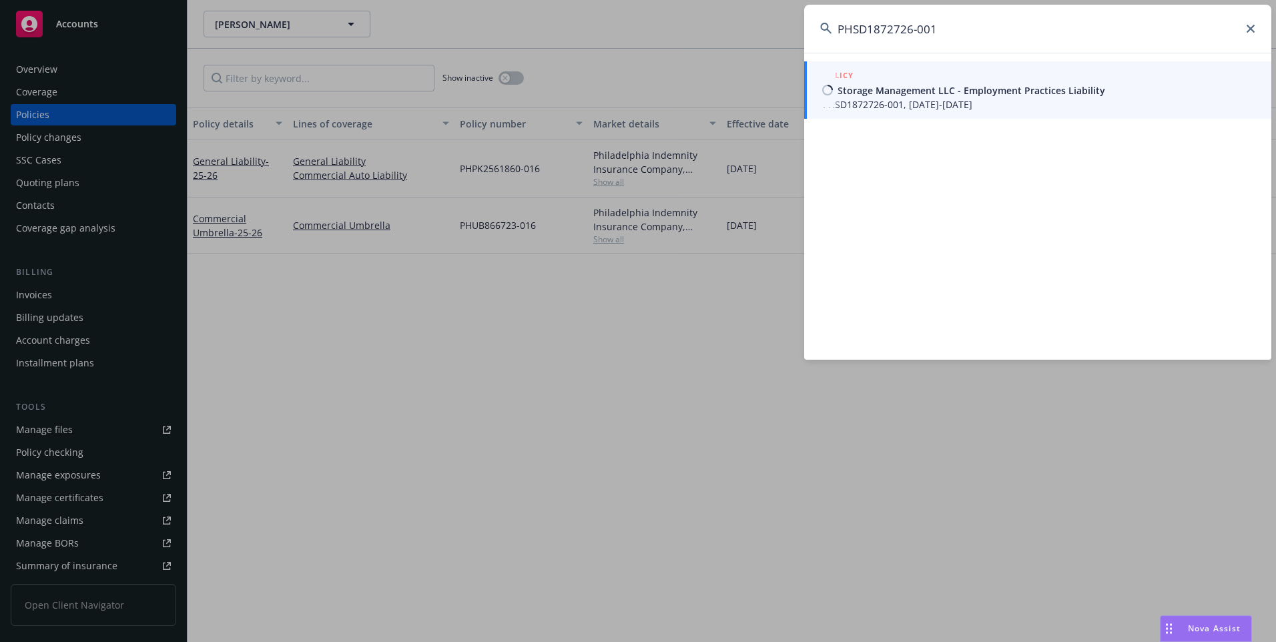
type input "PHSD1872726-001"
click at [943, 91] on span "SG Storage Management LLC - Employment Practices Liability" at bounding box center [1039, 90] width 432 height 14
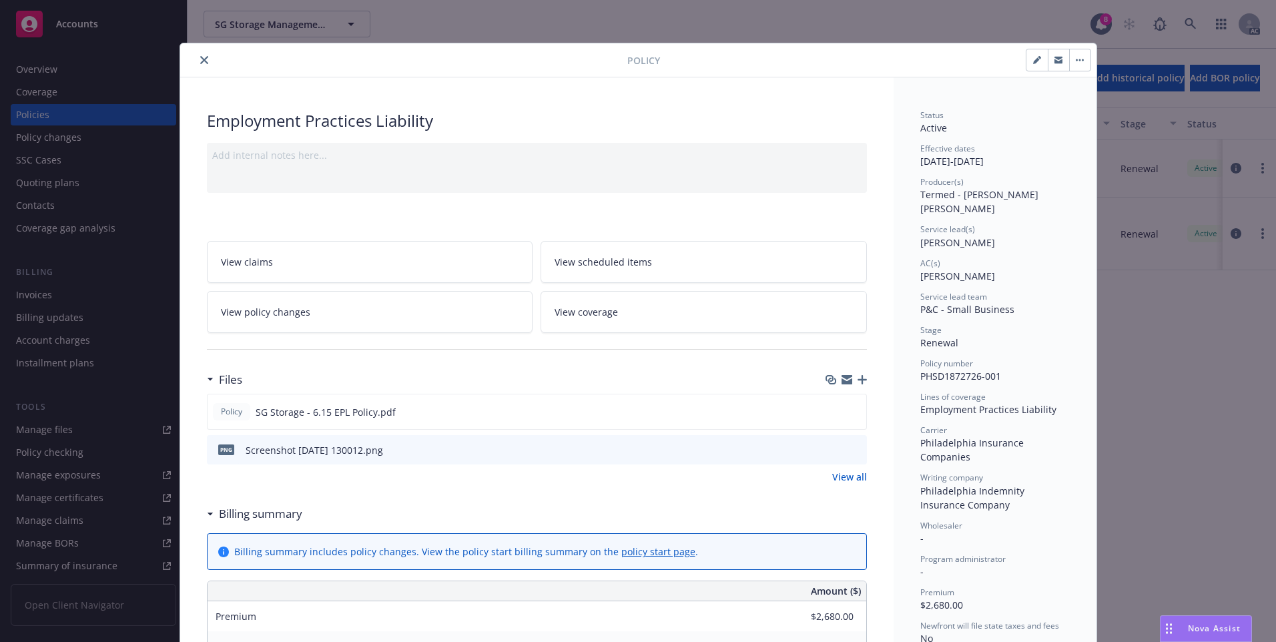
click at [201, 59] on icon "close" at bounding box center [204, 60] width 8 height 8
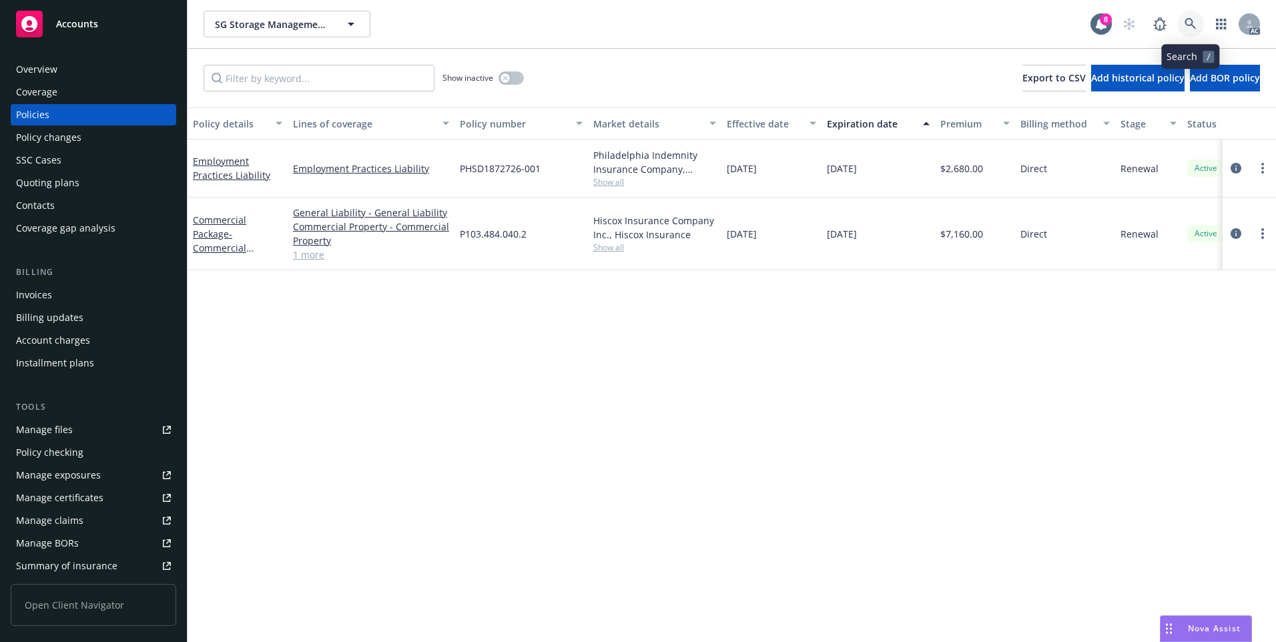
click at [1192, 23] on icon at bounding box center [1189, 23] width 11 height 11
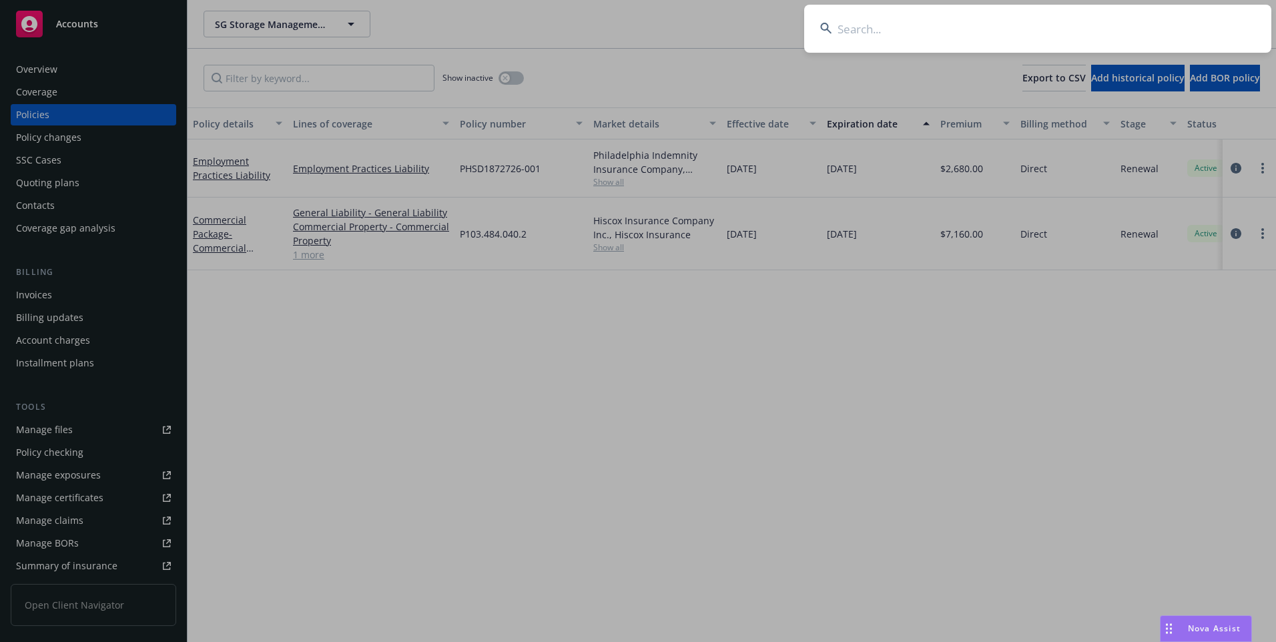
click at [943, 31] on input at bounding box center [1037, 29] width 467 height 48
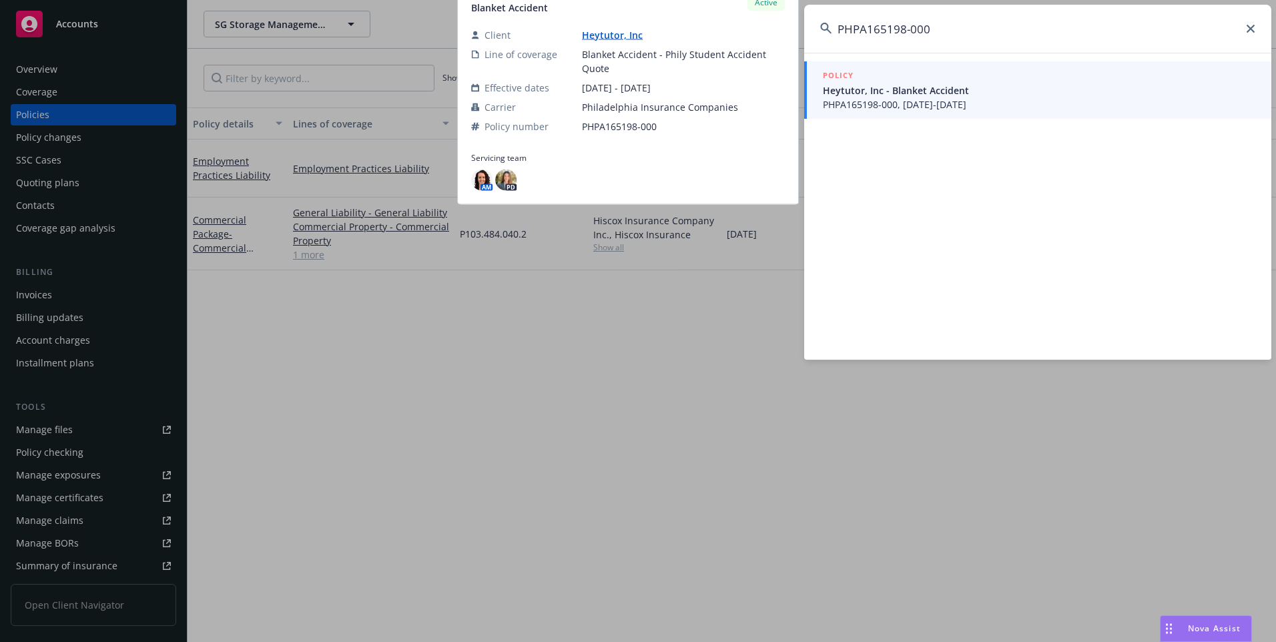
type input "PHPA165198-000"
click at [901, 101] on span "PHPA165198-000, 04/23/2025-04/23/2026" at bounding box center [1039, 104] width 432 height 14
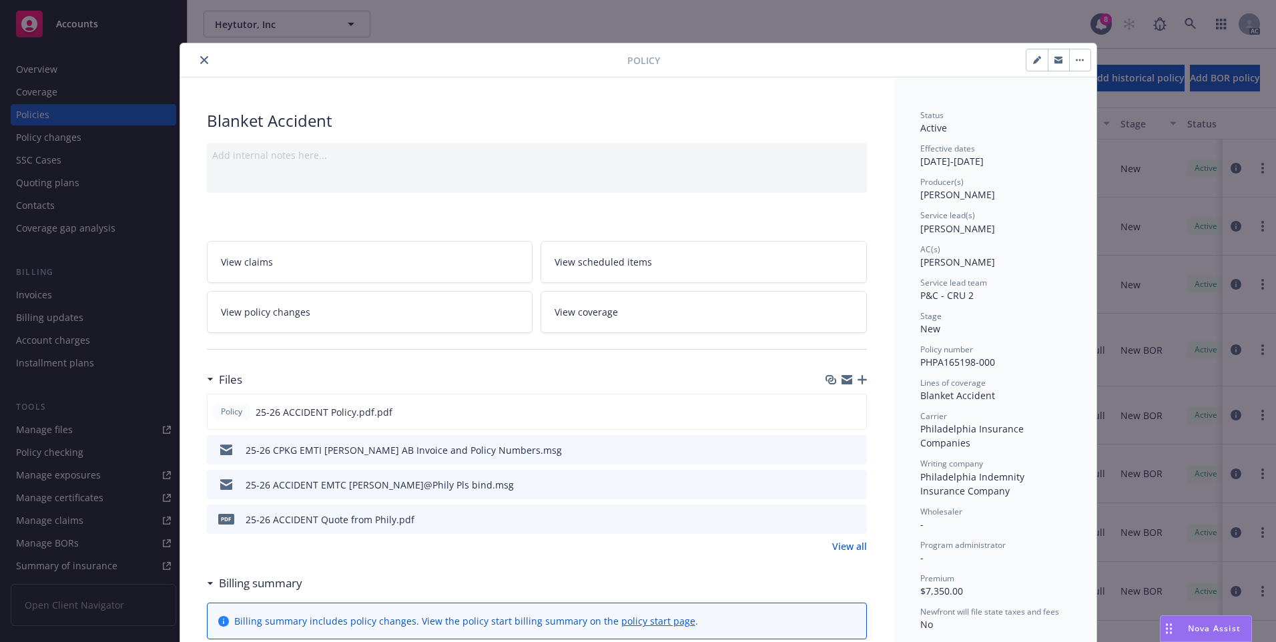
drag, startPoint x: 201, startPoint y: 62, endPoint x: 209, endPoint y: 65, distance: 8.7
click at [201, 61] on icon "close" at bounding box center [204, 60] width 8 height 8
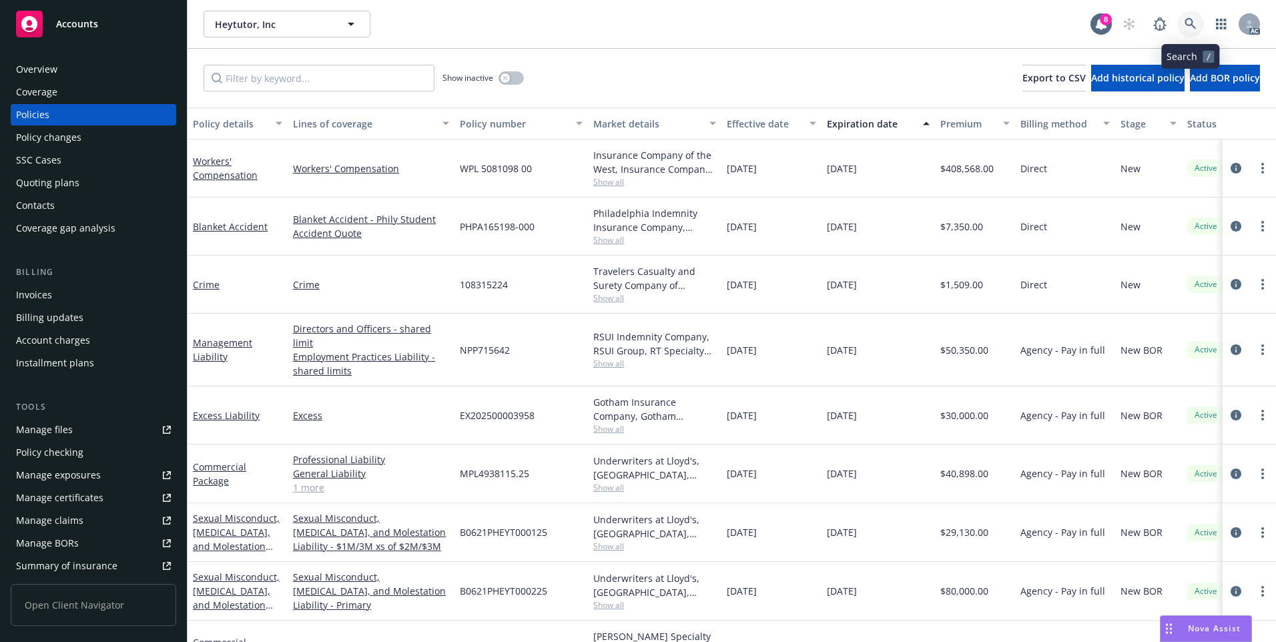
click at [1195, 21] on icon at bounding box center [1190, 24] width 12 height 12
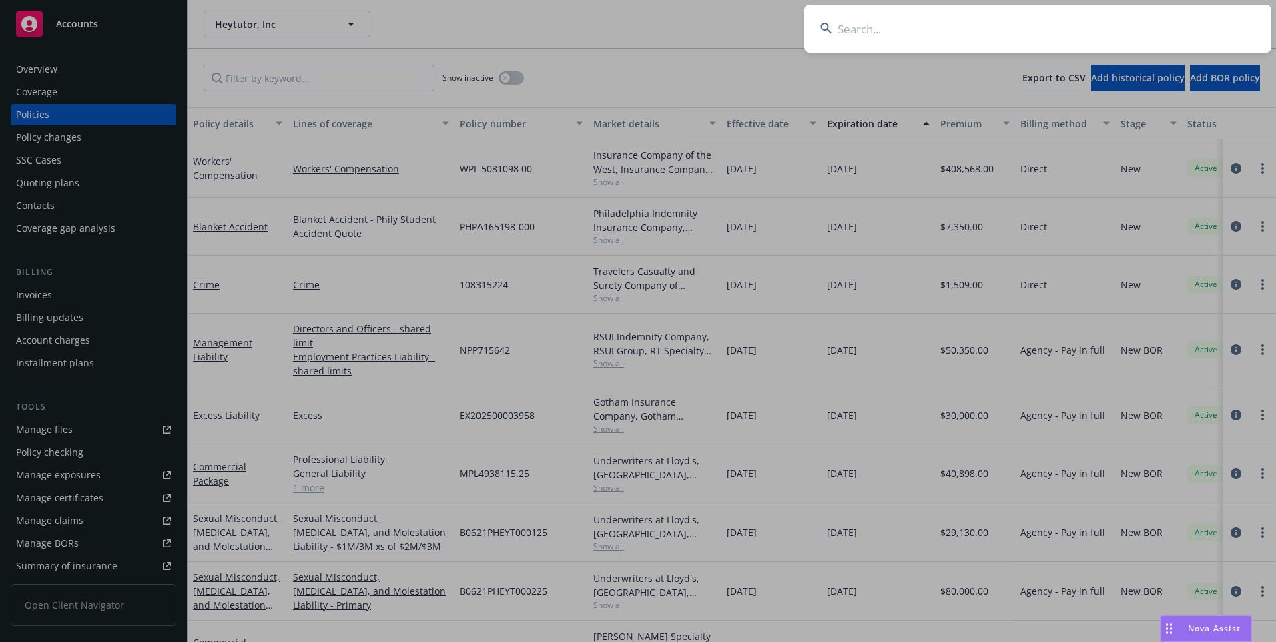
click at [884, 24] on input at bounding box center [1037, 29] width 467 height 48
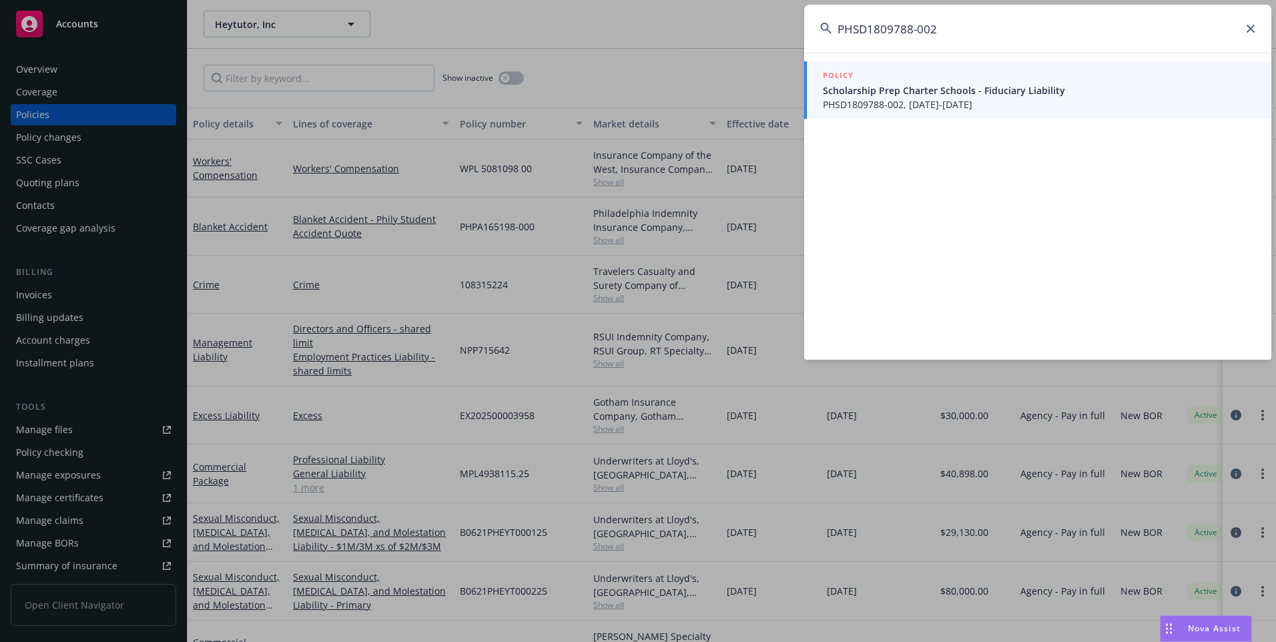
type input "PHSD1809788-002"
click at [867, 95] on span "Scholarship Prep Charter Schools - Fiduciary Liability" at bounding box center [1039, 90] width 432 height 14
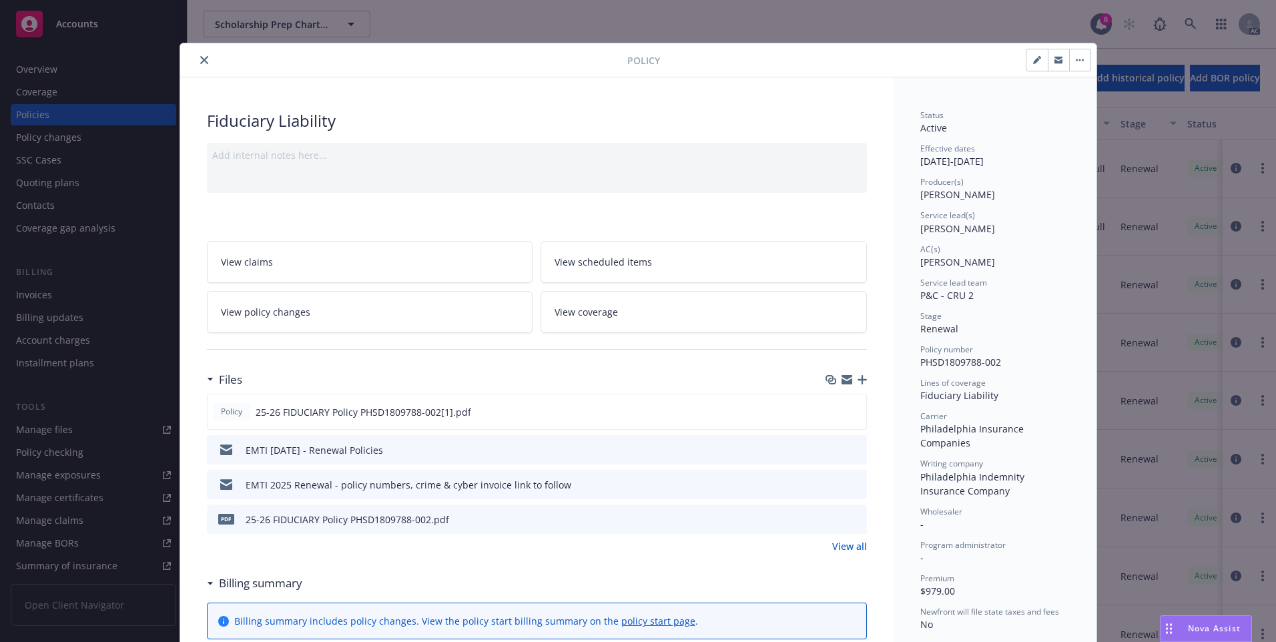
drag, startPoint x: 196, startPoint y: 59, endPoint x: 234, endPoint y: 69, distance: 38.7
click at [200, 59] on icon "close" at bounding box center [204, 60] width 8 height 8
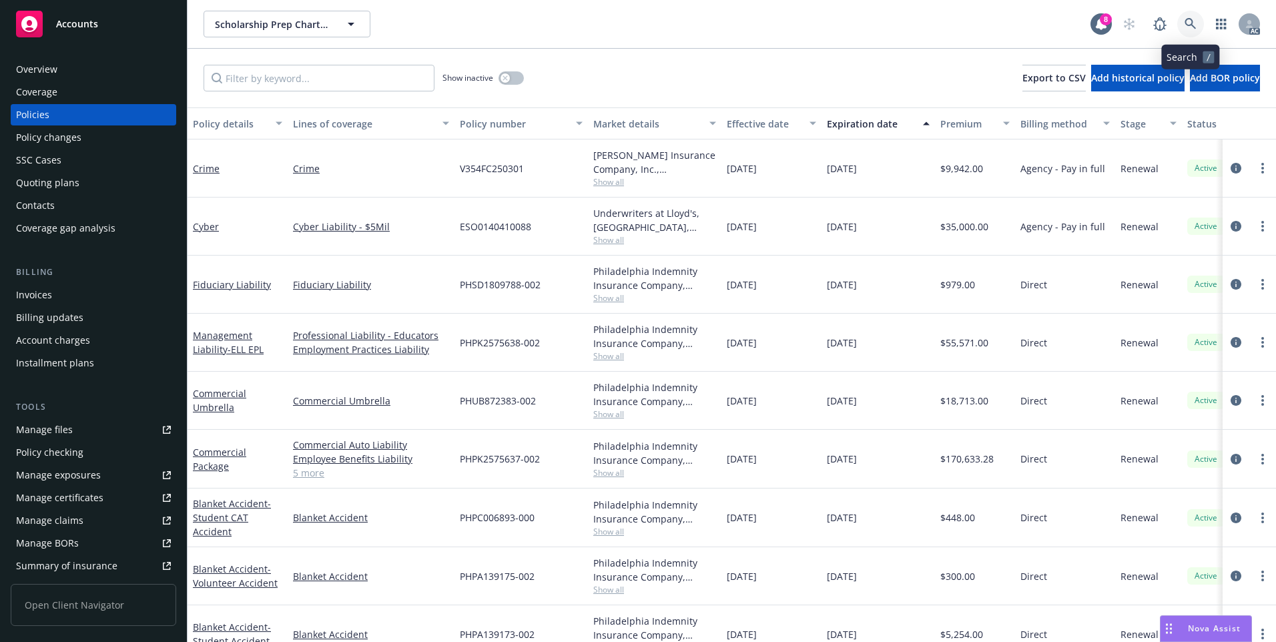
click at [1192, 20] on icon at bounding box center [1190, 24] width 12 height 12
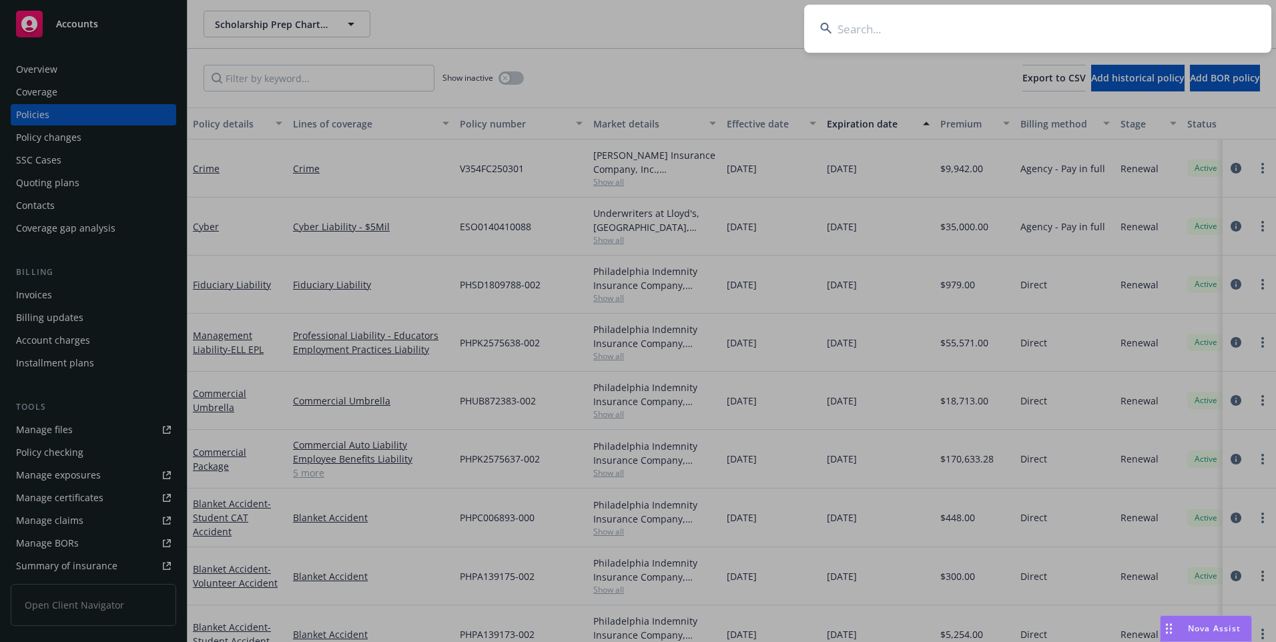
click at [1041, 19] on input at bounding box center [1037, 29] width 467 height 48
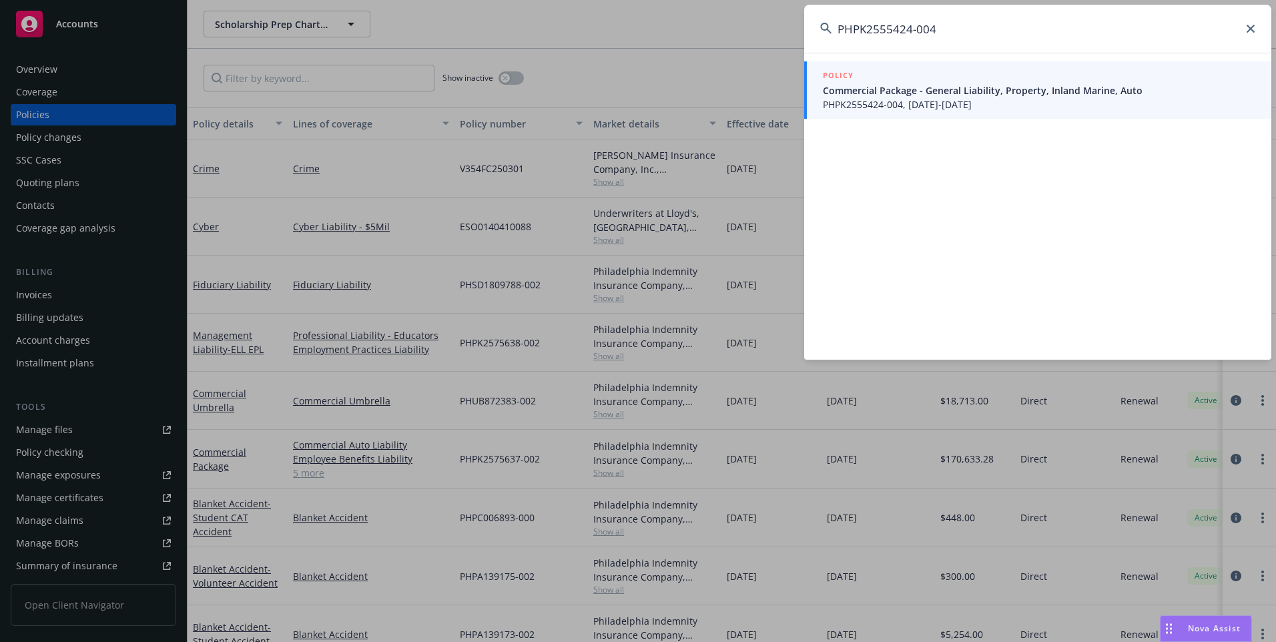
type input "PHPK2555424-004"
click at [955, 98] on span "PHPK2555424-004, 07/01/2025-07/01/2026" at bounding box center [1039, 104] width 432 height 14
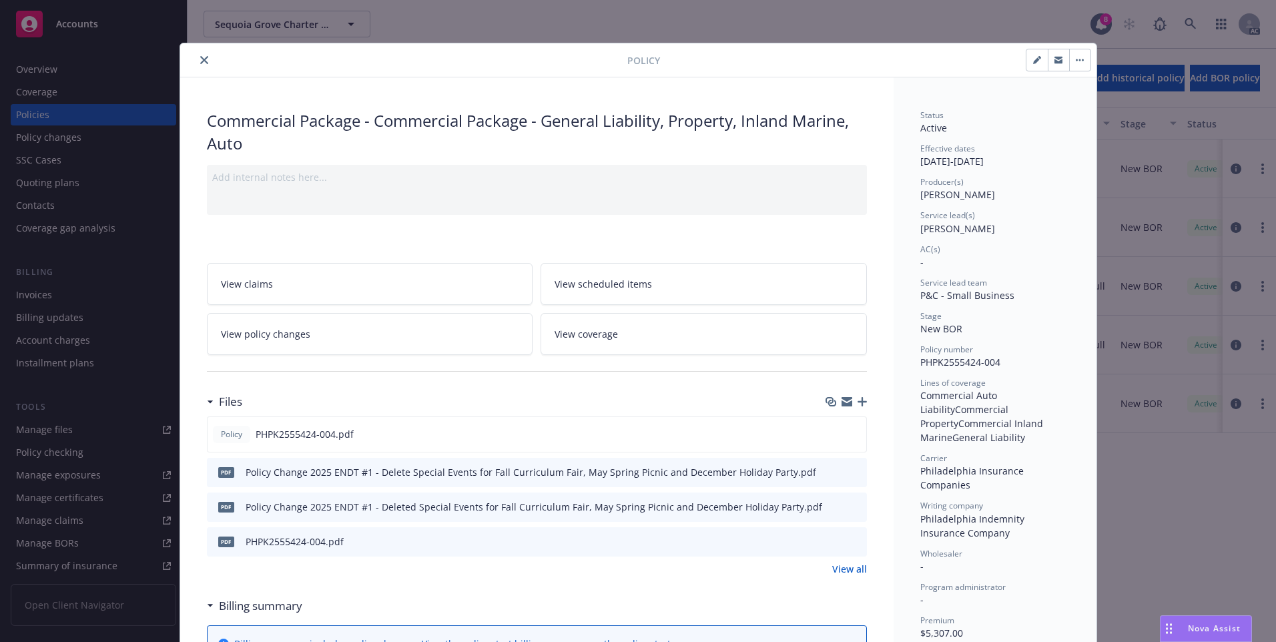
drag, startPoint x: 199, startPoint y: 61, endPoint x: 214, endPoint y: 68, distance: 16.4
click at [200, 61] on icon "close" at bounding box center [204, 60] width 8 height 8
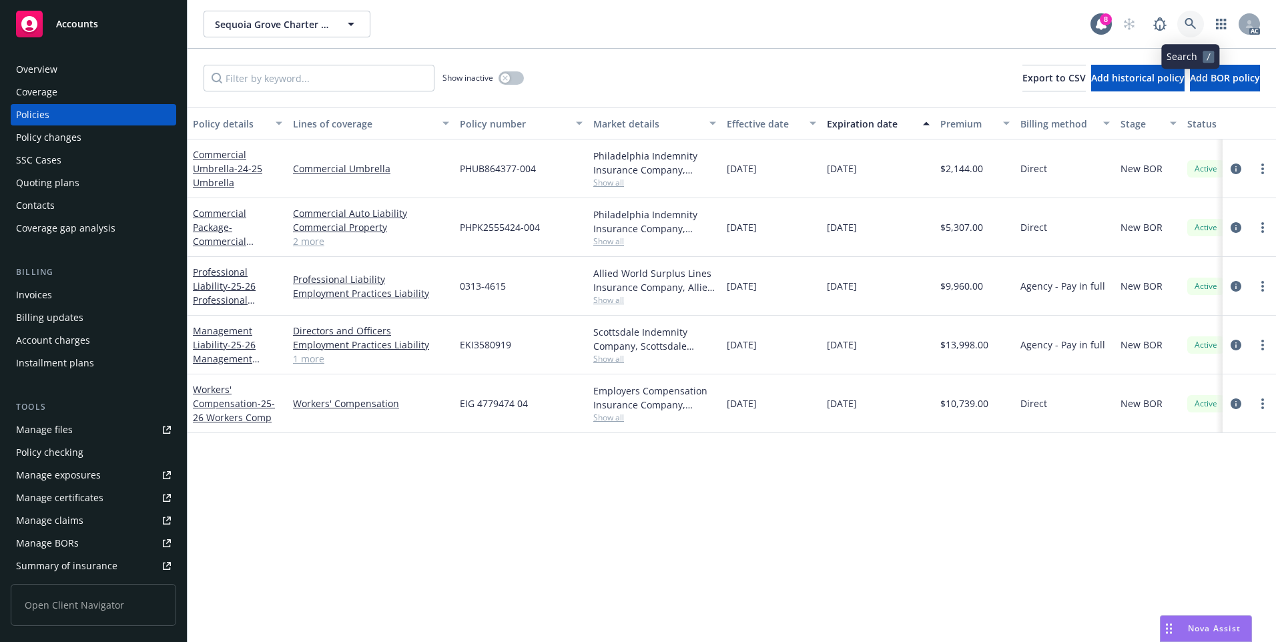
click at [1186, 23] on icon at bounding box center [1189, 23] width 11 height 11
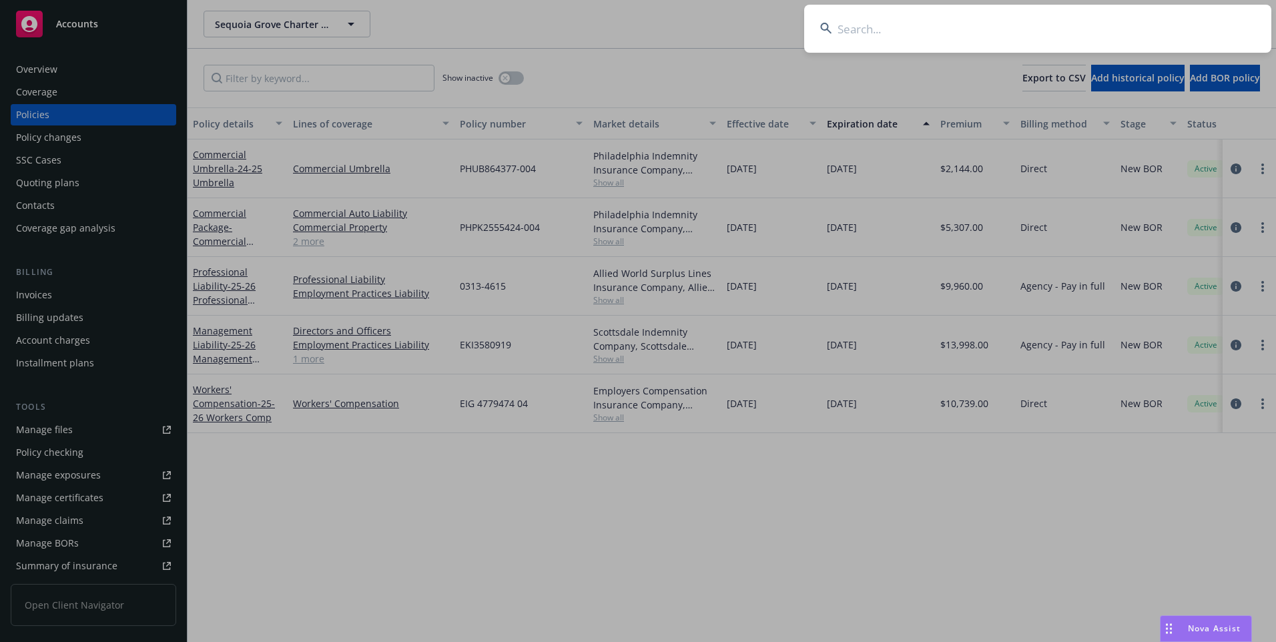
click at [949, 25] on input at bounding box center [1037, 29] width 467 height 48
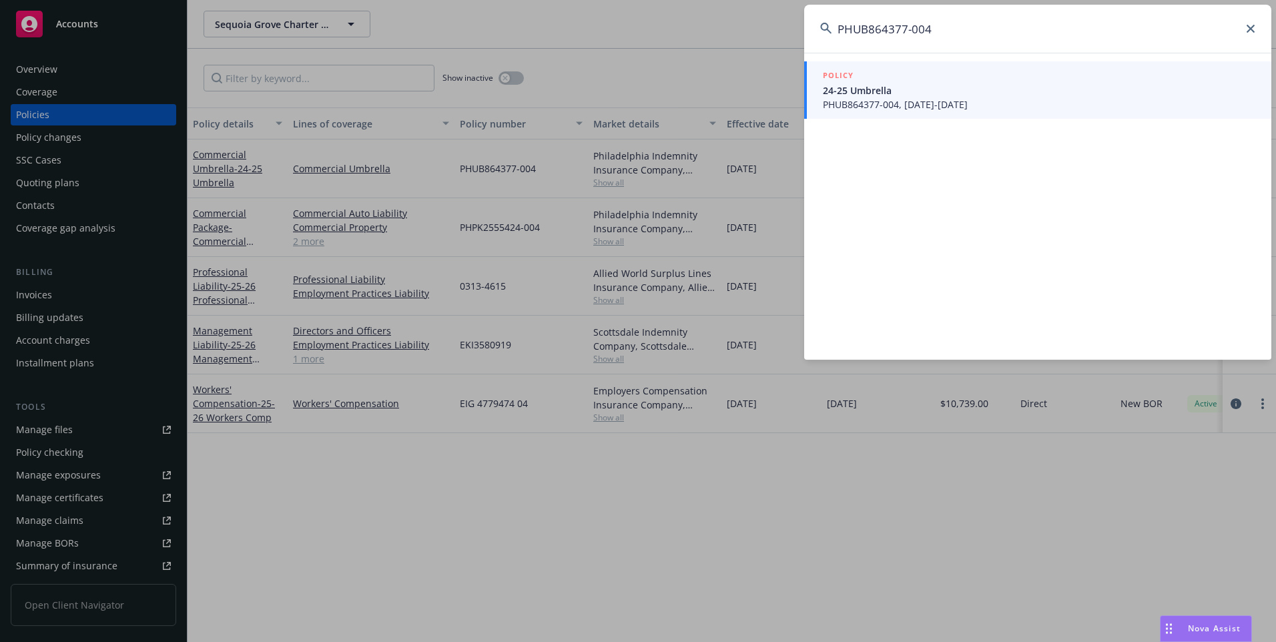
type input "PHUB864377-004"
click at [949, 89] on span "24-25 Umbrella" at bounding box center [1039, 90] width 432 height 14
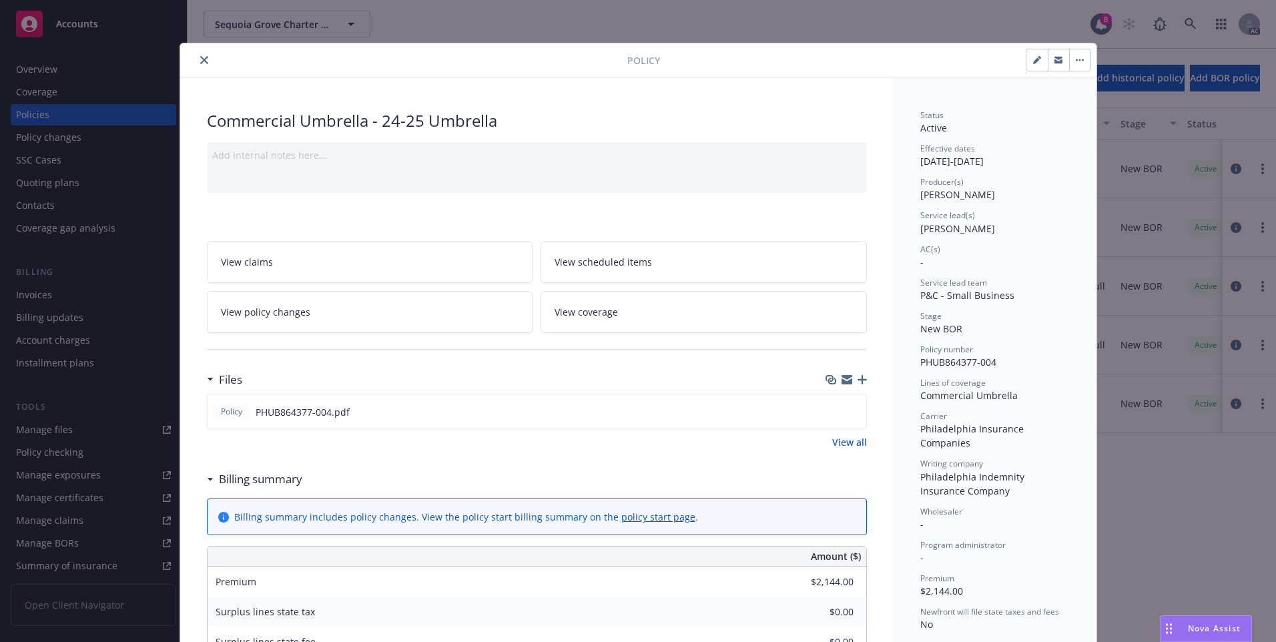
click at [203, 61] on button "close" at bounding box center [204, 60] width 16 height 16
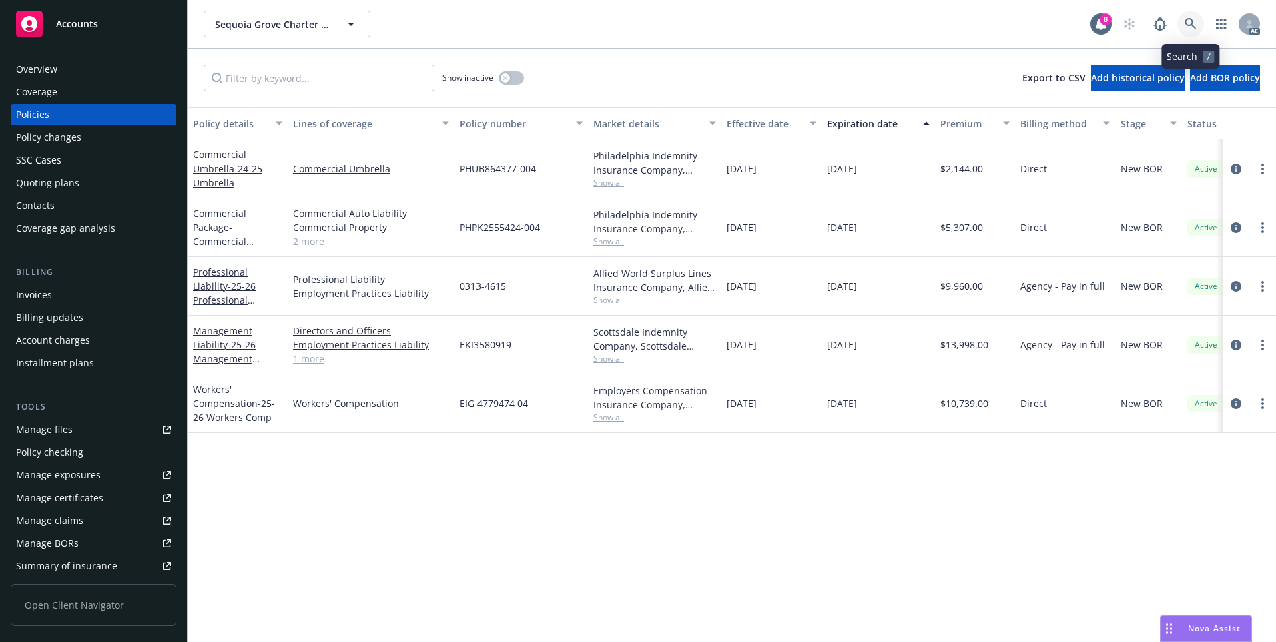
click at [1191, 29] on icon at bounding box center [1190, 24] width 12 height 12
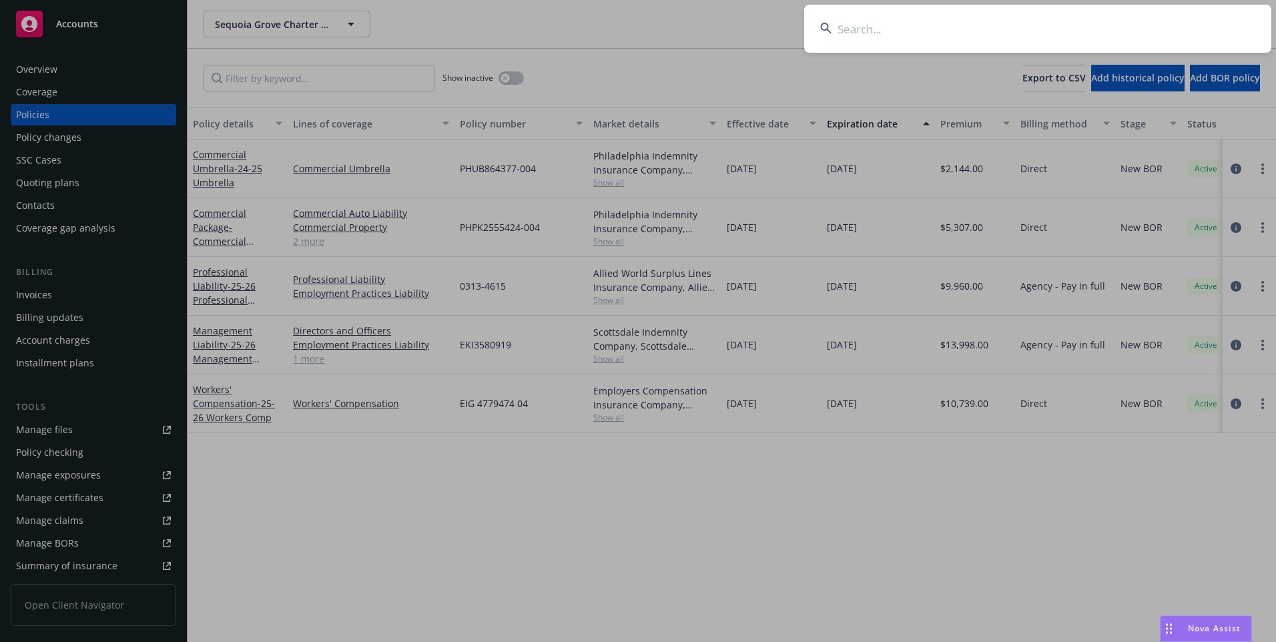
click at [1002, 27] on input at bounding box center [1037, 29] width 467 height 48
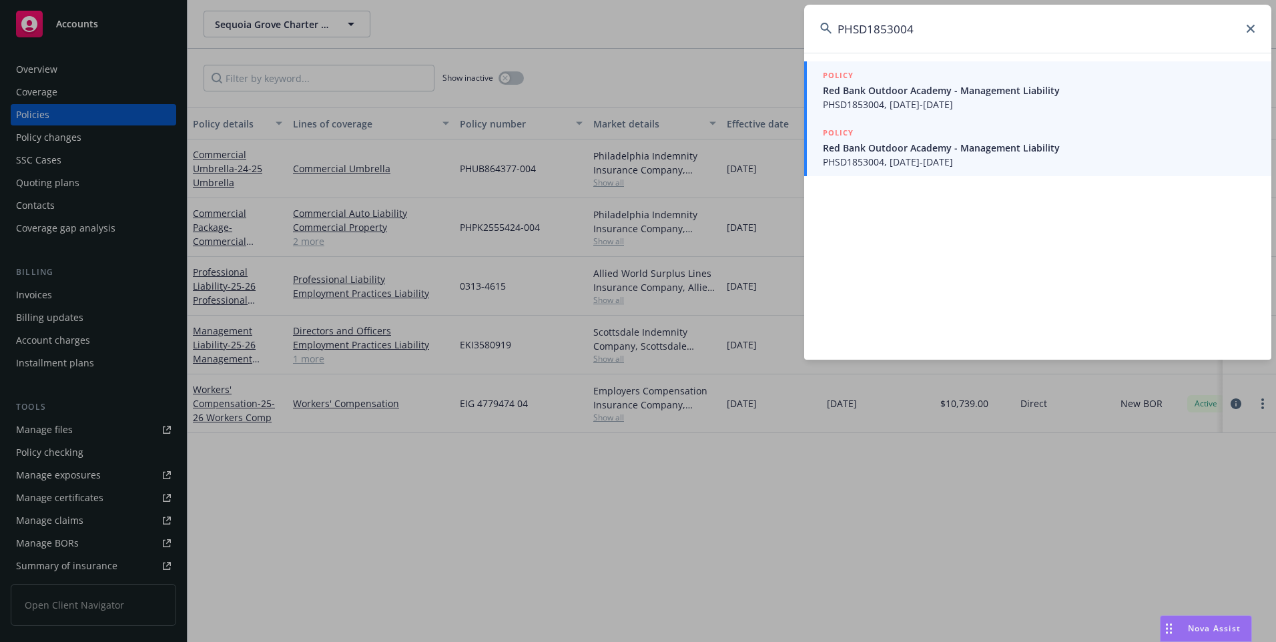
type input "PHSD1853004"
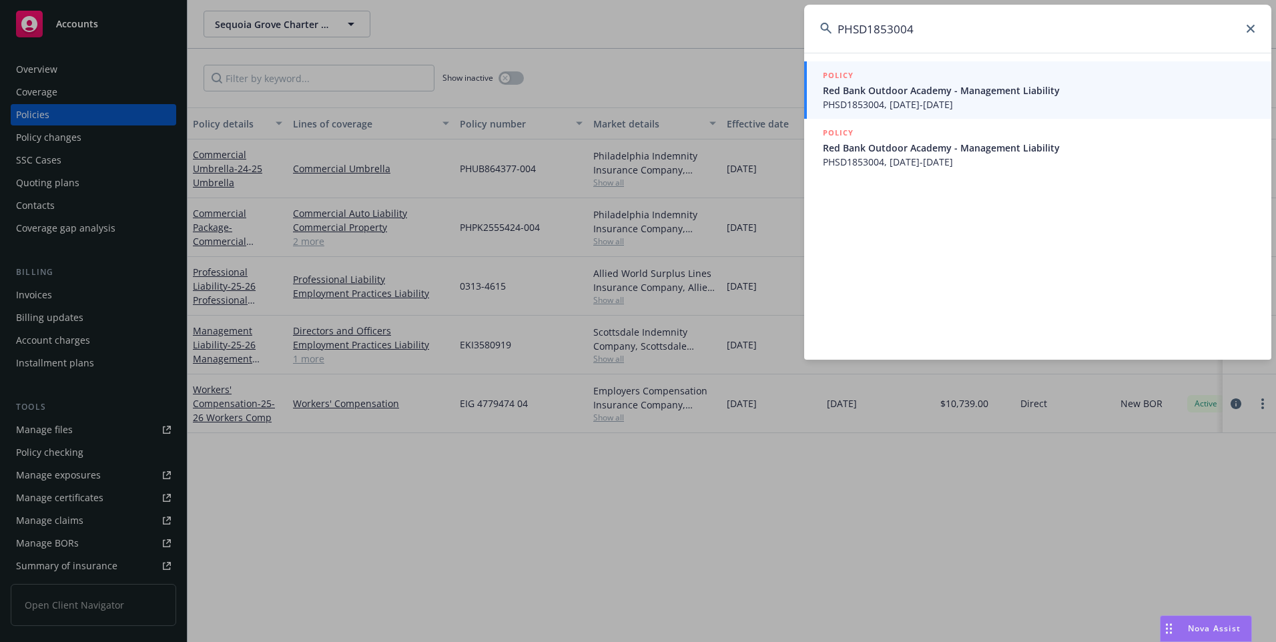
click at [917, 145] on span "Red Bank Outdoor Academy - Management Liability" at bounding box center [1039, 148] width 432 height 14
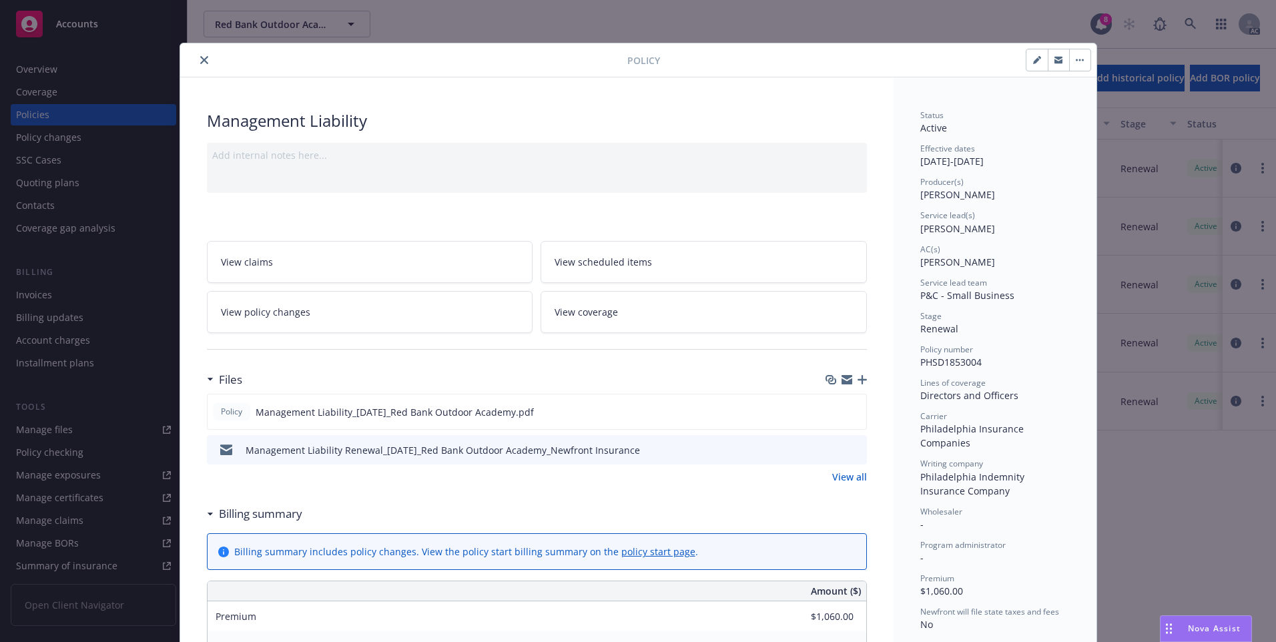
drag, startPoint x: 197, startPoint y: 62, endPoint x: 203, endPoint y: 75, distance: 13.8
click at [200, 63] on icon "close" at bounding box center [204, 60] width 8 height 8
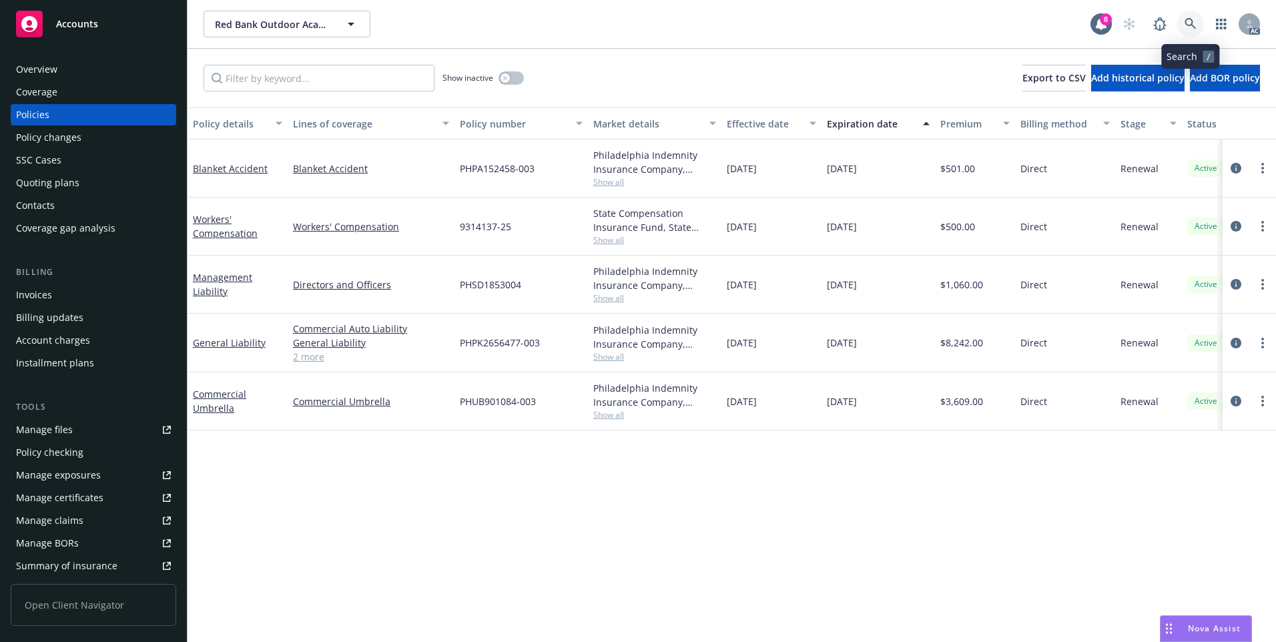
click at [1187, 21] on icon at bounding box center [1190, 24] width 12 height 12
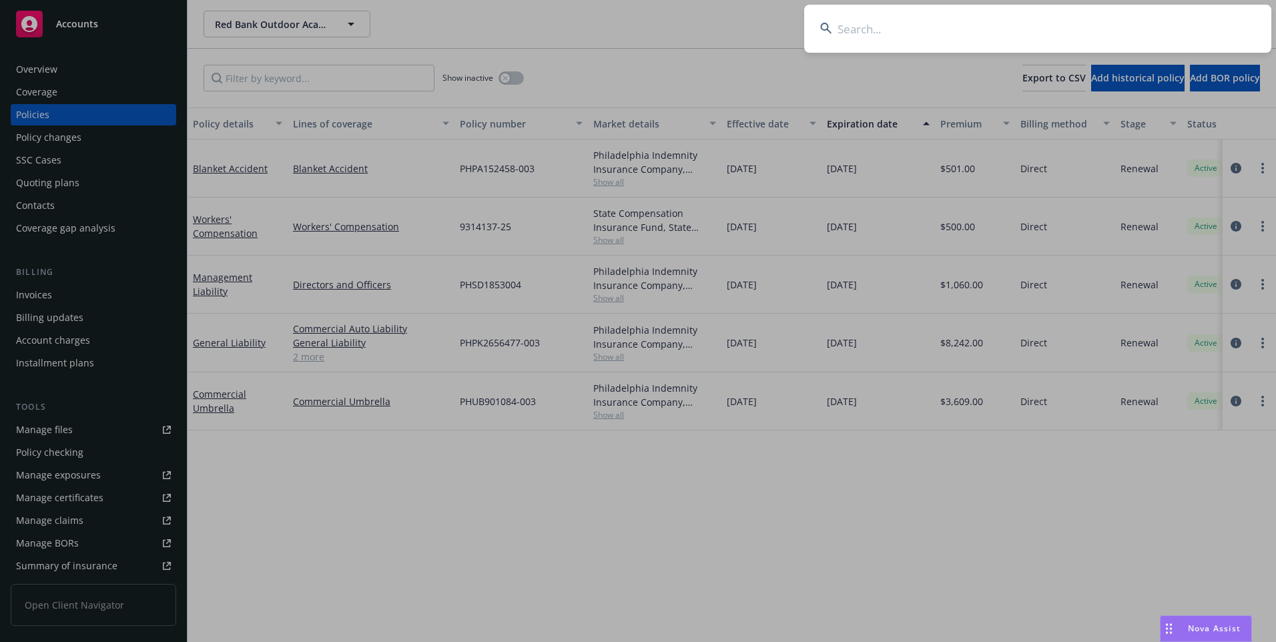
click at [960, 7] on input at bounding box center [1037, 29] width 467 height 48
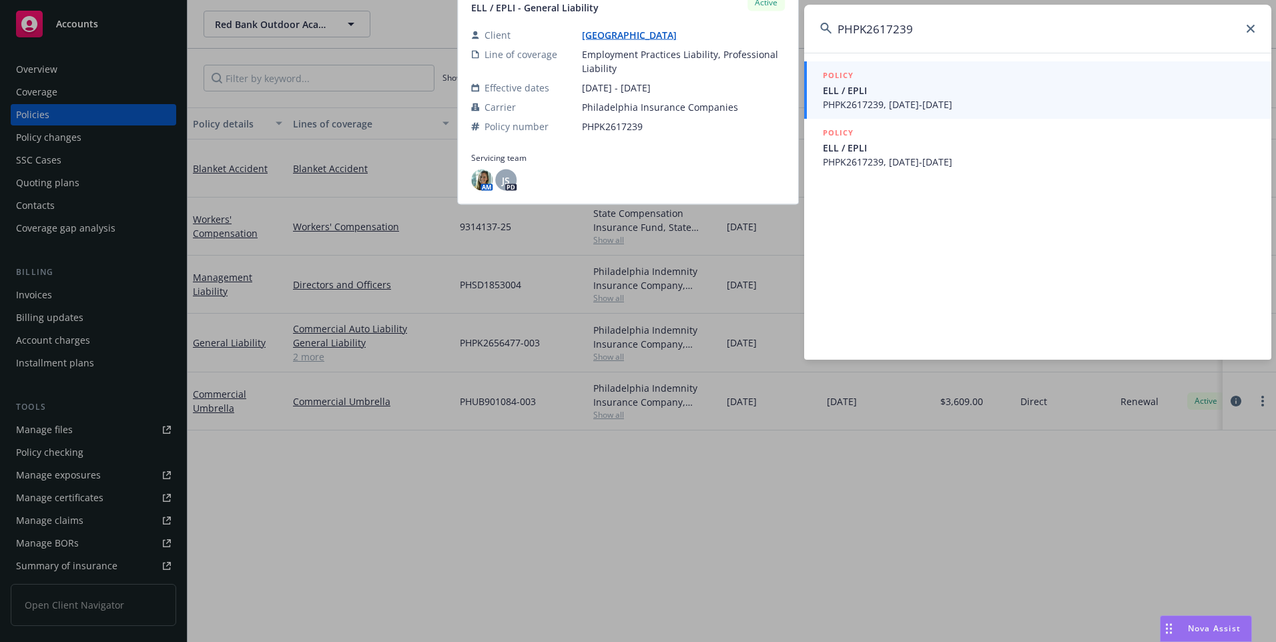
type input "PHPK2617239"
click at [957, 97] on span "ELL / EPLI" at bounding box center [1039, 90] width 432 height 14
